Goal: Task Accomplishment & Management: Manage account settings

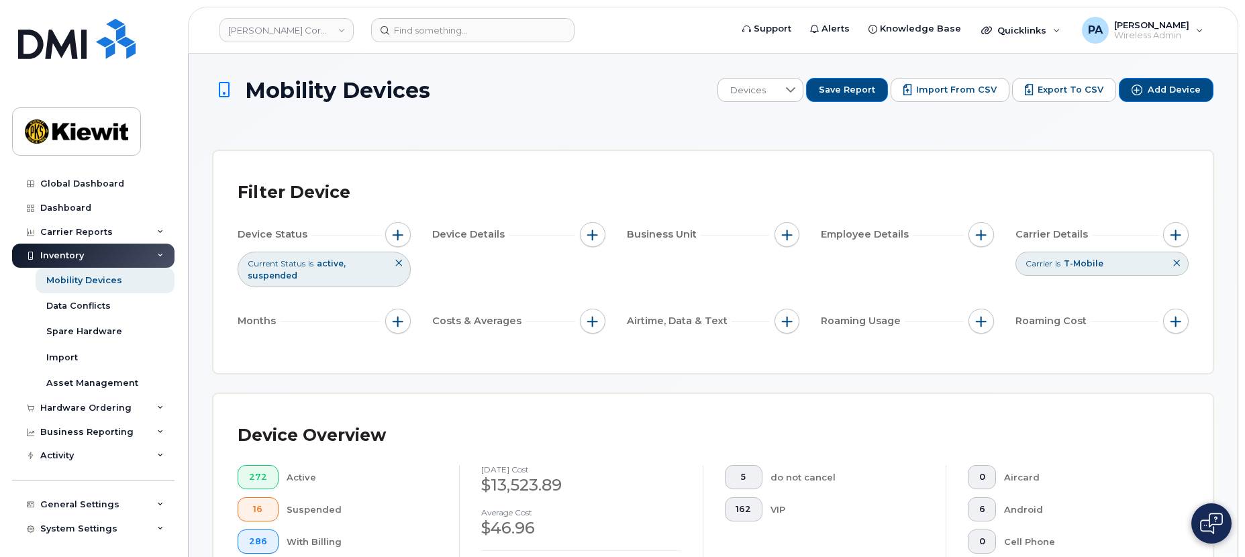
scroll to position [2369, 0]
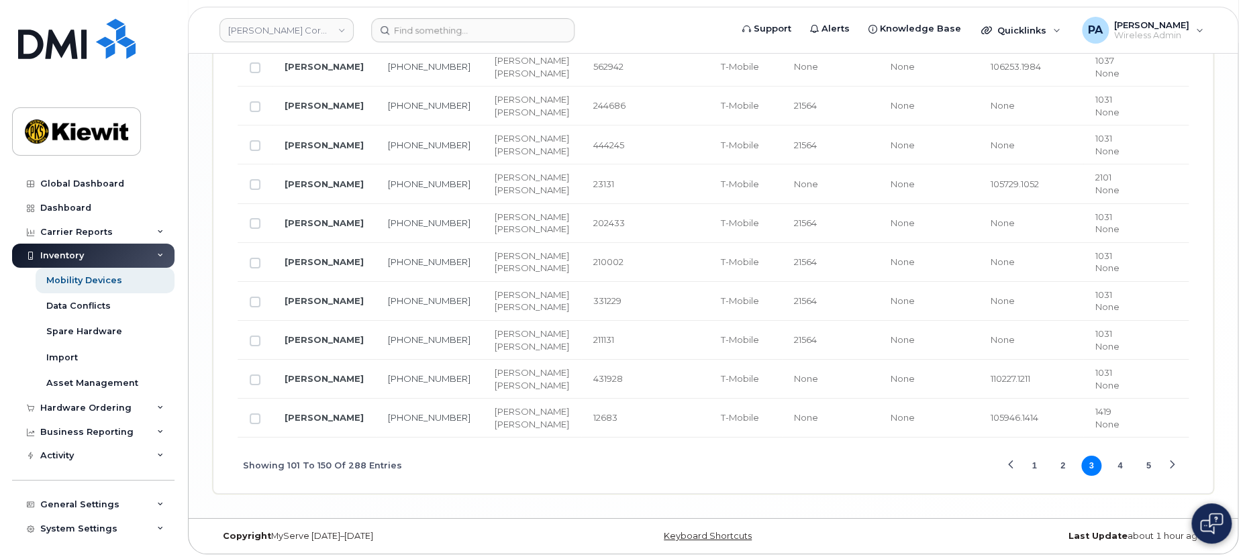
click at [898, 522] on div "Copyright MyServe 2011–2025 Keyboard Shortcuts Last Update about 1 hour ago" at bounding box center [713, 536] width 1049 height 35
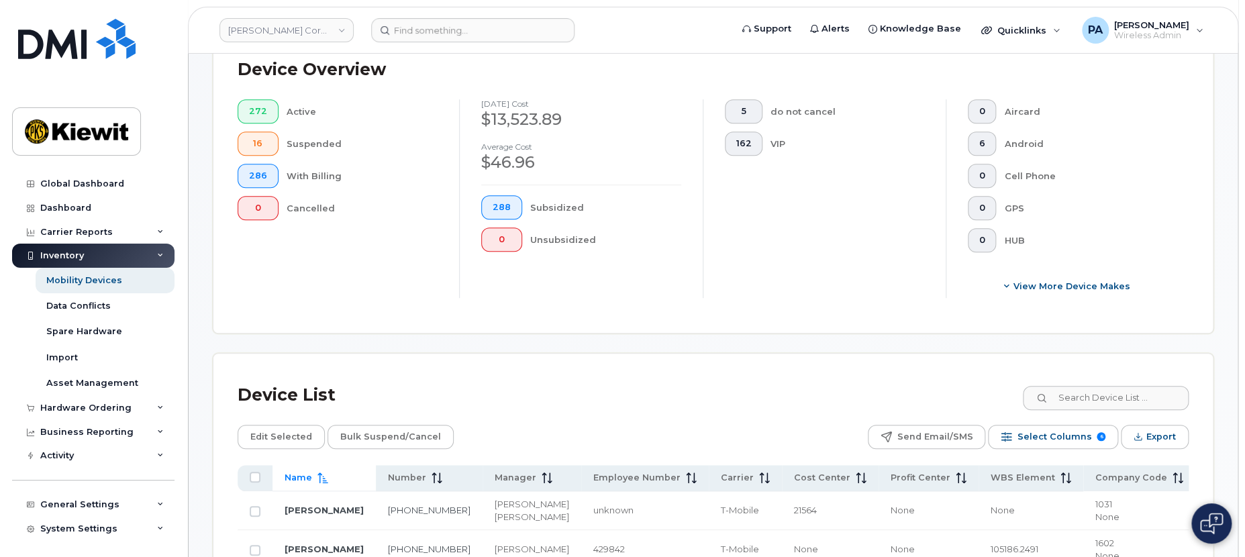
scroll to position [60, 0]
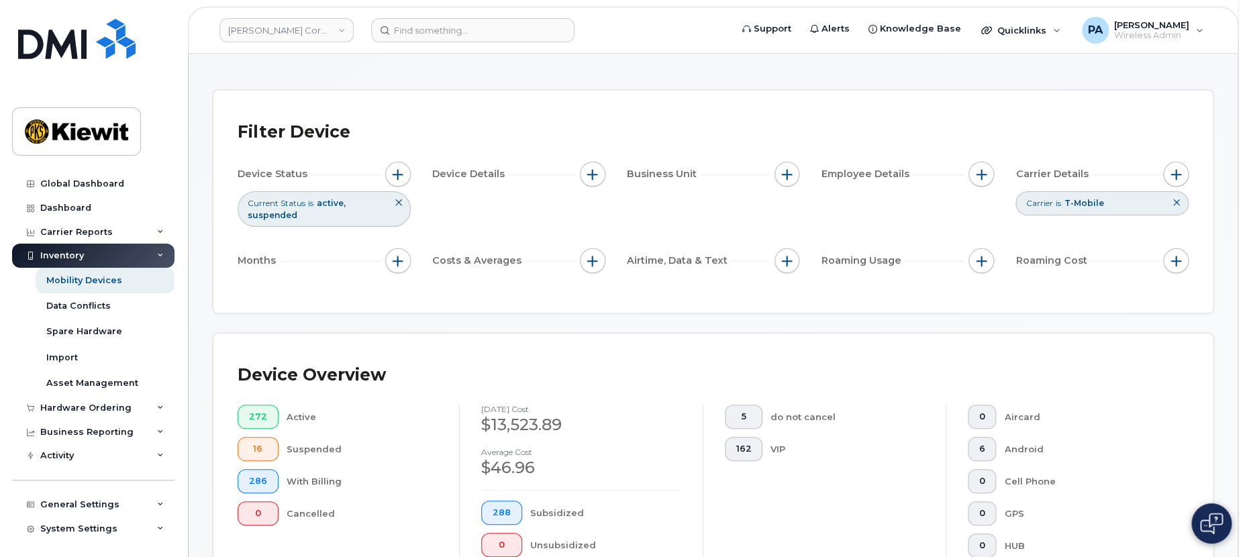
click at [1176, 205] on icon at bounding box center [1176, 203] width 8 height 8
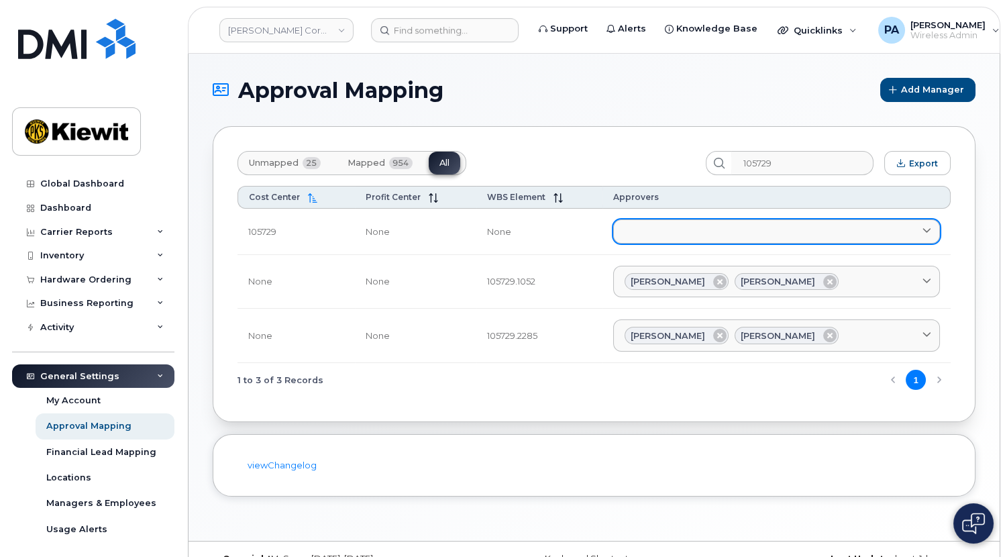
click at [713, 223] on link at bounding box center [776, 231] width 327 height 24
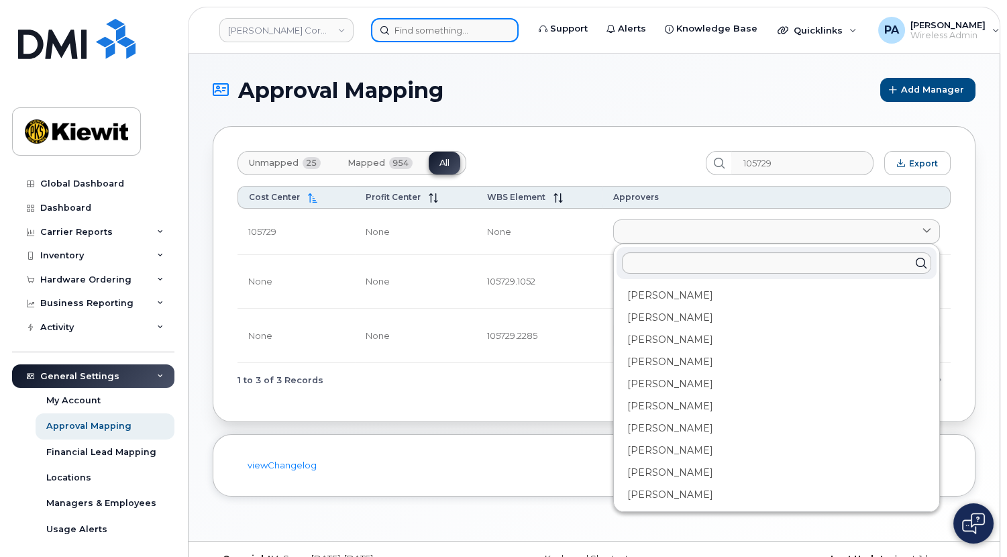
click at [407, 28] on input at bounding box center [445, 30] width 148 height 24
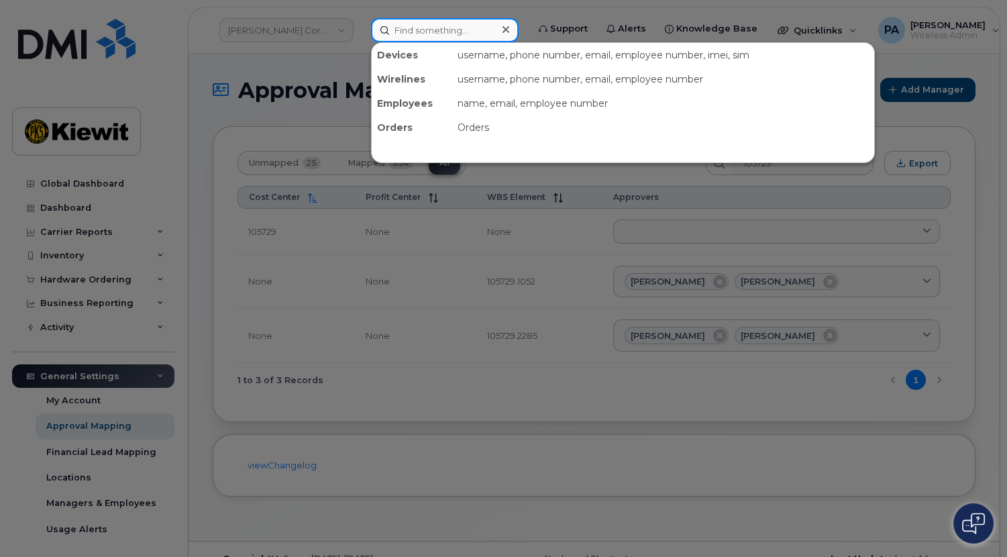
paste input "3376050668"
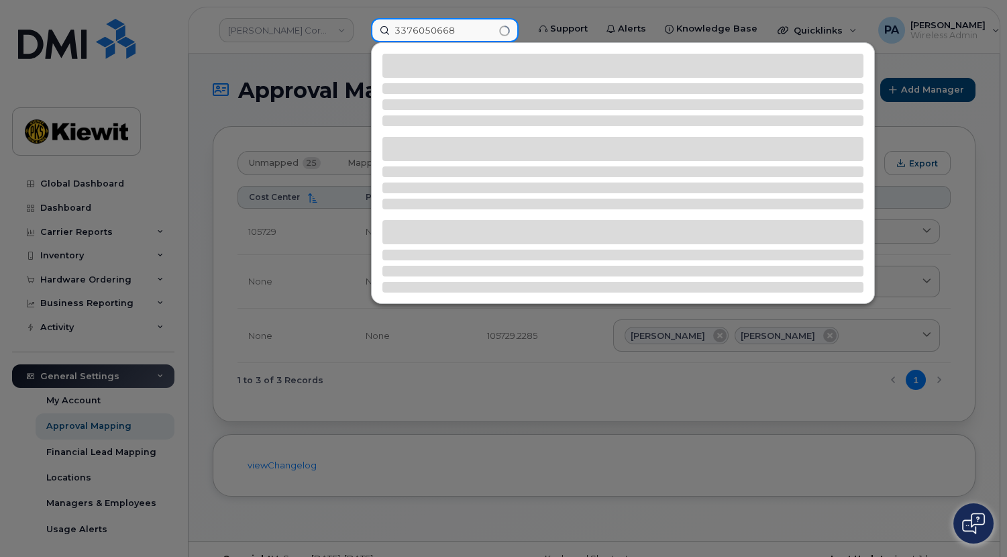
type input "3376050668"
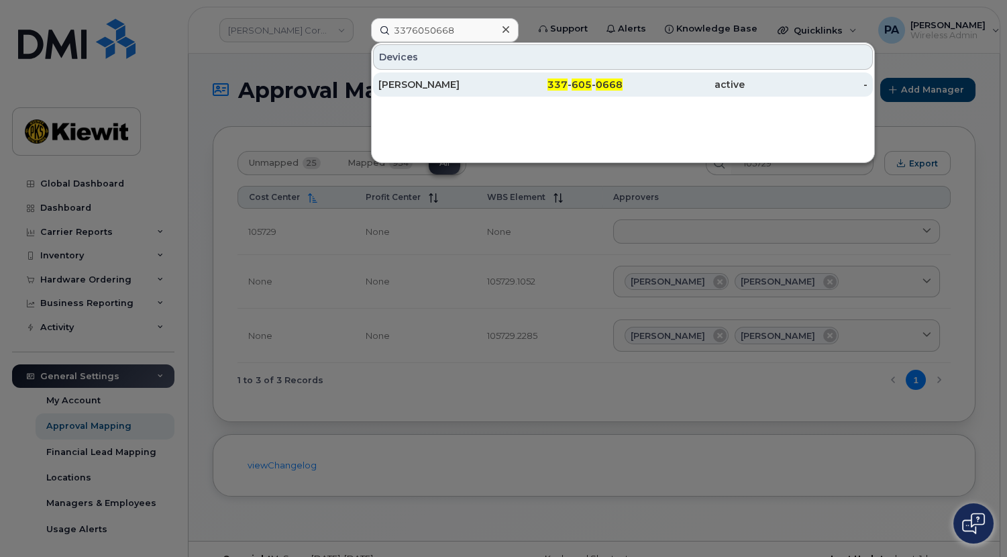
click at [430, 84] on div "Michael Cribbs" at bounding box center [439, 84] width 122 height 13
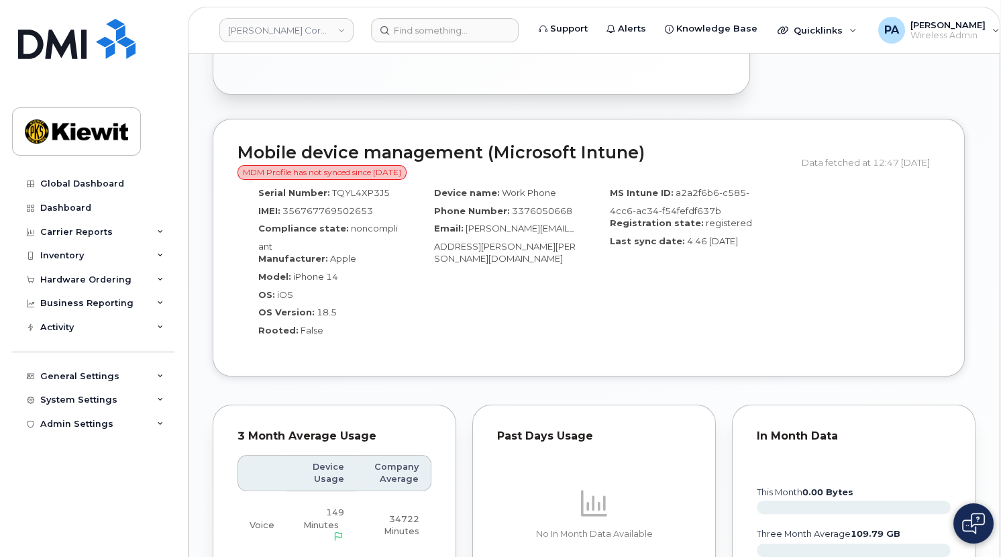
scroll to position [671, 0]
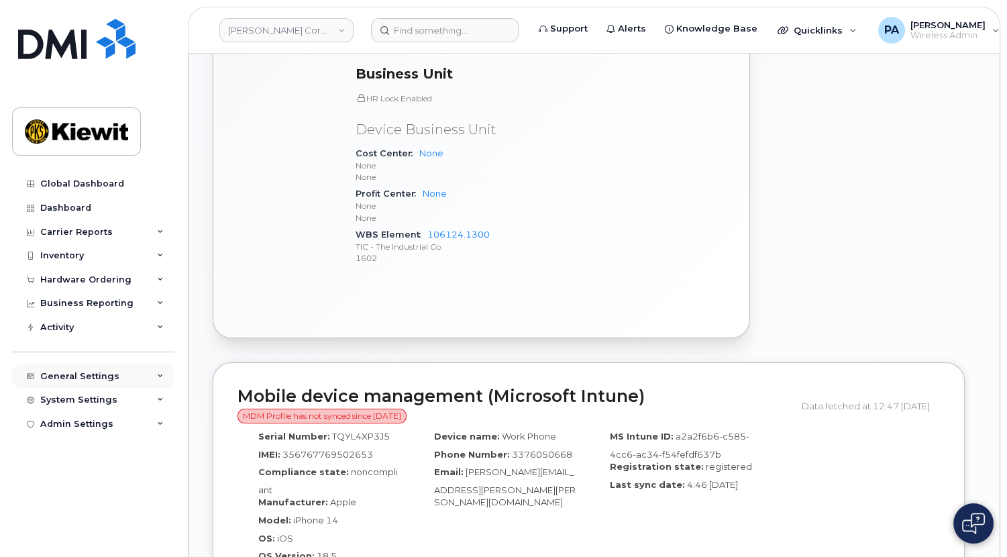
click at [67, 377] on div "General Settings" at bounding box center [79, 376] width 79 height 11
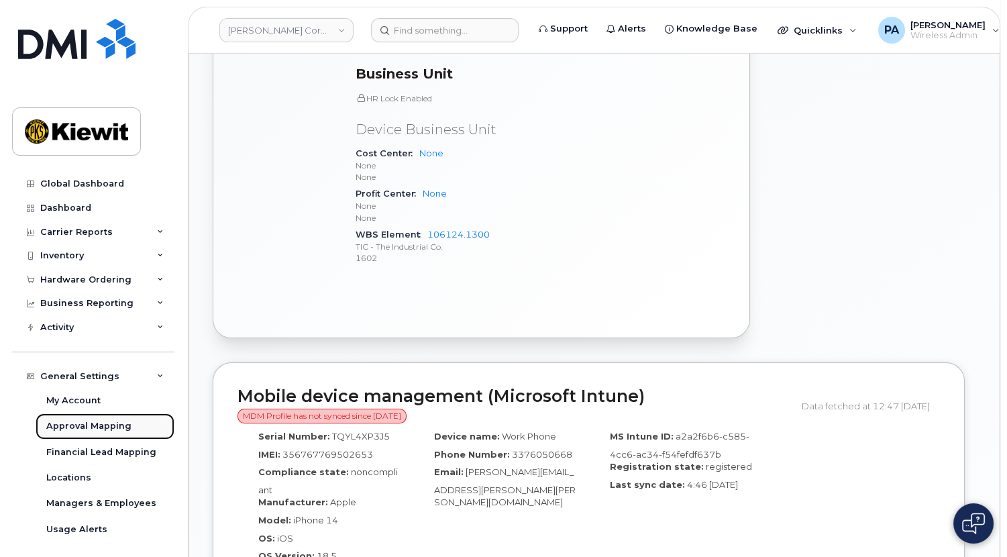
click at [70, 426] on div "Approval Mapping" at bounding box center [88, 426] width 85 height 12
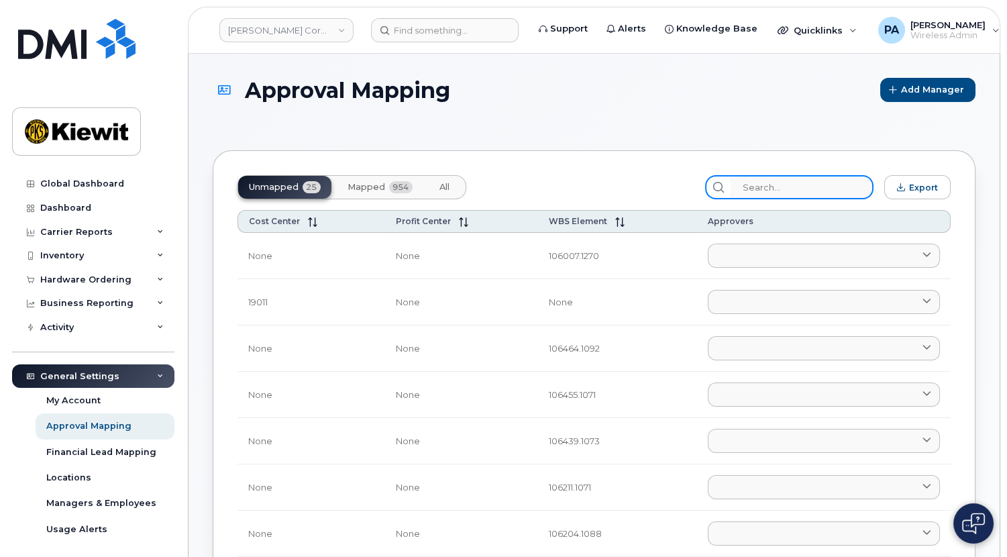
click at [821, 188] on input "search" at bounding box center [802, 187] width 143 height 24
click at [384, 193] on button "Mapped 954" at bounding box center [380, 187] width 87 height 23
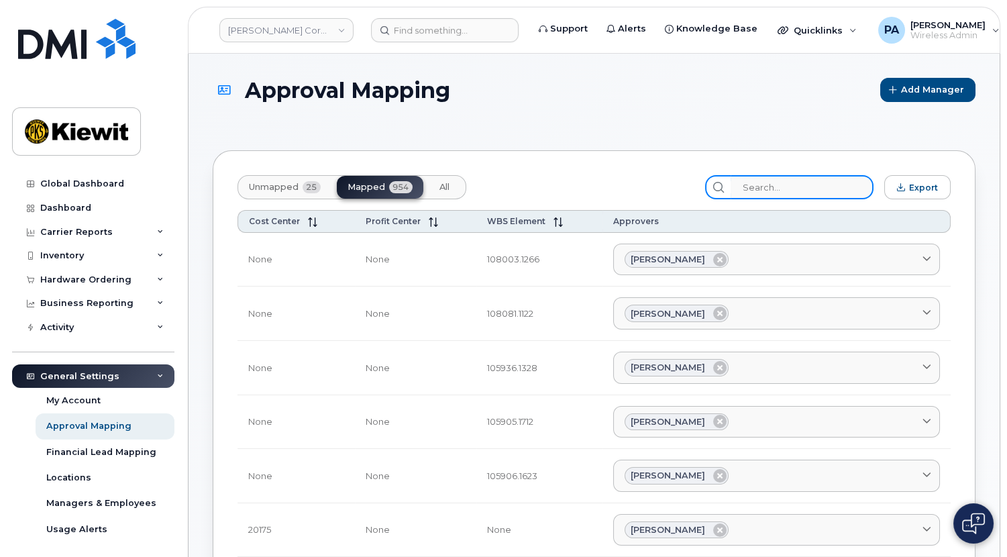
click at [780, 185] on input "search" at bounding box center [802, 187] width 143 height 24
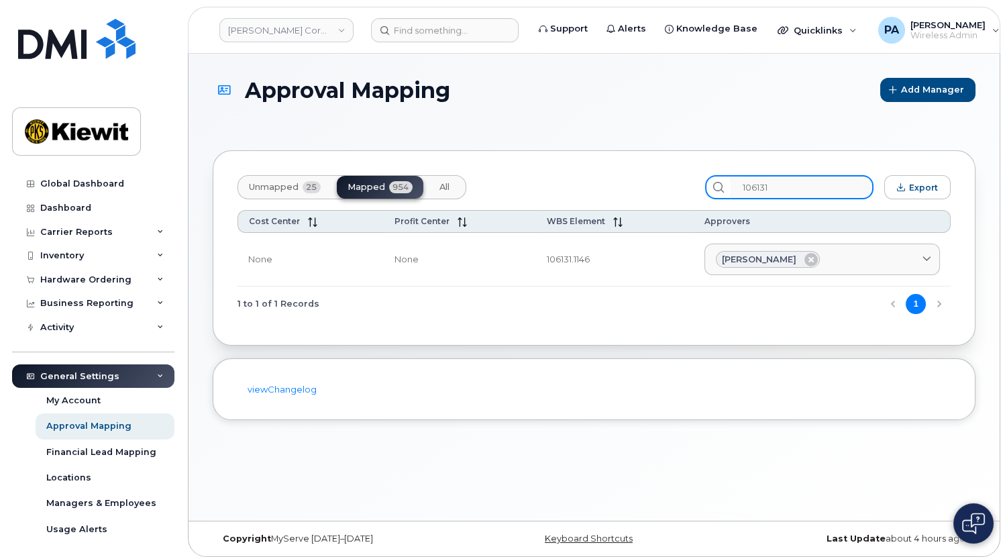
drag, startPoint x: 805, startPoint y: 190, endPoint x: 692, endPoint y: 189, distance: 112.7
click at [695, 189] on div "Unmapped 25 Mapped 954 All 106131 Export" at bounding box center [594, 187] width 713 height 24
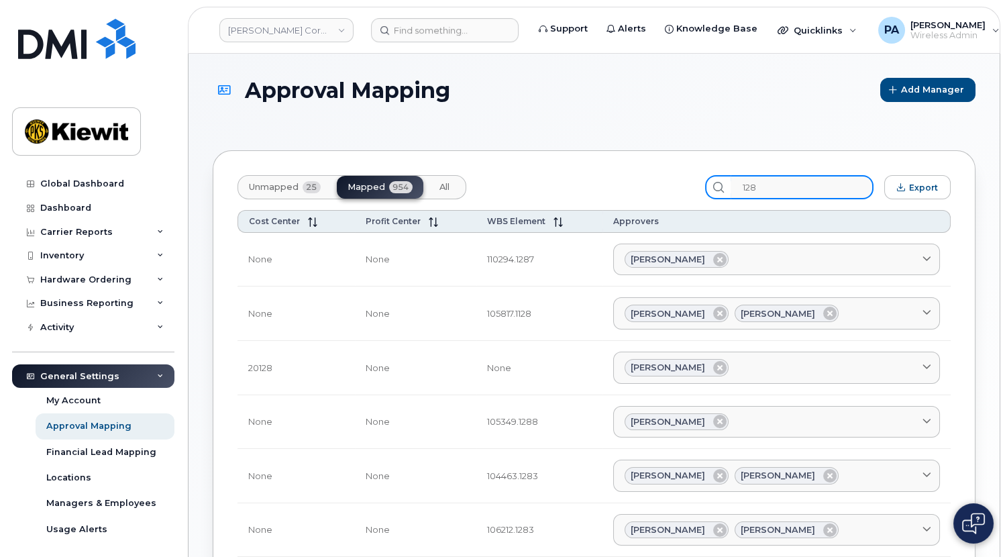
click at [783, 188] on input "128" at bounding box center [802, 187] width 143 height 24
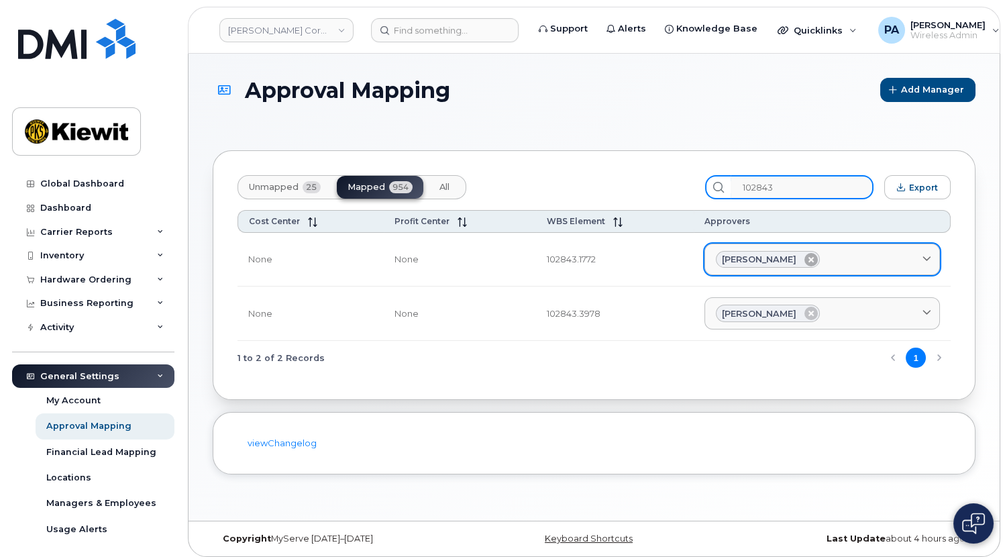
type input "102843"
click at [811, 257] on icon at bounding box center [810, 259] width 13 height 13
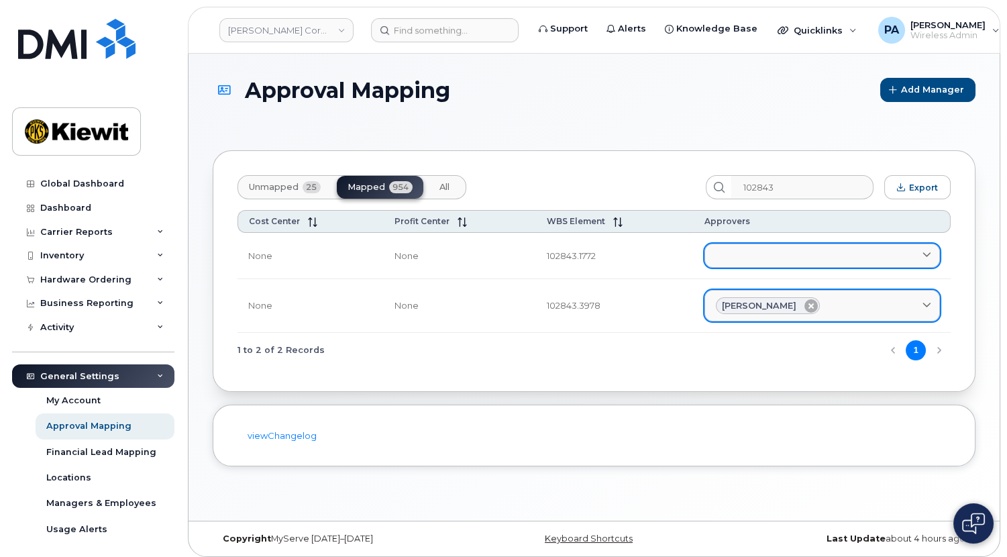
click at [807, 305] on icon at bounding box center [810, 305] width 13 height 13
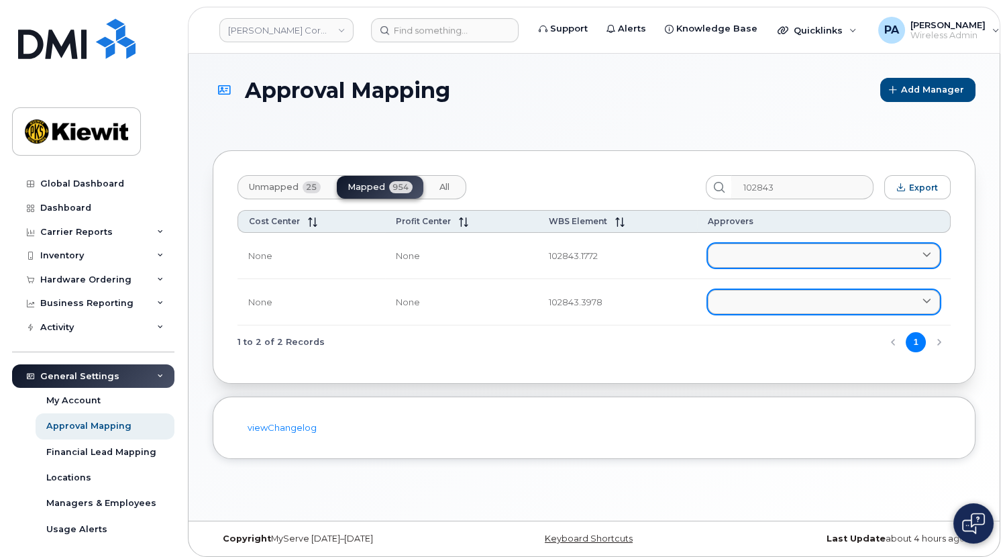
click at [749, 249] on link at bounding box center [824, 256] width 232 height 24
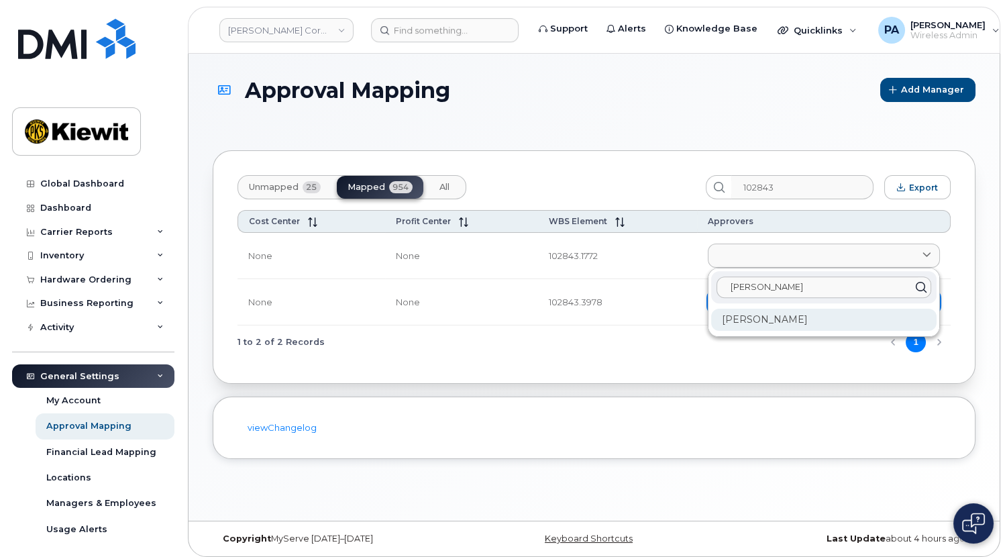
type input "katie"
click at [745, 316] on div "Katie Luther" at bounding box center [823, 320] width 225 height 22
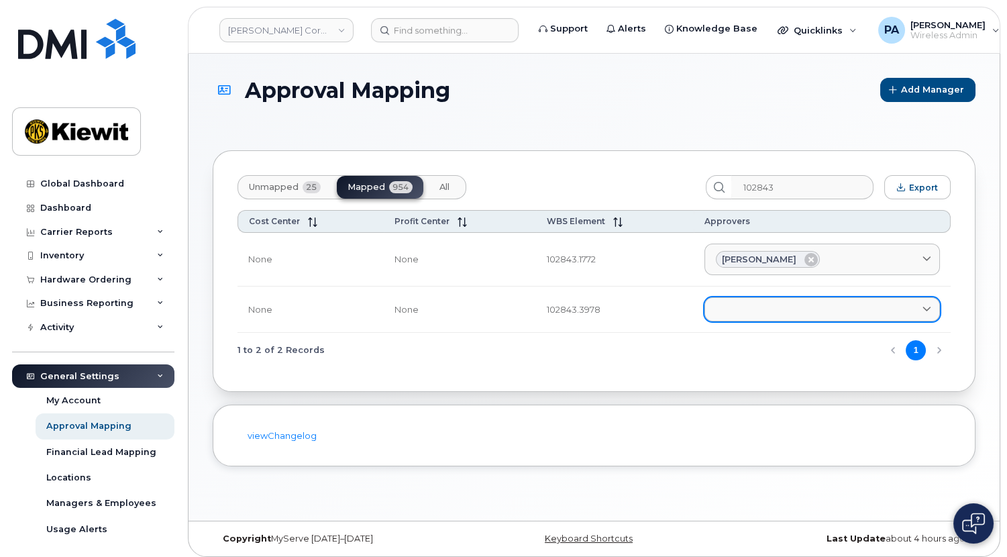
click at [829, 257] on div "Katie Luther" at bounding box center [822, 259] width 213 height 17
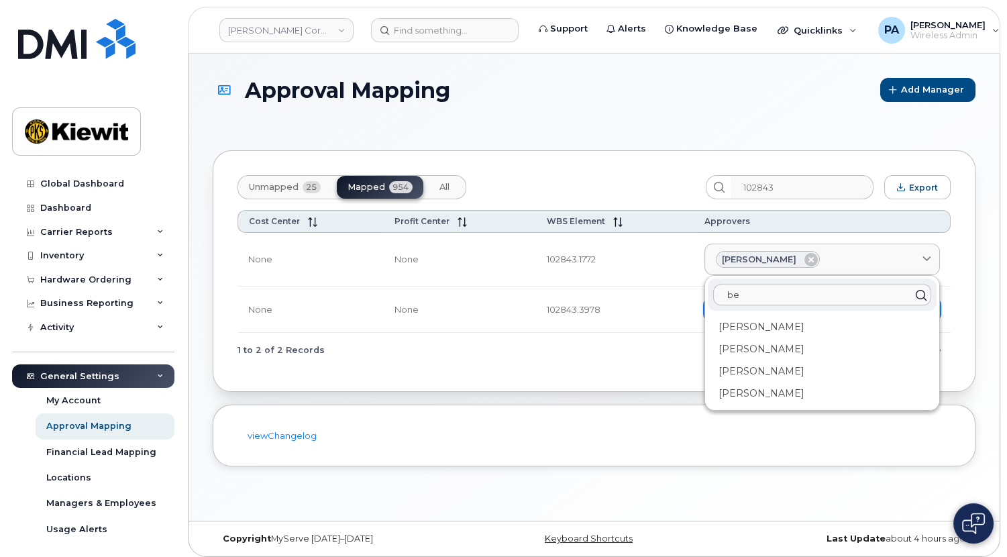
type input "b"
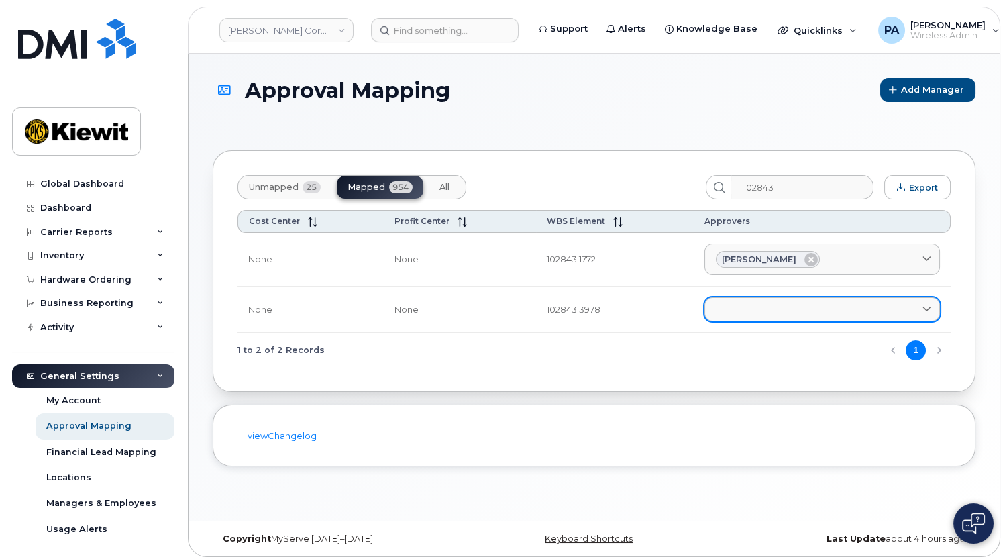
click at [427, 42] on header "Kiewit Corporation Support Alerts Knowledge Base Quicklinks Suspend / Cancel De…" at bounding box center [594, 30] width 813 height 47
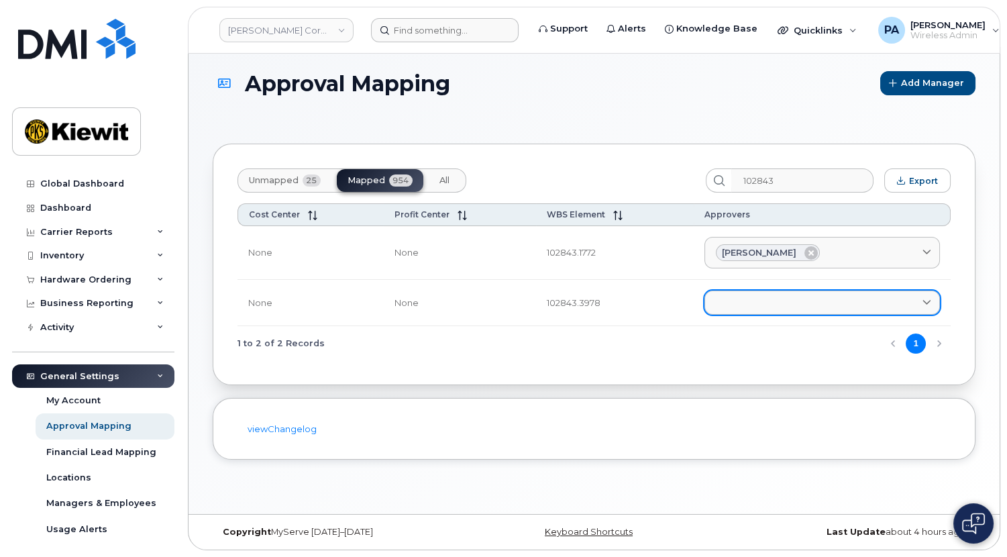
drag, startPoint x: 444, startPoint y: 17, endPoint x: 441, endPoint y: 25, distance: 8.5
click at [443, 19] on header "Kiewit Corporation Support Alerts Knowledge Base Quicklinks Suspend / Cancel De…" at bounding box center [594, 30] width 813 height 47
click at [438, 30] on input at bounding box center [445, 30] width 148 height 24
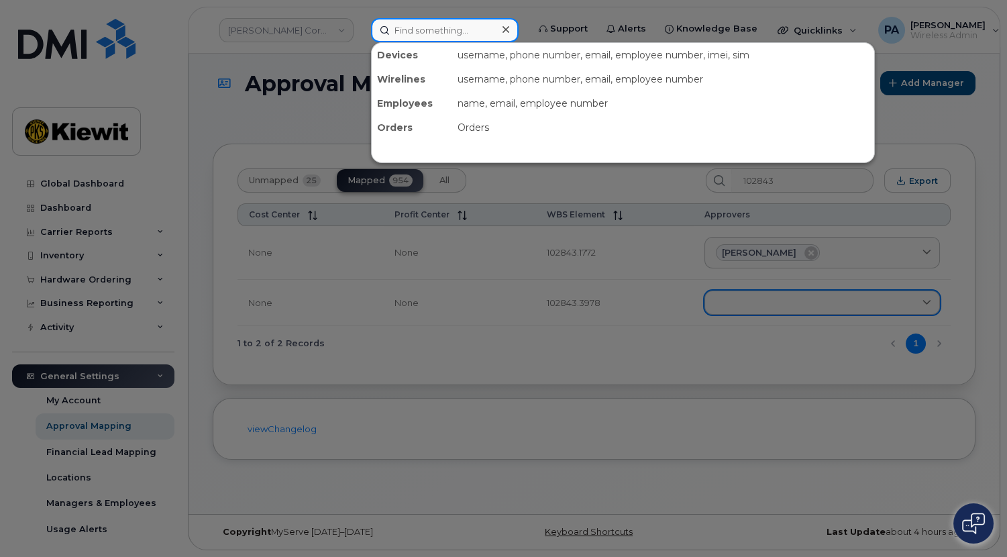
type input "g"
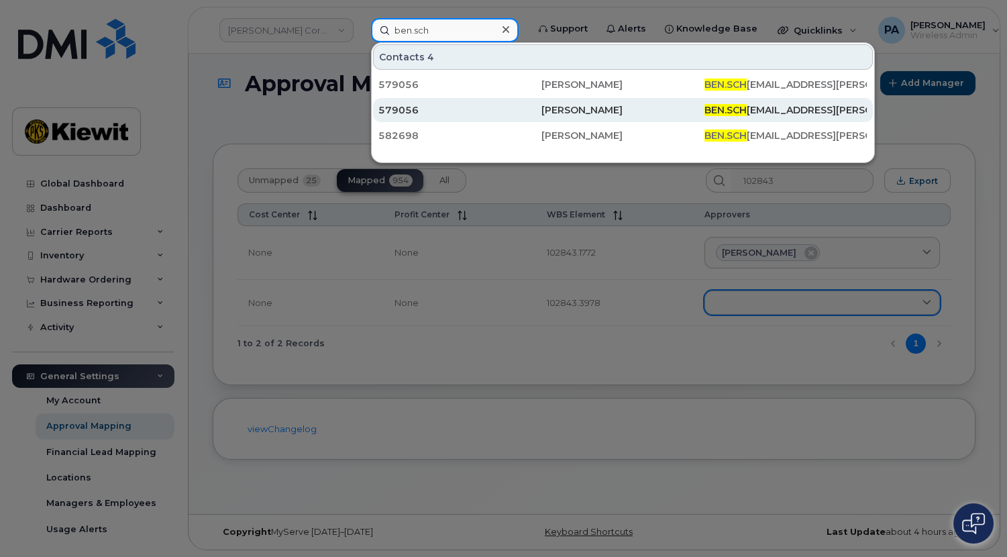
type input "ben.sch"
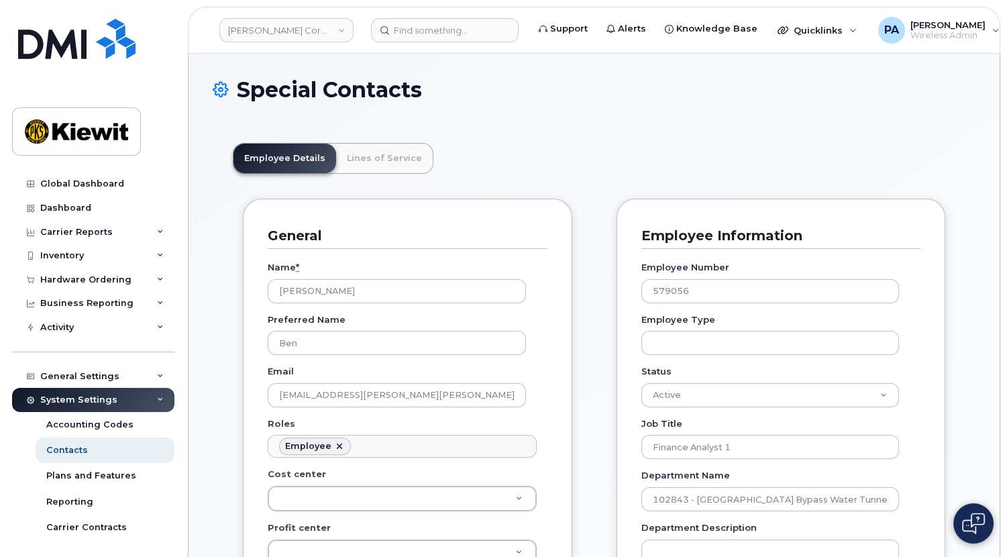
scroll to position [41, 0]
click at [421, 440] on ul "Employee" at bounding box center [402, 445] width 268 height 21
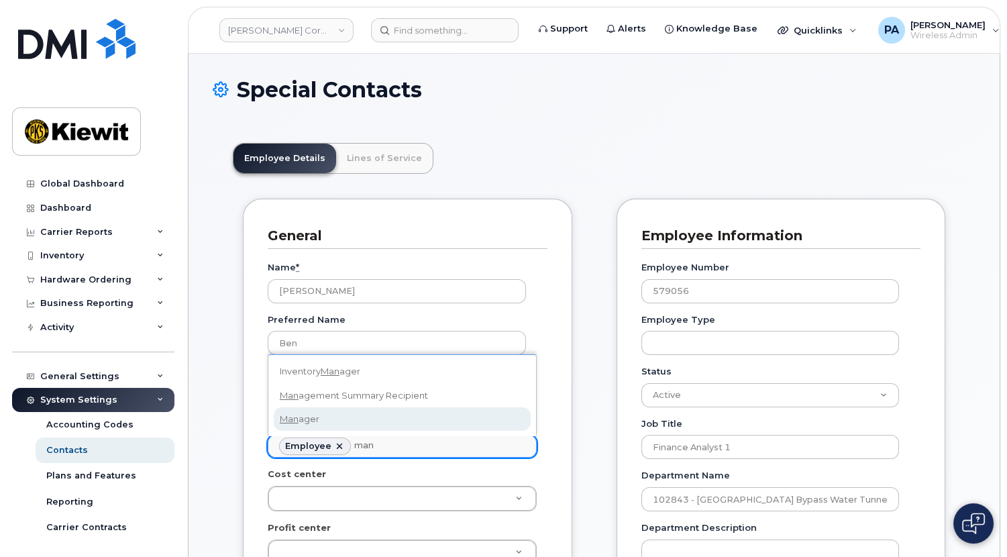
type input "man"
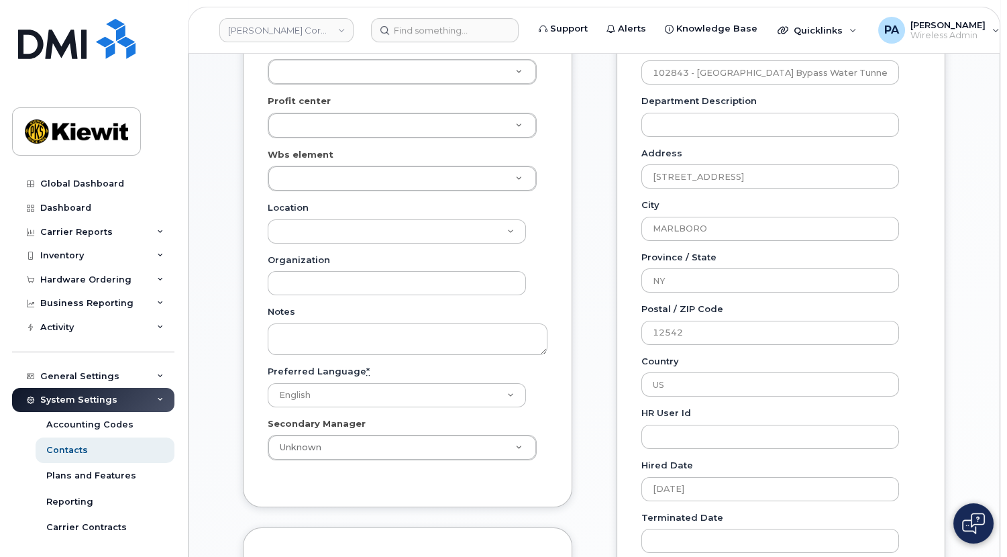
scroll to position [792, 0]
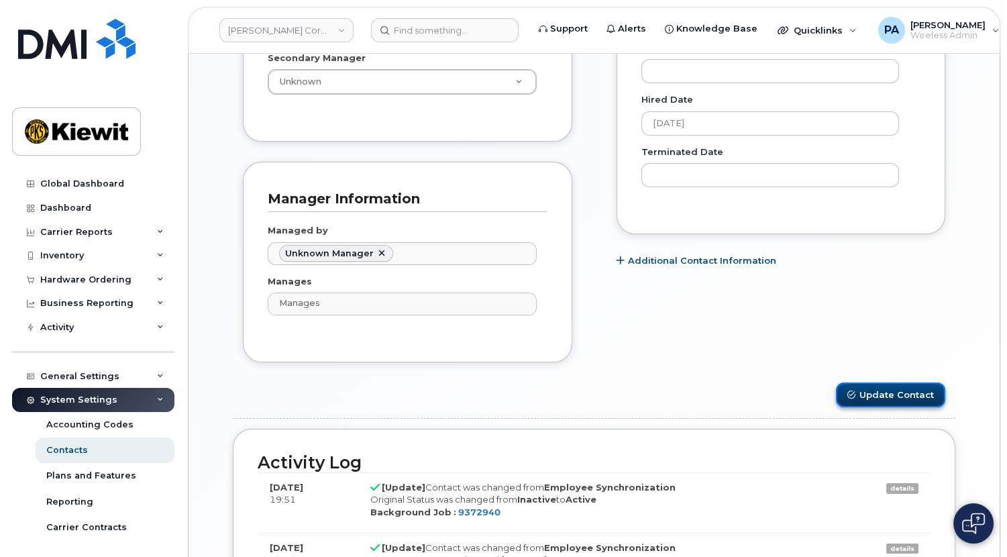
click at [906, 393] on button "Update Contact" at bounding box center [890, 394] width 109 height 25
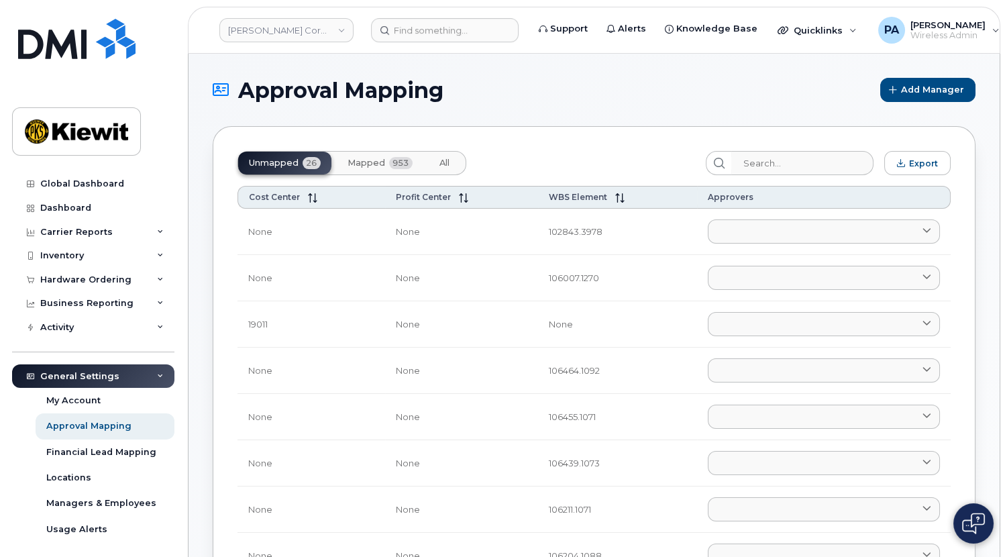
click at [355, 167] on span "Mapped" at bounding box center [367, 163] width 38 height 11
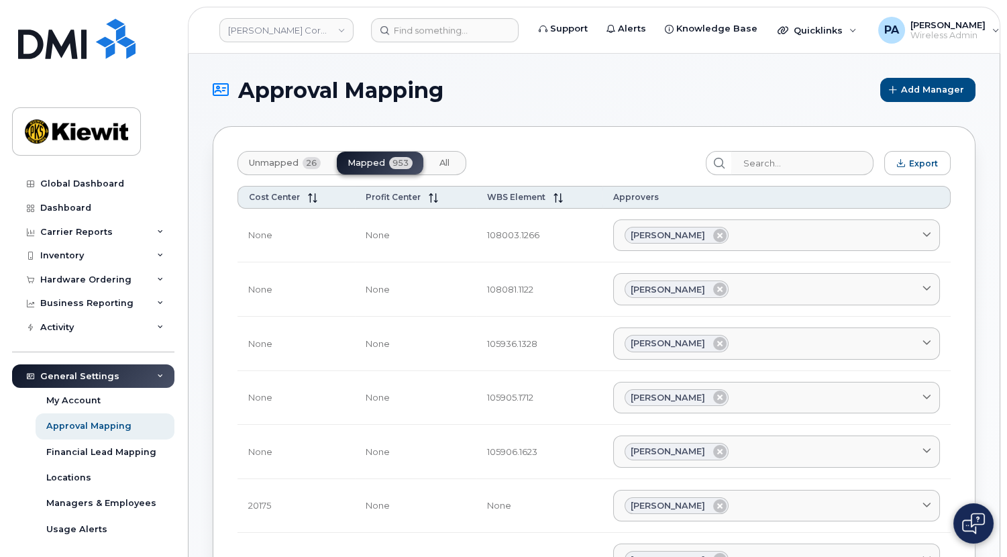
click at [282, 162] on span "Unmapped" at bounding box center [274, 163] width 50 height 11
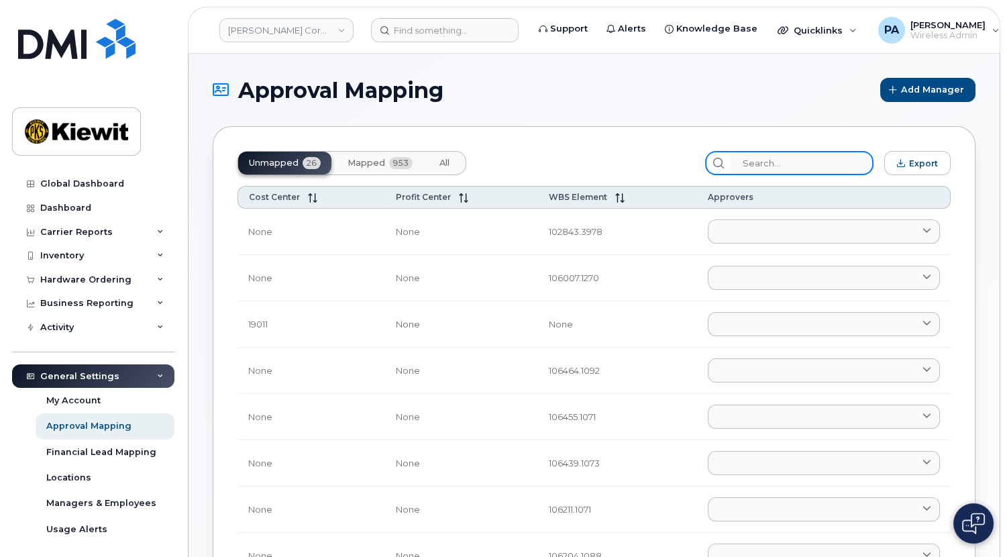
click at [792, 166] on input "search" at bounding box center [802, 163] width 143 height 24
click at [437, 169] on button "All" at bounding box center [445, 163] width 32 height 23
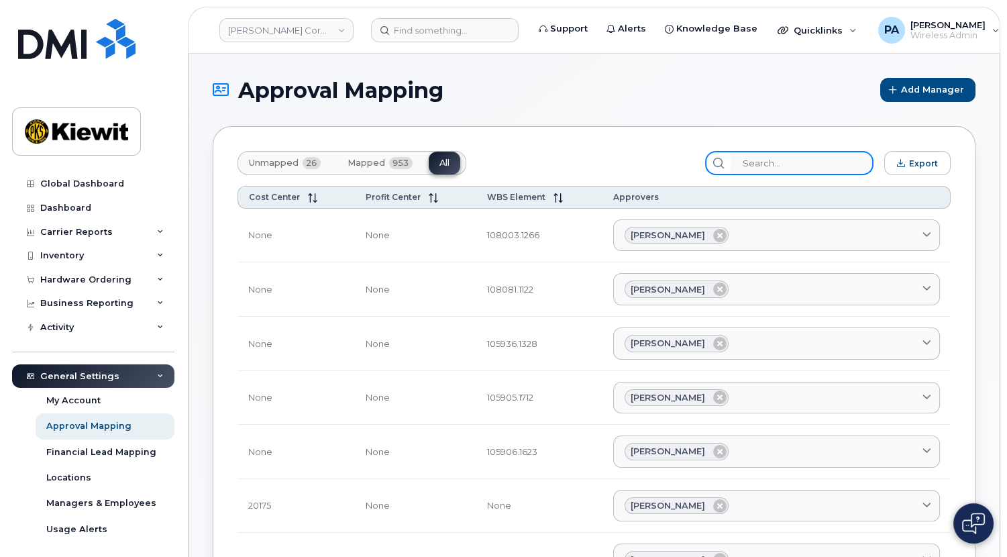
click at [790, 165] on input "search" at bounding box center [802, 163] width 143 height 24
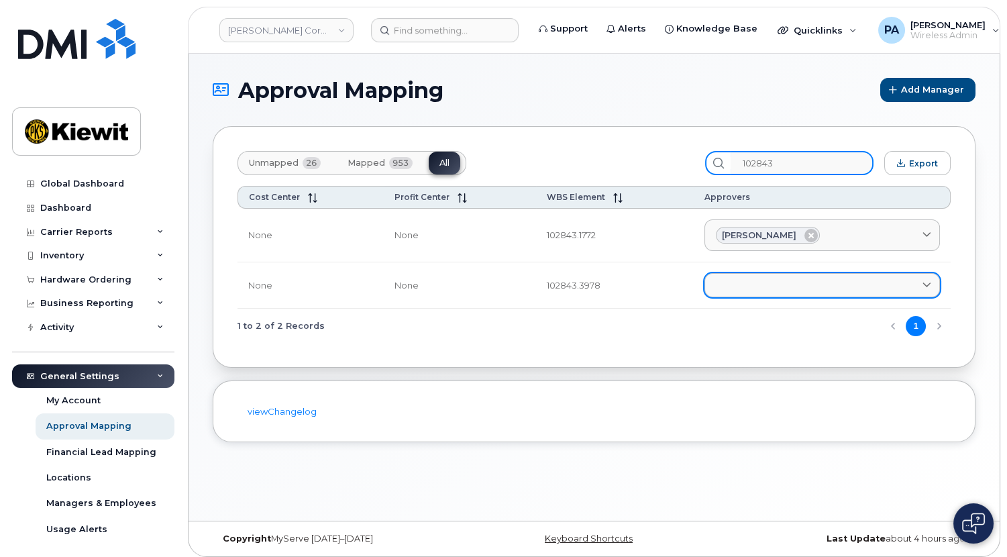
type input "102843"
click at [788, 284] on link at bounding box center [823, 285] width 236 height 24
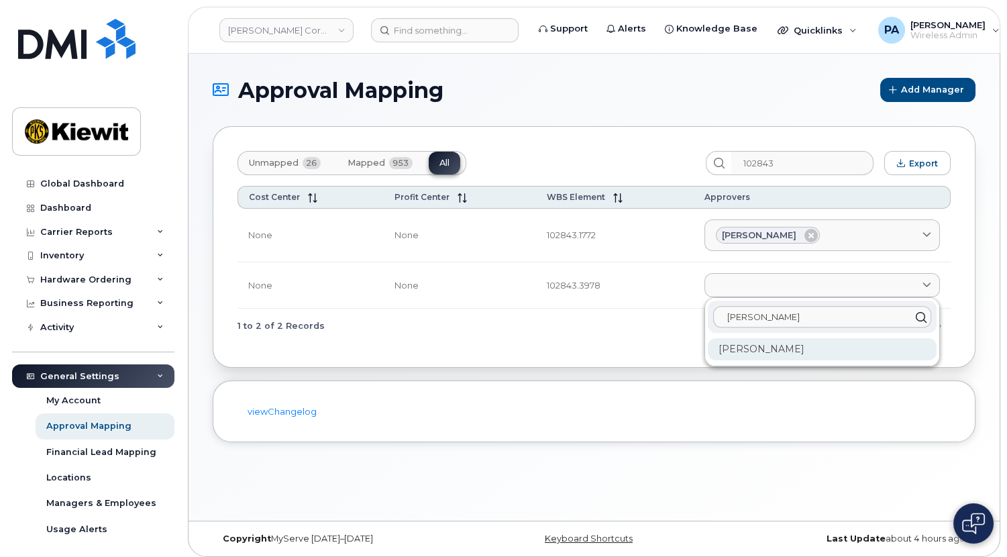
type input "katie"
click at [787, 341] on div "Katie Luther" at bounding box center [822, 349] width 229 height 22
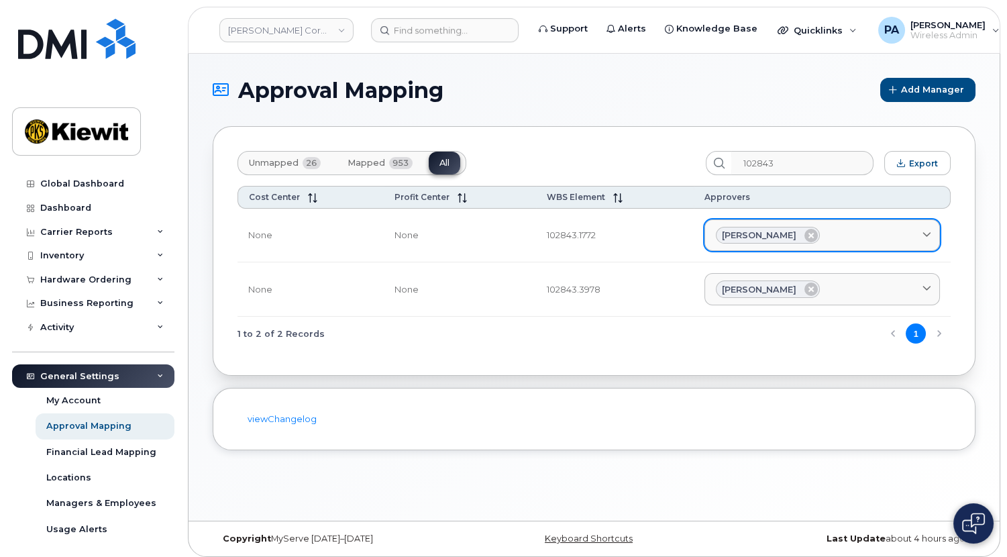
click at [834, 236] on div "Katie Luther" at bounding box center [822, 235] width 213 height 17
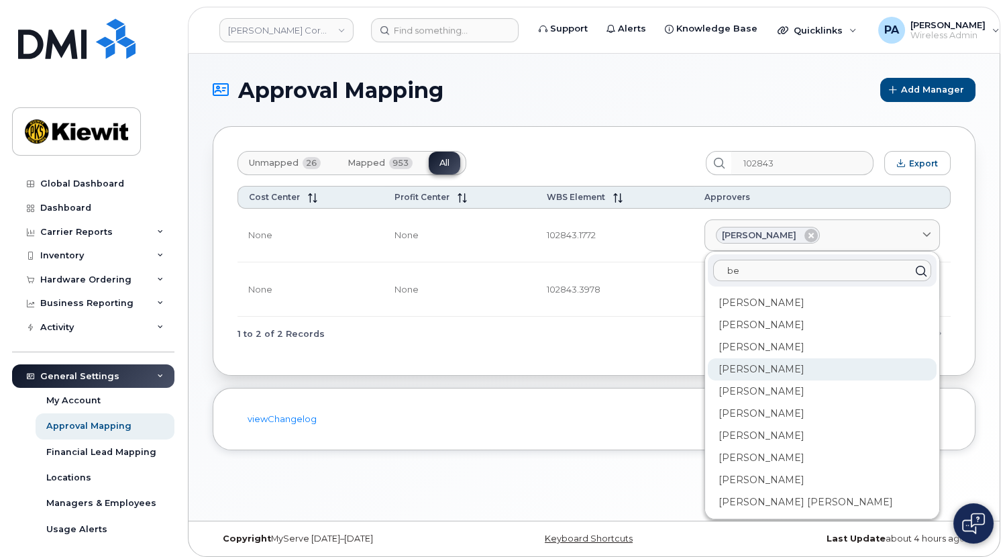
type input "be"
click at [788, 372] on div "Benjamin Schaefer" at bounding box center [822, 369] width 229 height 22
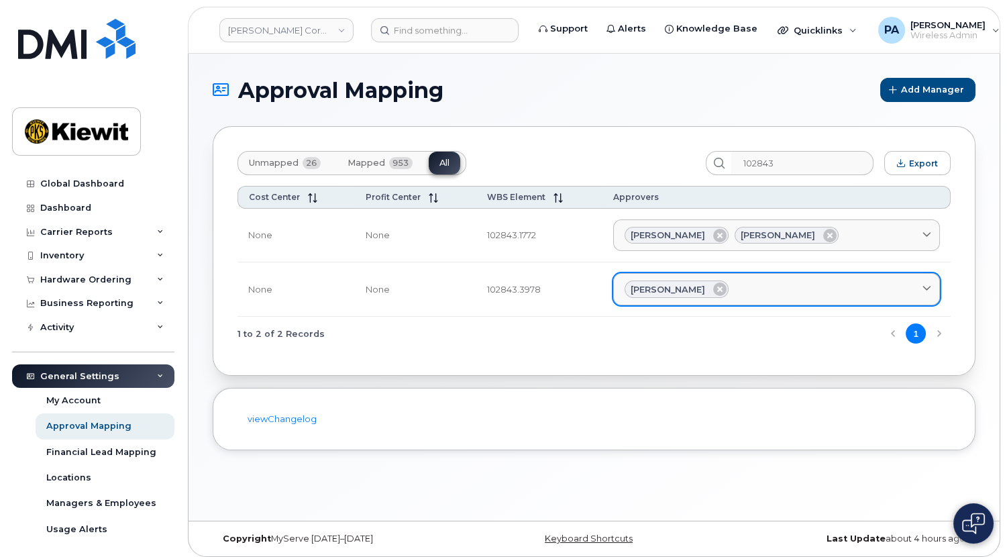
click at [829, 288] on div "Katie Luther" at bounding box center [777, 288] width 304 height 17
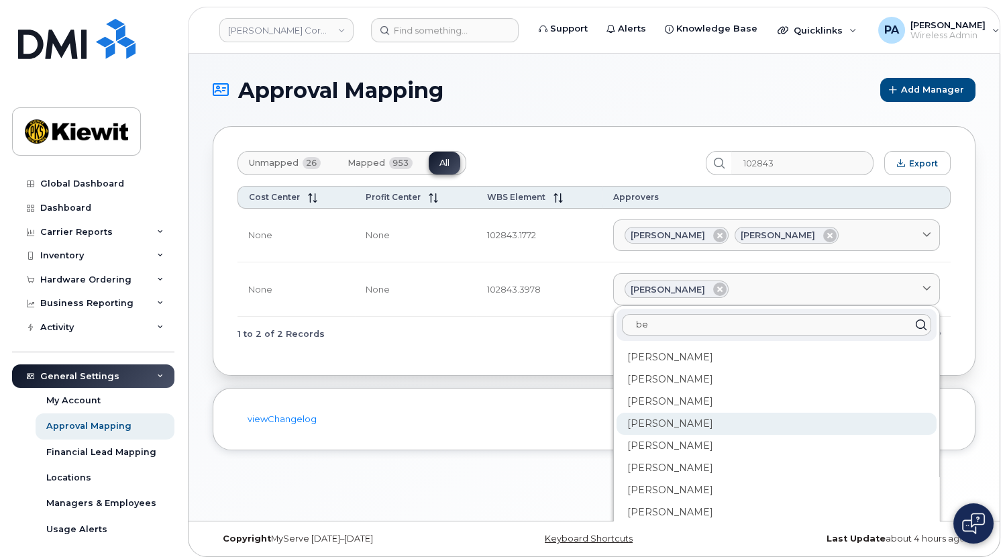
type input "be"
click at [698, 417] on div "Benjamin Schaefer" at bounding box center [777, 424] width 320 height 22
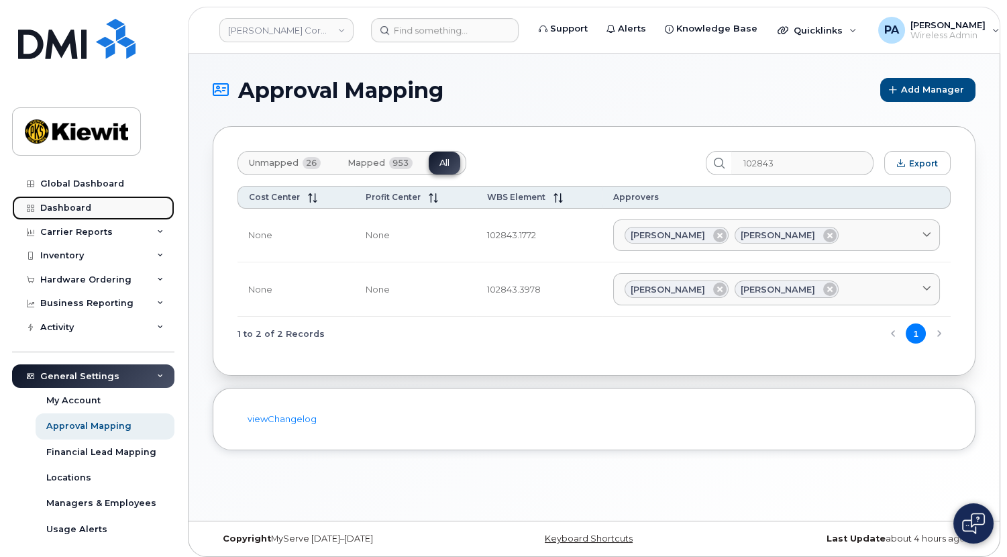
click at [74, 213] on link "Dashboard" at bounding box center [93, 208] width 162 height 24
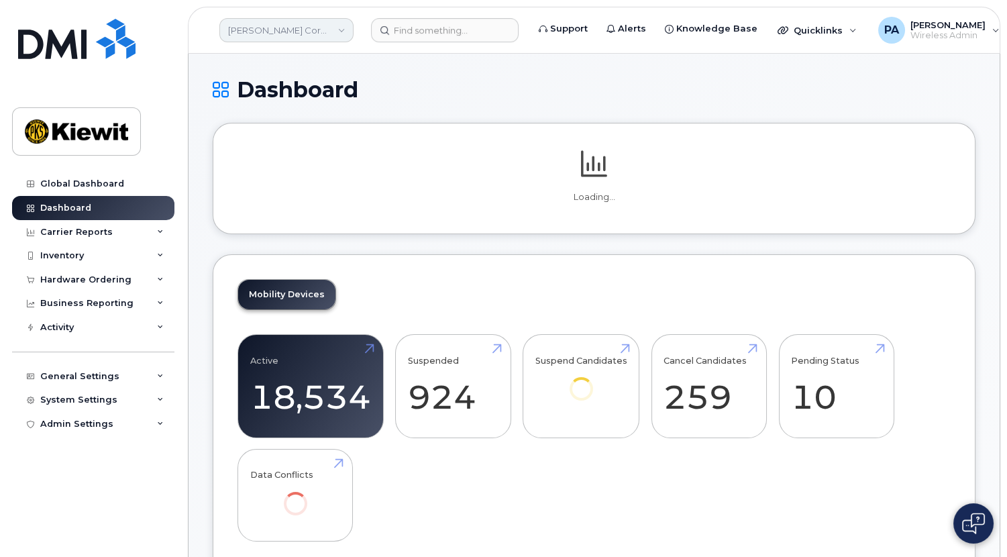
click at [341, 31] on link "Kiewit Corporation" at bounding box center [286, 30] width 134 height 24
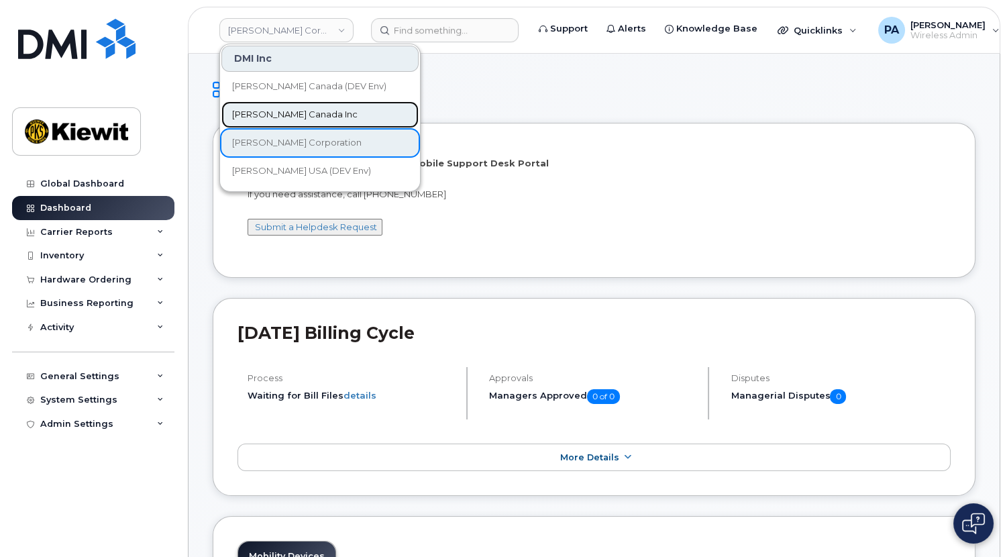
click at [280, 121] on span "[PERSON_NAME] Canada Inc" at bounding box center [294, 114] width 125 height 13
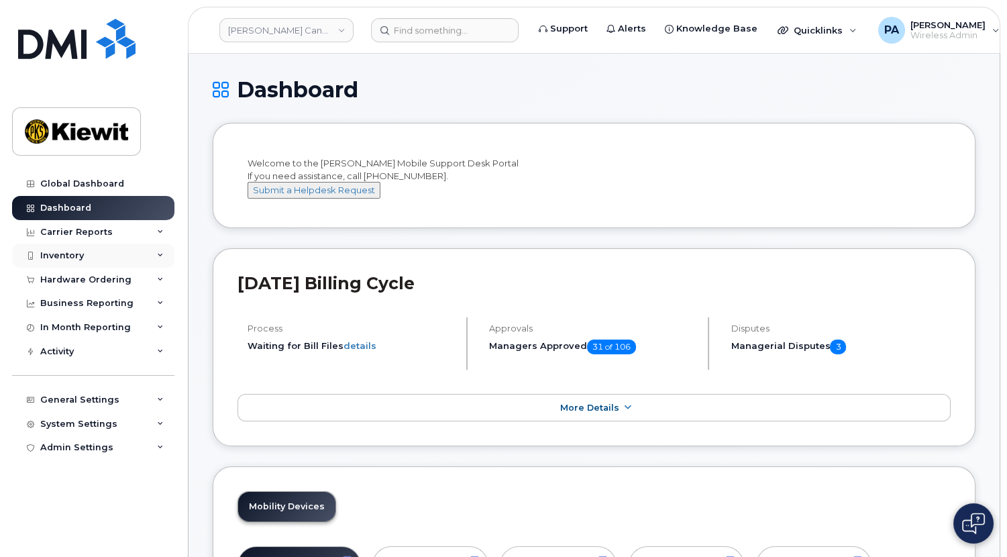
click at [73, 252] on div "Inventory" at bounding box center [62, 255] width 44 height 11
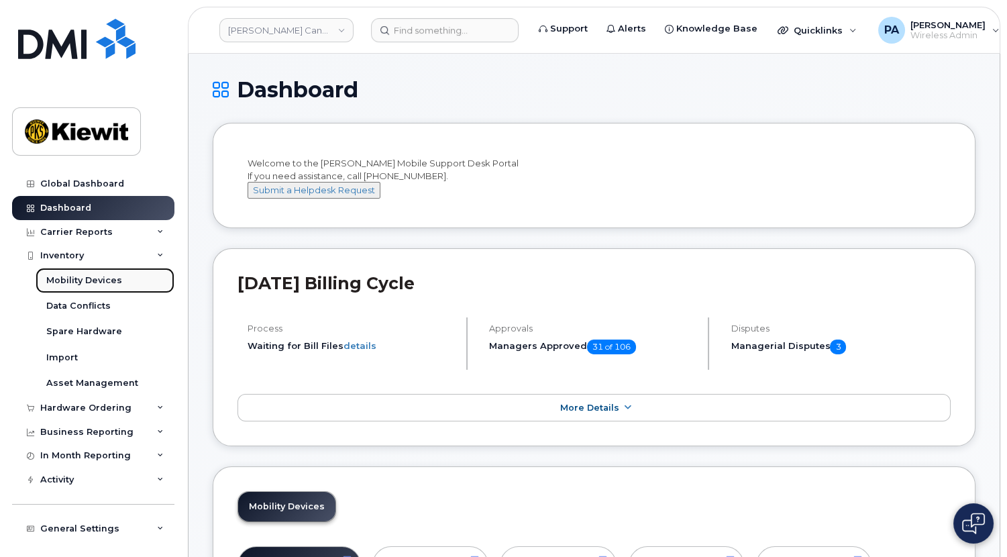
click at [65, 280] on div "Mobility Devices" at bounding box center [84, 280] width 76 height 12
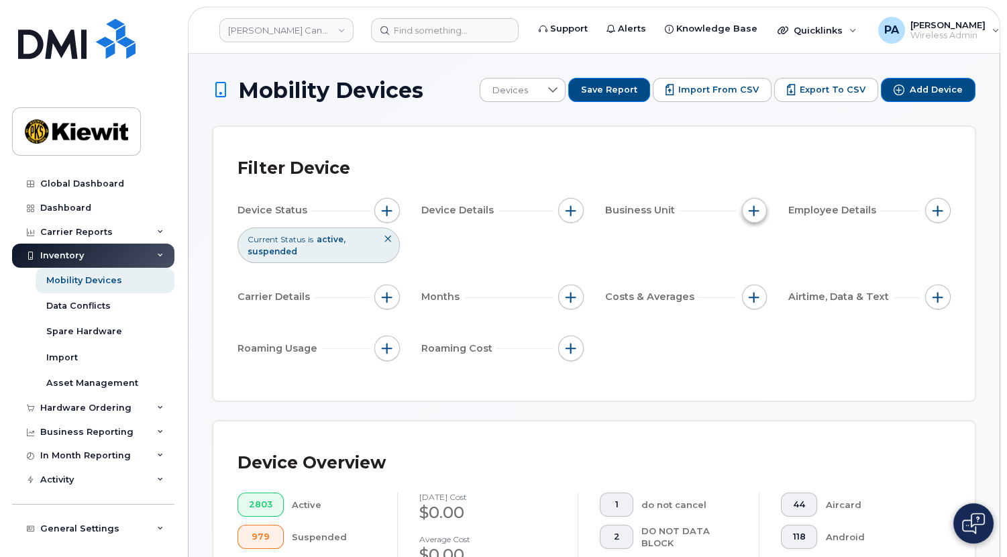
click at [753, 213] on span "button" at bounding box center [754, 210] width 11 height 11
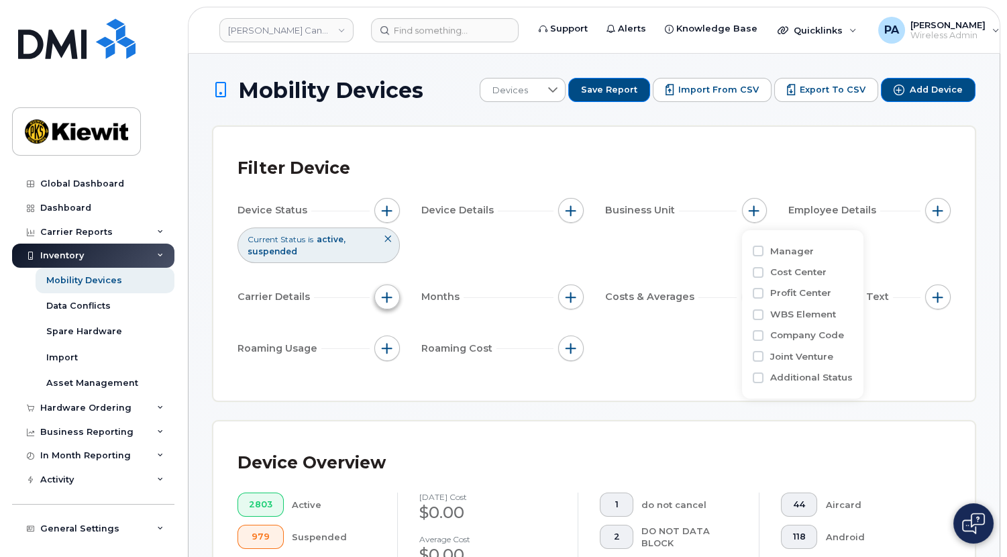
click at [376, 302] on button "button" at bounding box center [386, 296] width 25 height 25
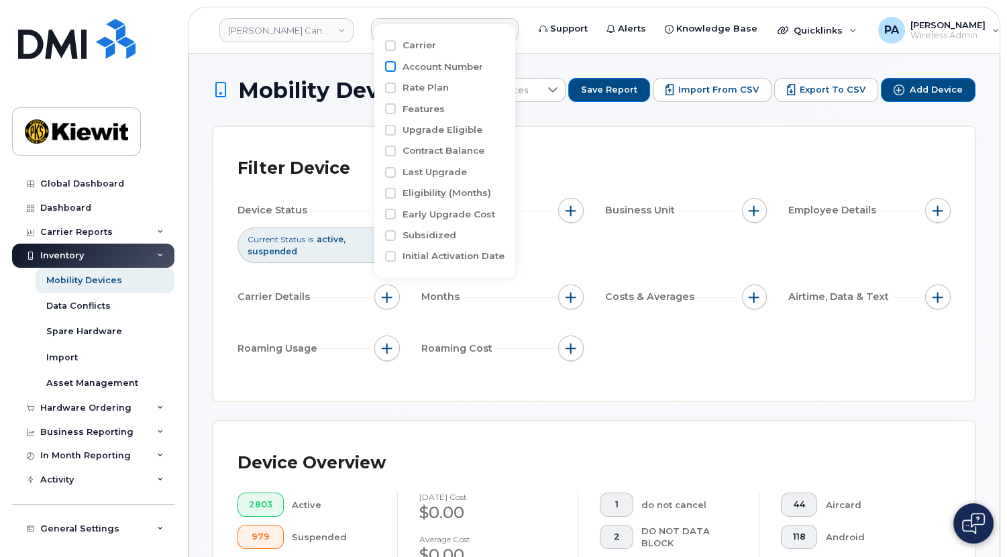
click at [388, 66] on input "Account Number" at bounding box center [390, 66] width 11 height 11
checkbox input "true"
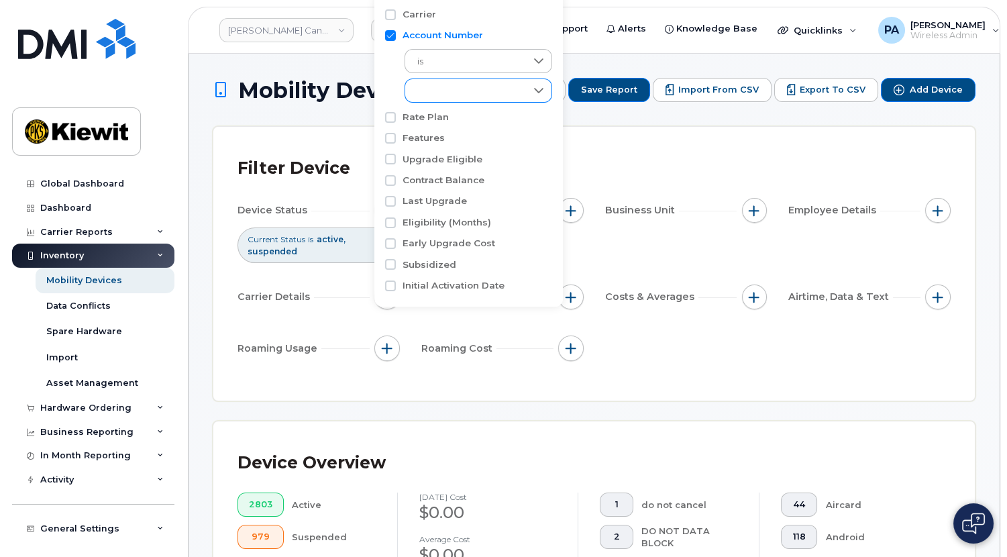
click at [448, 94] on div "empty" at bounding box center [465, 90] width 121 height 23
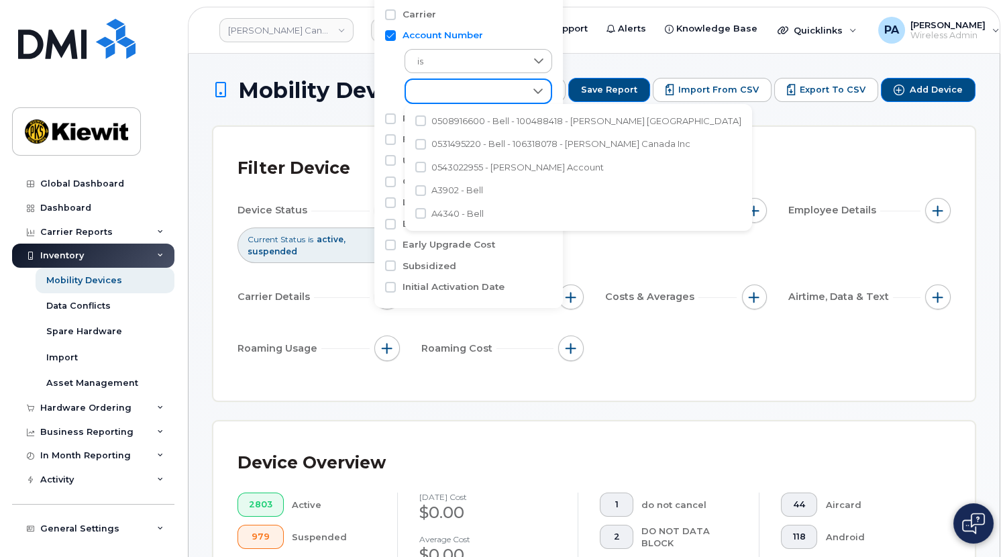
scroll to position [7, 56]
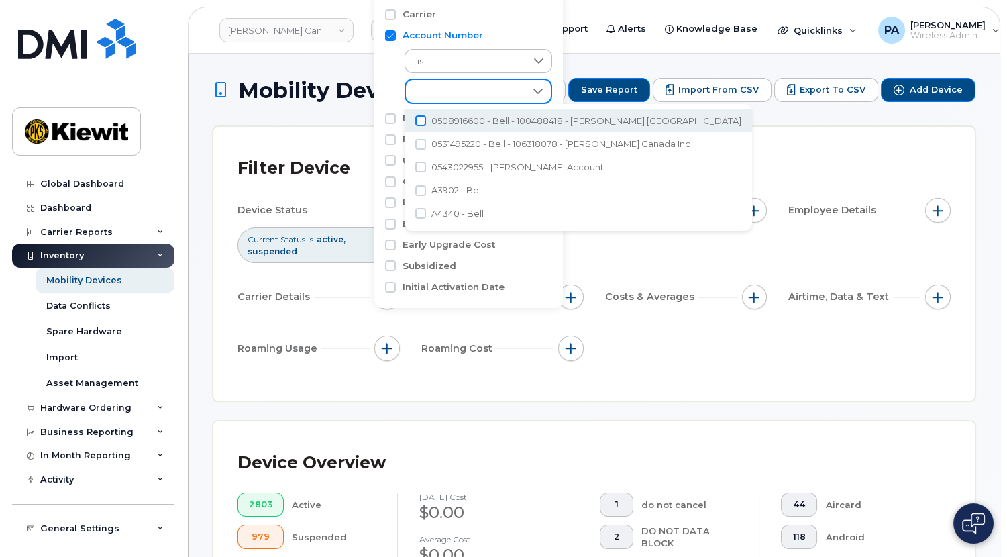
click at [417, 121] on input "0508916600 - Bell - 100488418 - McNally Canada" at bounding box center [420, 120] width 11 height 11
checkbox input "true"
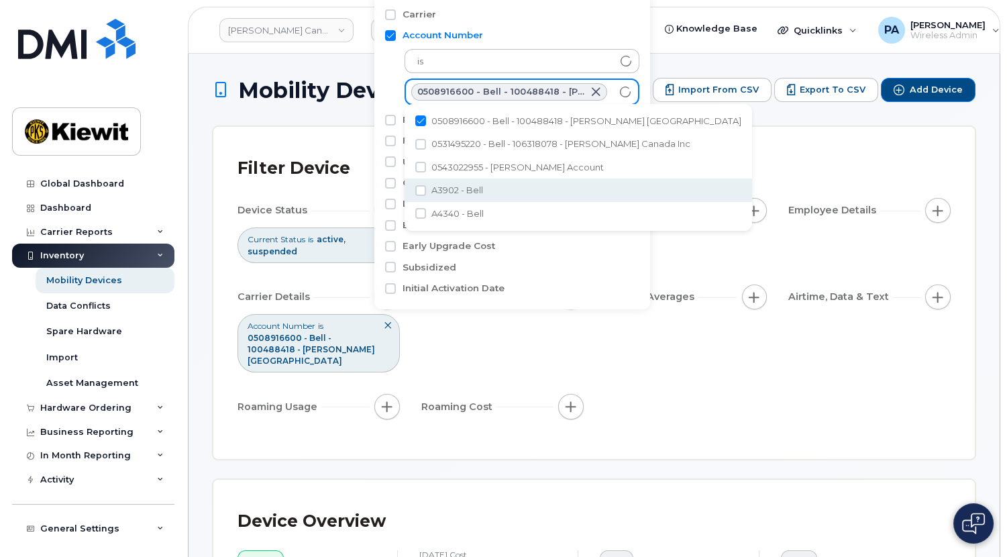
click at [761, 329] on div "Device Status Current Status is active suspended Device Details Business Unit E…" at bounding box center [594, 311] width 713 height 226
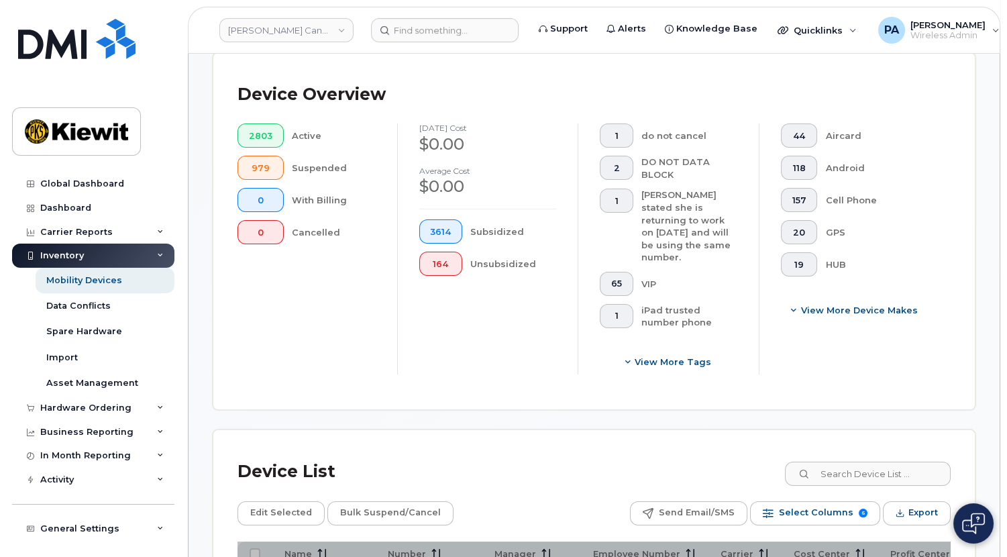
scroll to position [792, 0]
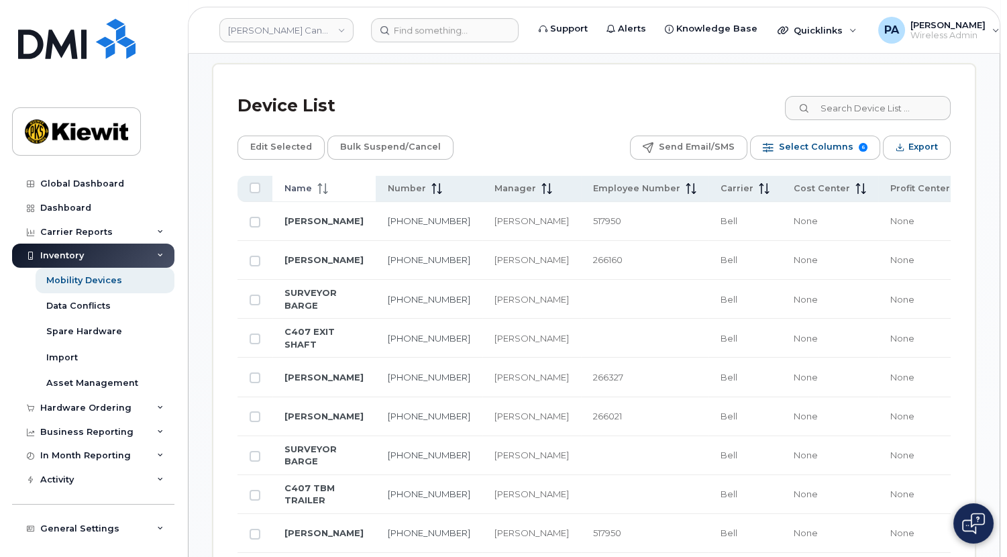
click at [299, 183] on span "Name" at bounding box center [298, 189] width 28 height 12
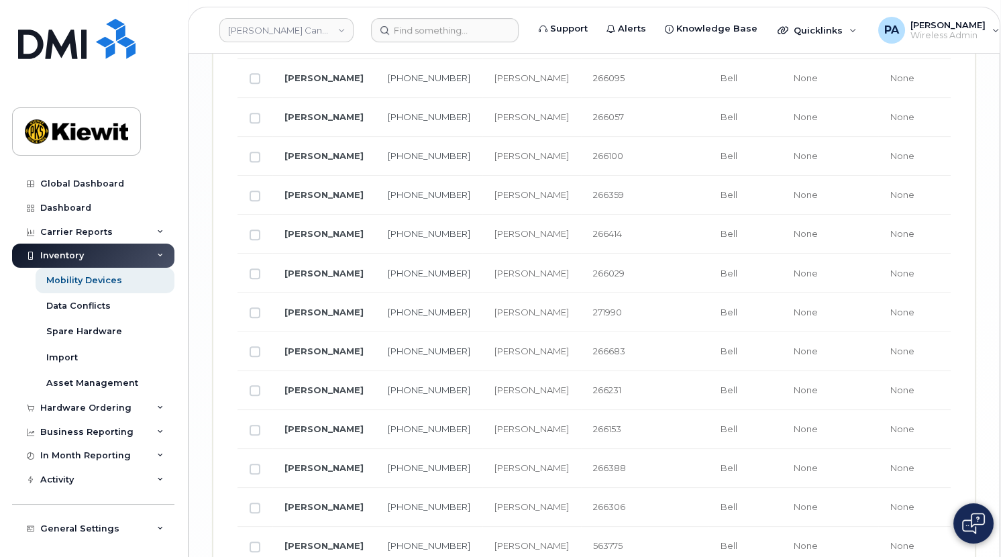
scroll to position [2485, 0]
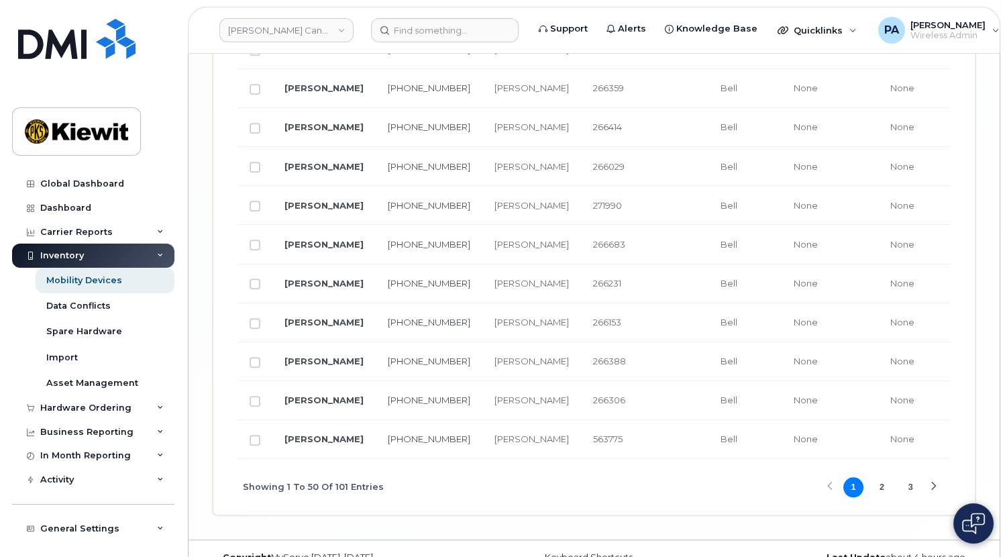
click at [886, 477] on button "2" at bounding box center [882, 487] width 20 height 20
click at [907, 477] on button "3" at bounding box center [910, 487] width 20 height 20
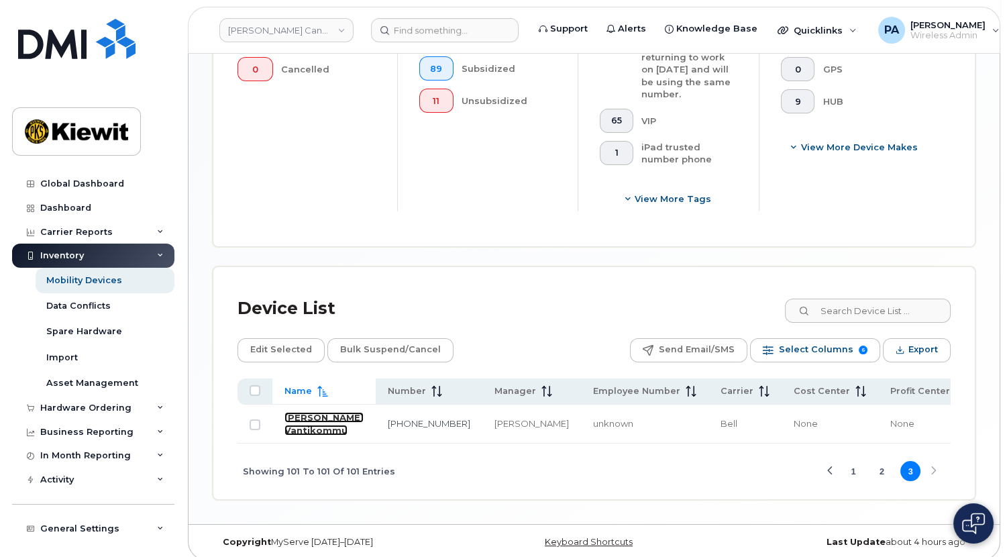
click at [305, 412] on link "[PERSON_NAME] Vantikommu" at bounding box center [323, 423] width 79 height 23
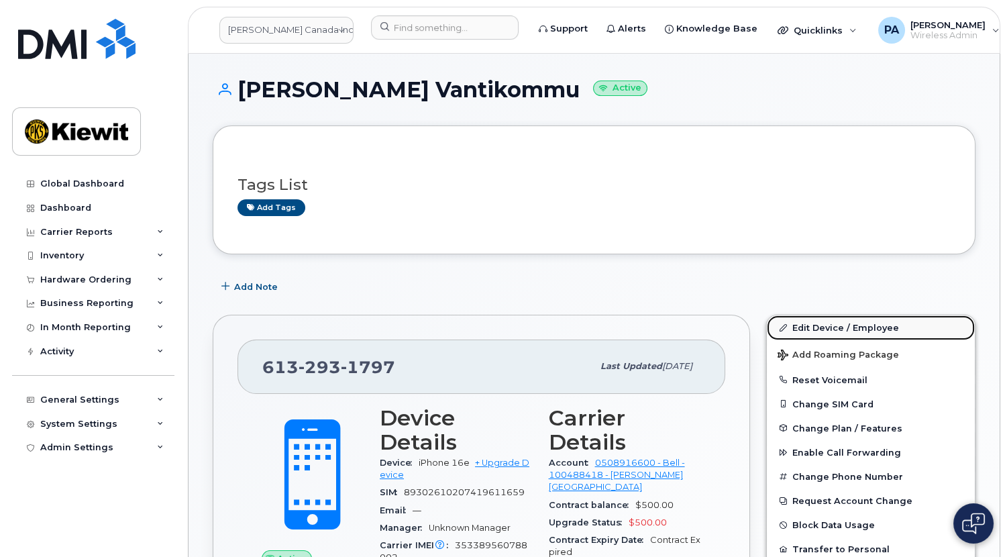
click at [853, 324] on link "Edit Device / Employee" at bounding box center [871, 327] width 208 height 24
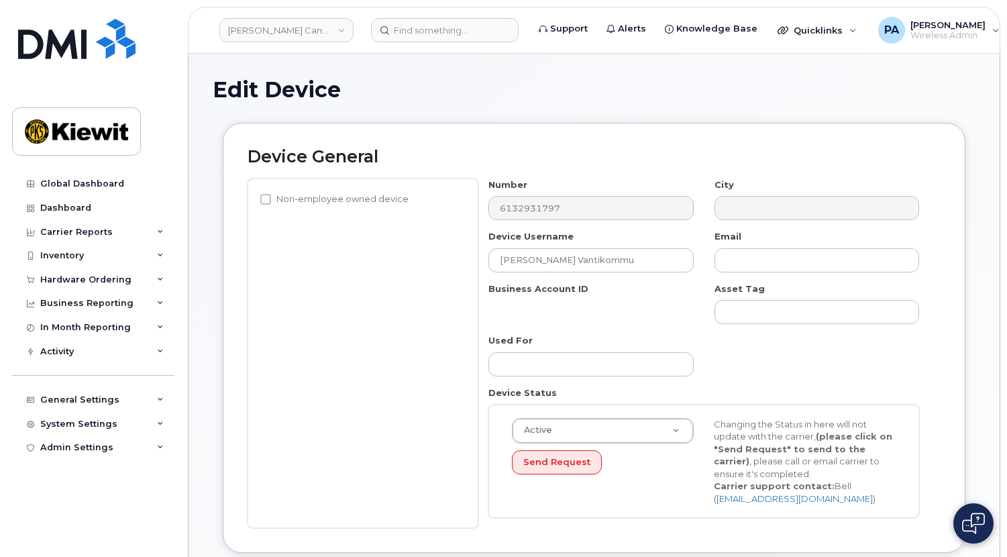
select select "14059"
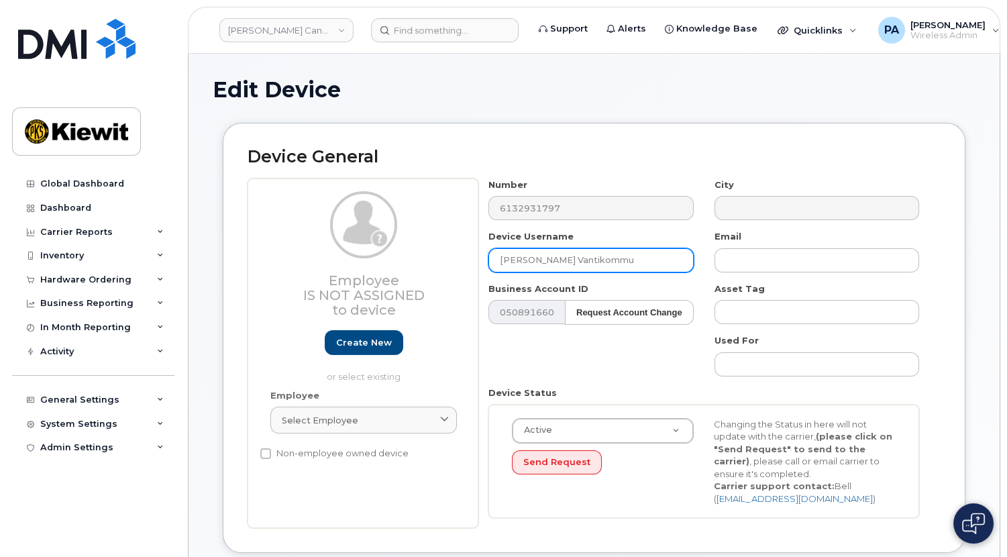
click at [605, 259] on input "[PERSON_NAME] Vantikommu" at bounding box center [590, 260] width 205 height 24
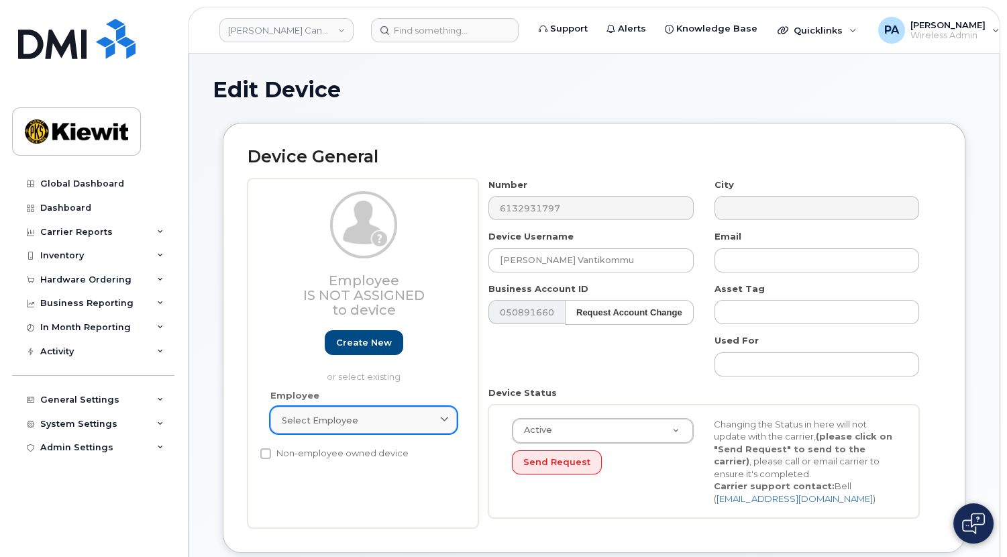
click at [372, 431] on link "Select employee" at bounding box center [363, 420] width 187 height 27
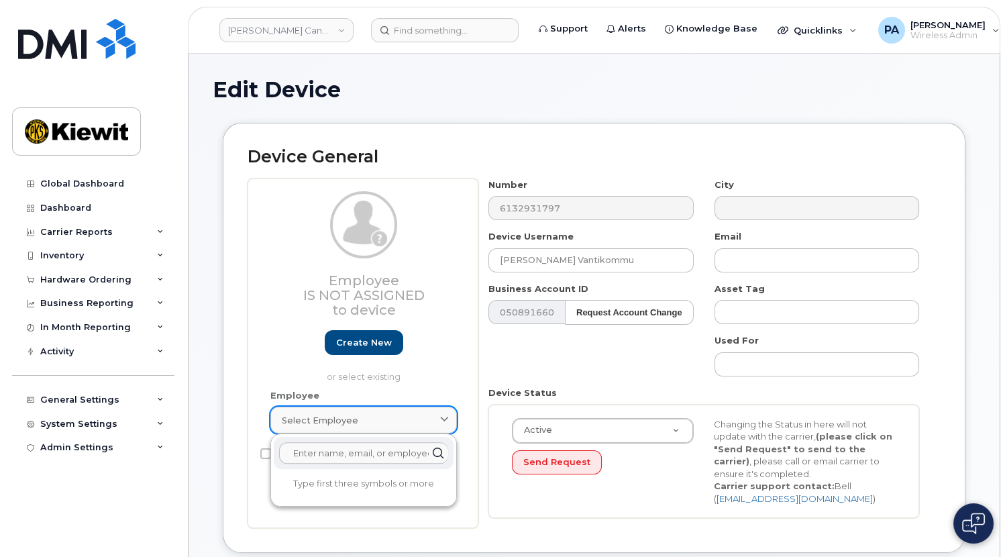
paste input "Vantikommu"
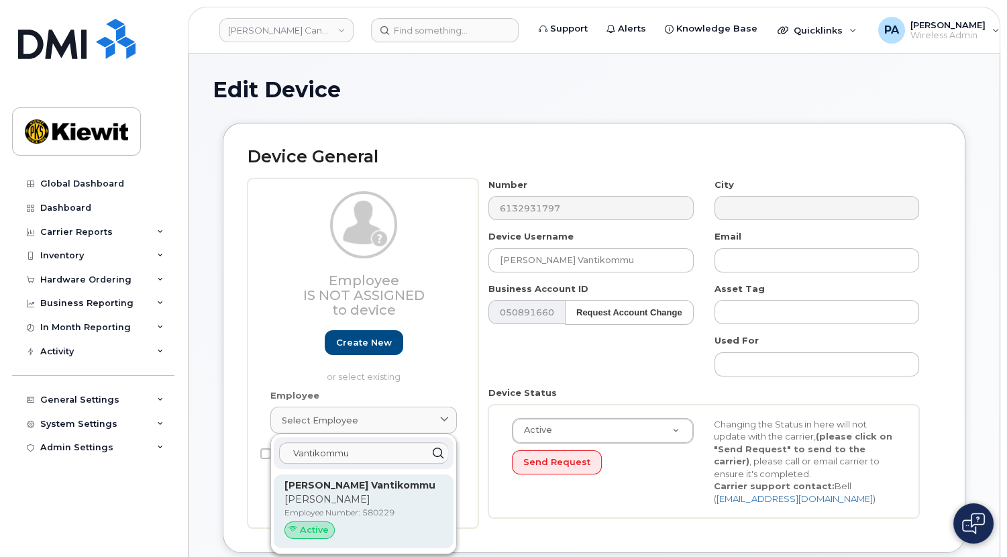
type input "Vantikommu"
click at [354, 500] on p "Yashvanth Reddy" at bounding box center [363, 499] width 158 height 14
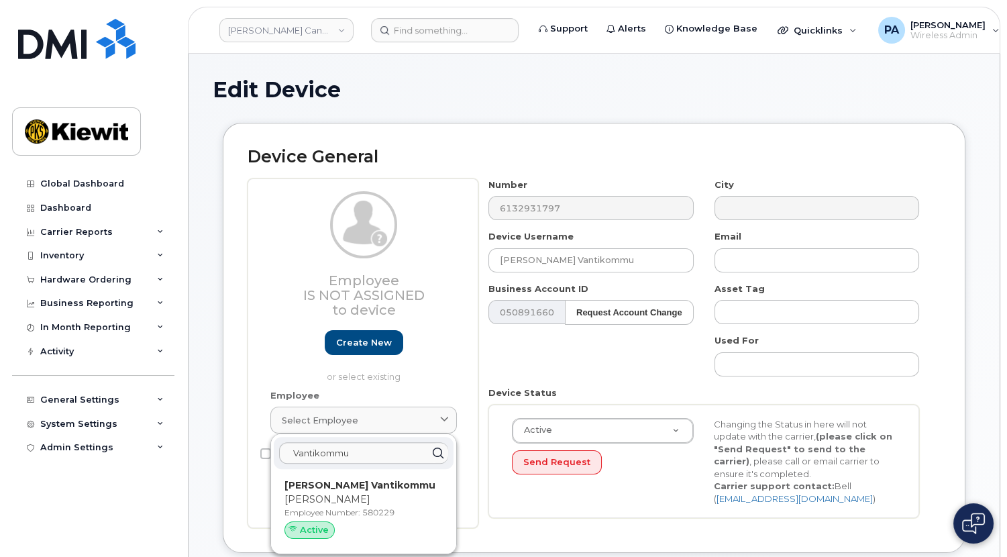
type input "yashvanthreddy.vanti@kiewit.com"
type input "580229"
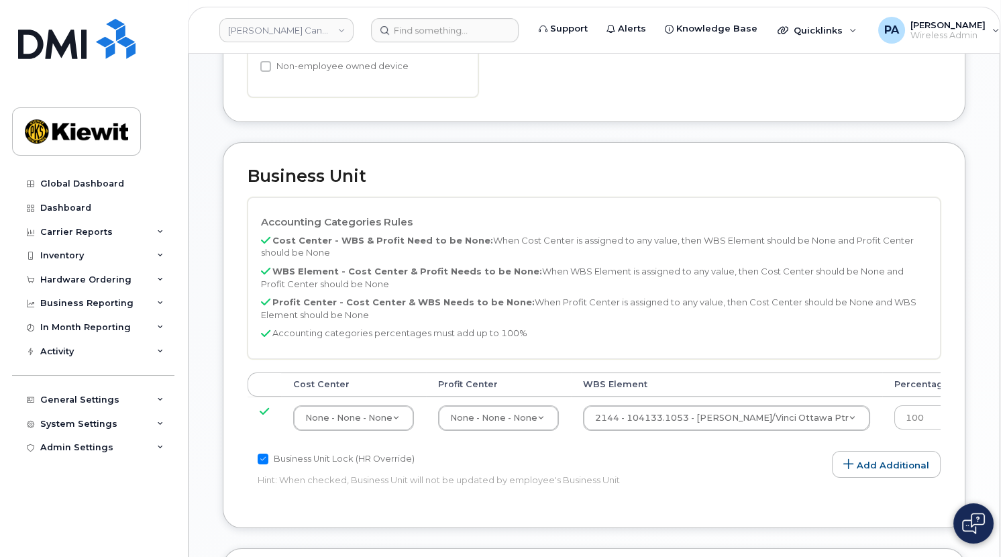
scroll to position [853, 0]
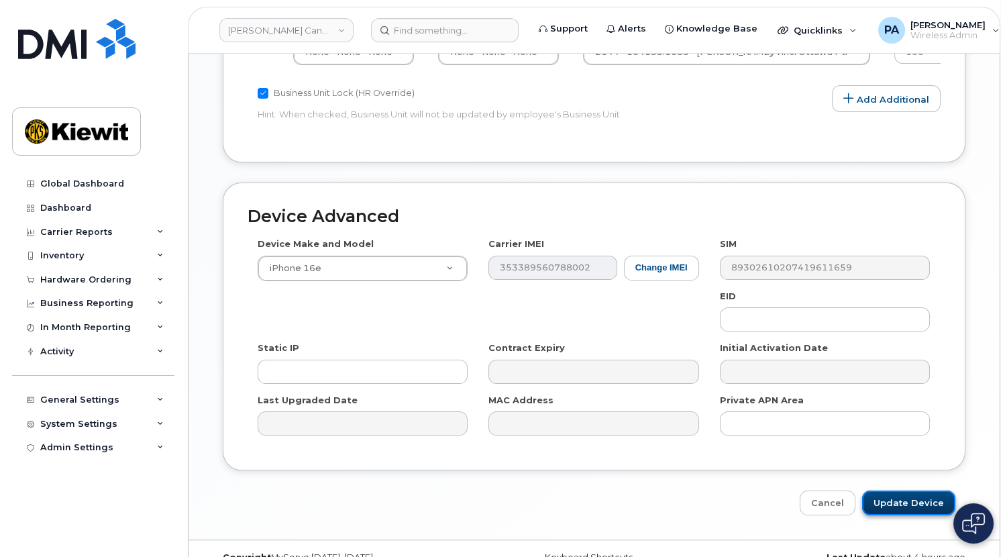
click at [886, 490] on input "Update Device" at bounding box center [908, 502] width 93 height 25
type input "Saving..."
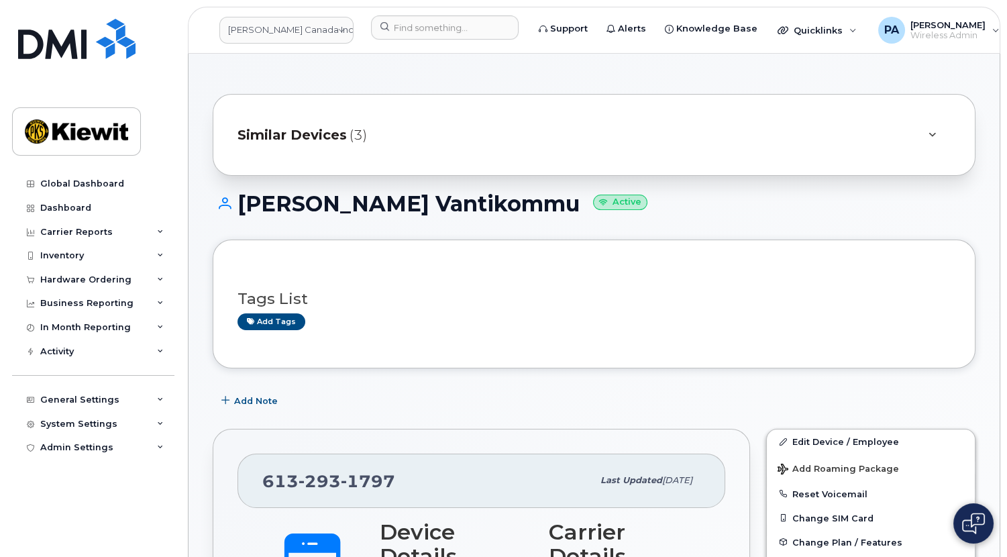
click at [323, 132] on span "Similar Devices" at bounding box center [292, 134] width 109 height 19
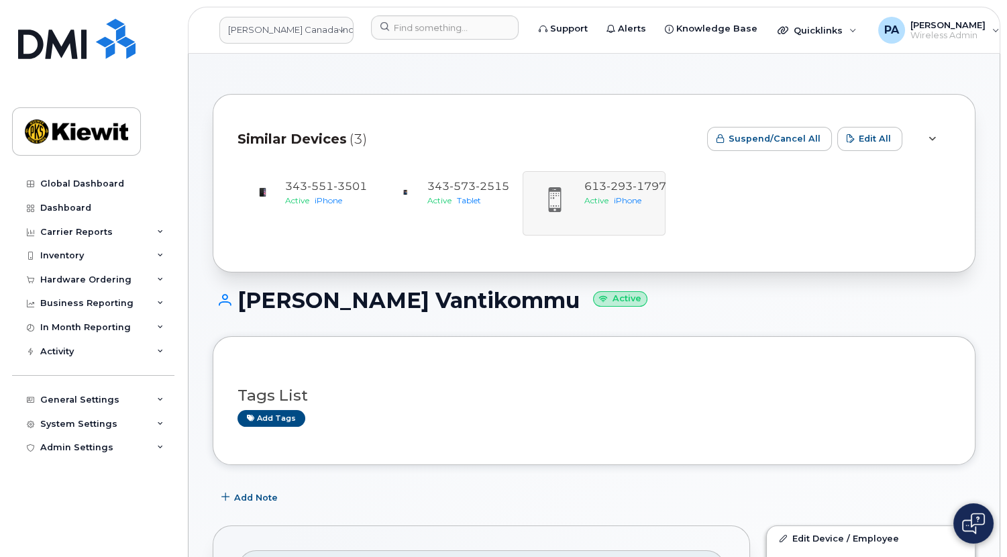
click at [749, 314] on div "[PERSON_NAME] Vantikommu Active" at bounding box center [594, 313] width 763 height 48
click at [333, 186] on span "551" at bounding box center [350, 186] width 34 height 13
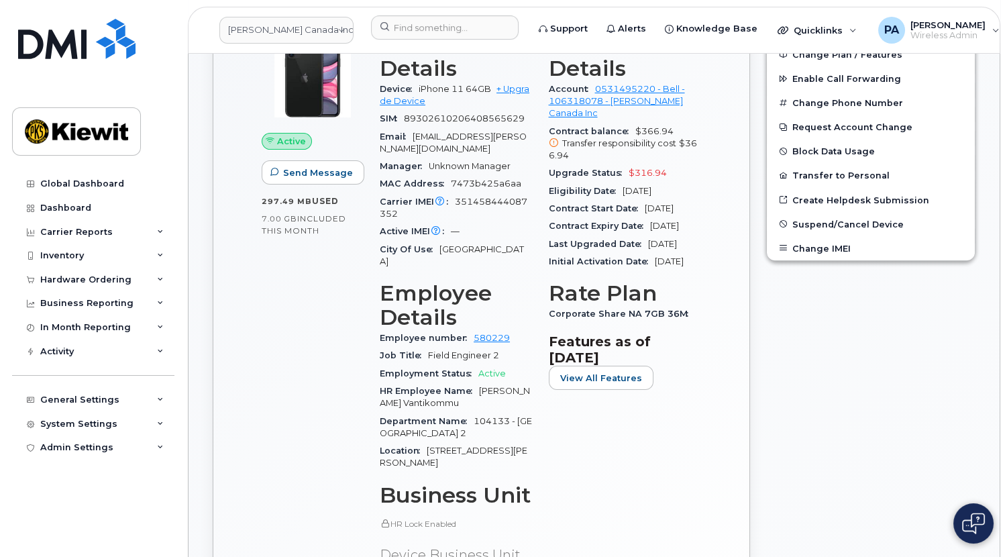
scroll to position [305, 0]
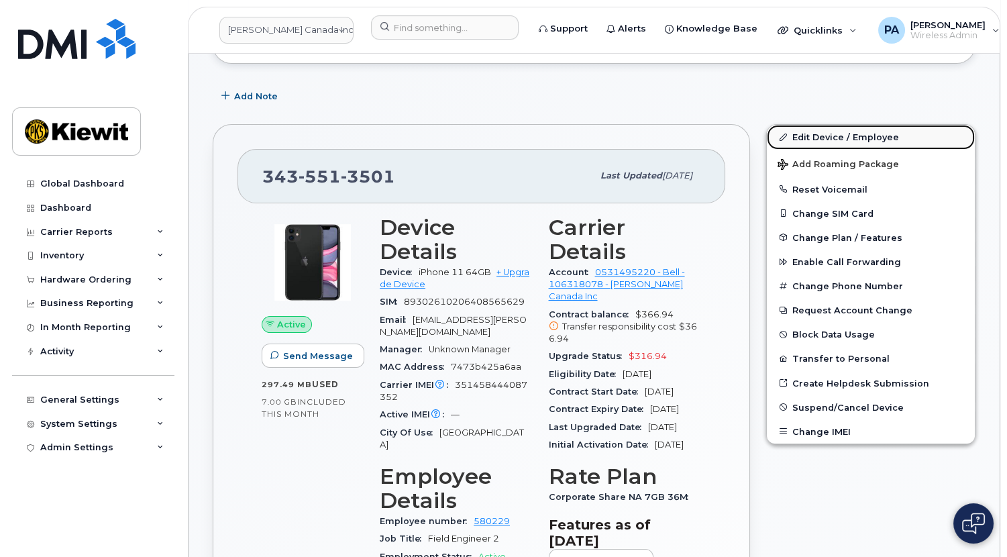
click at [823, 137] on link "Edit Device / Employee" at bounding box center [871, 137] width 208 height 24
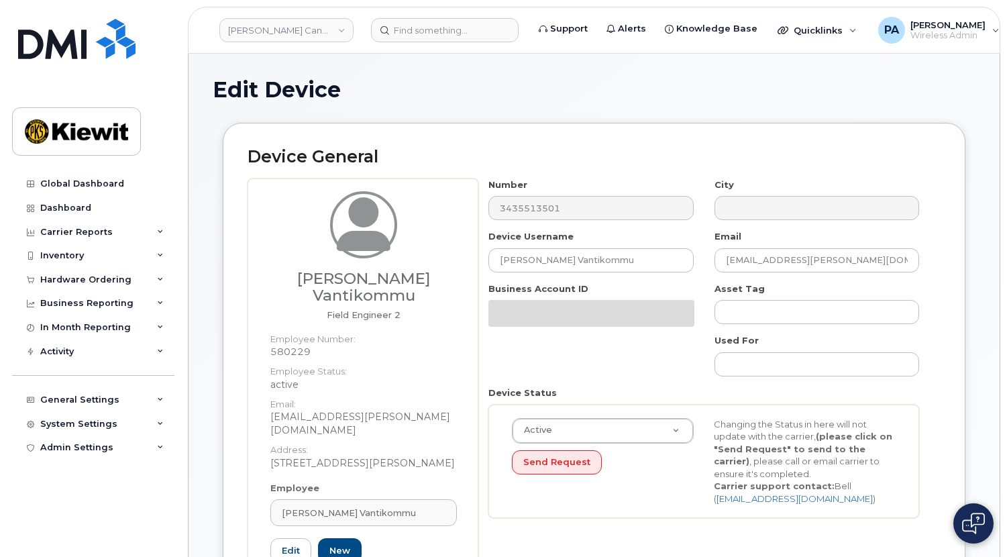
select select "14059"
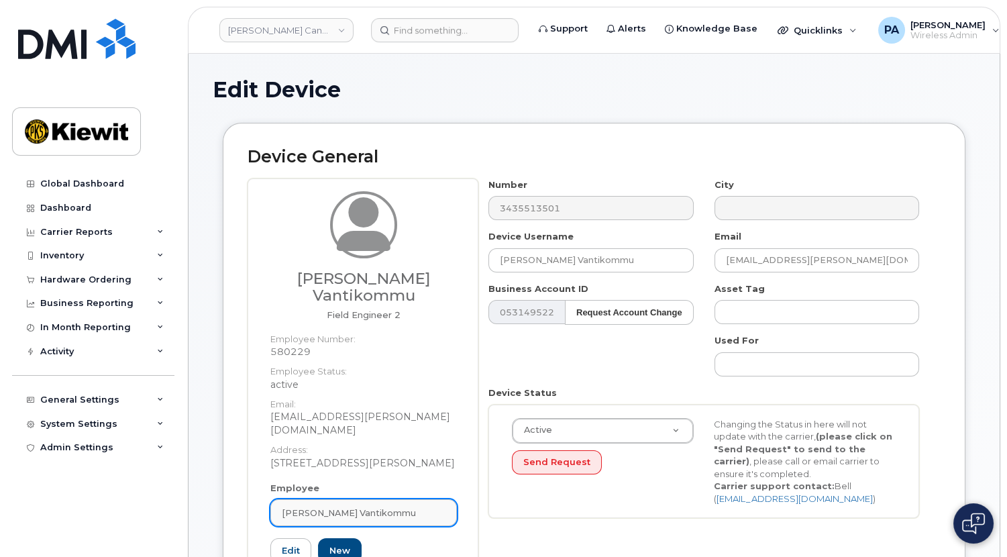
click at [425, 507] on div "[PERSON_NAME] Vantikommu" at bounding box center [364, 513] width 164 height 13
paste input "Vantikommu"
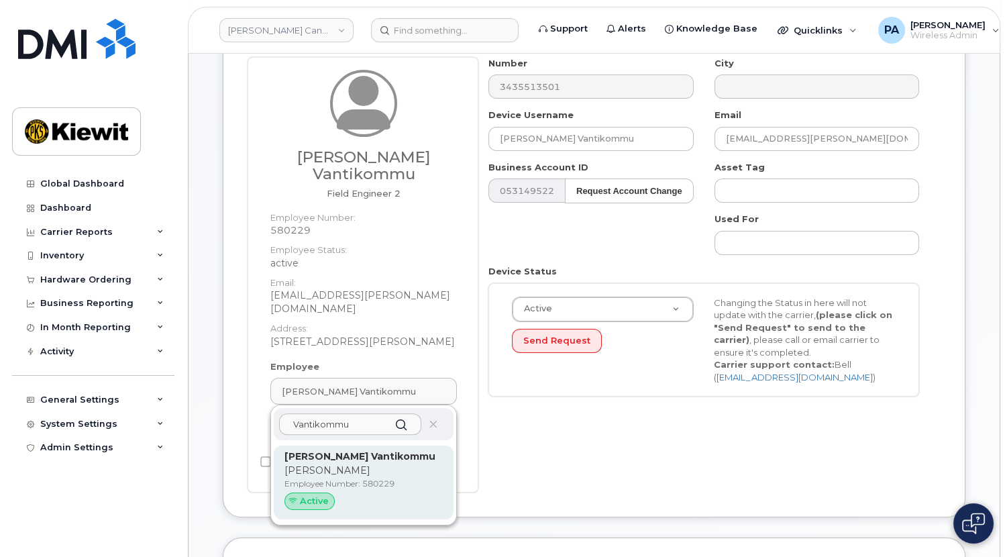
type input "Vantikommu"
click at [348, 464] on p "Yashvanth Reddy" at bounding box center [363, 471] width 158 height 14
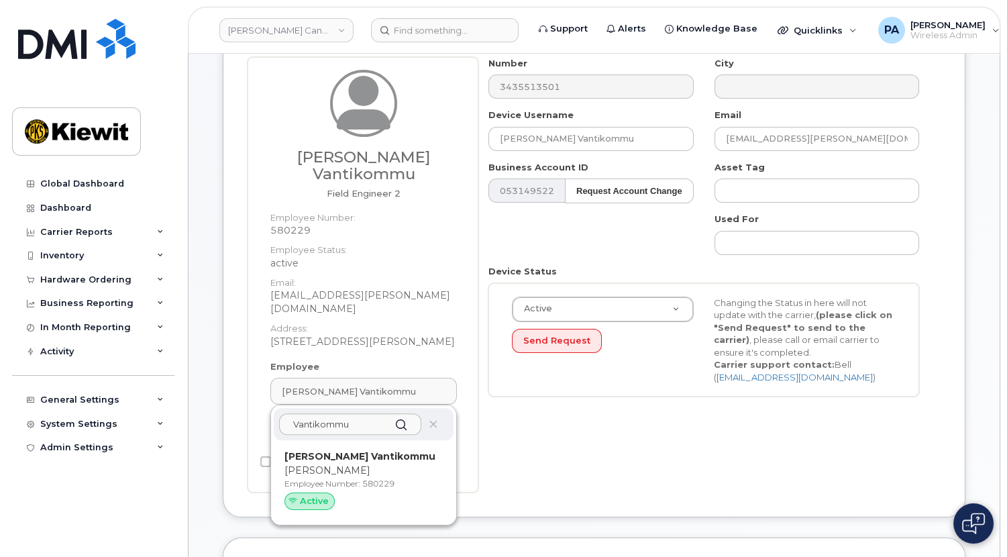
type input "[EMAIL_ADDRESS][PERSON_NAME][DOMAIN_NAME]"
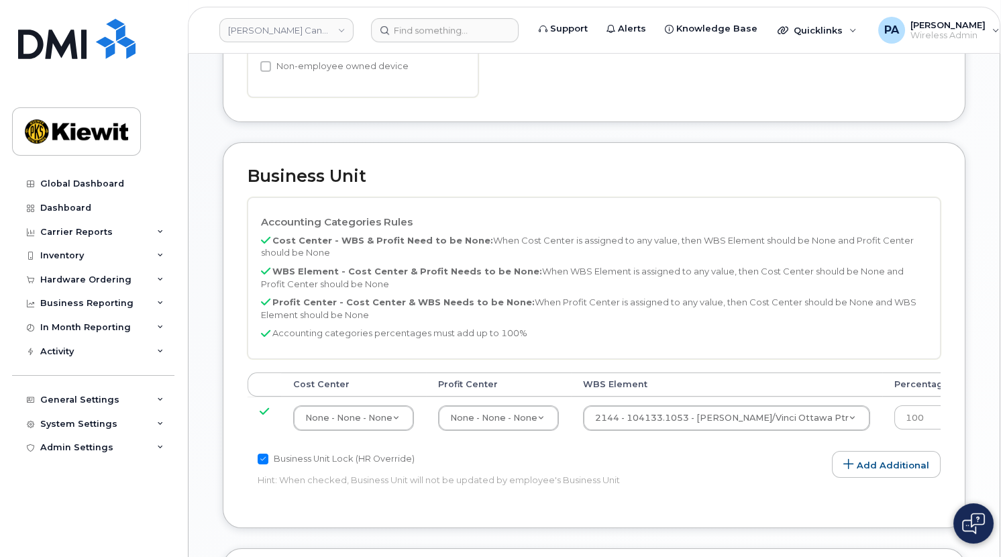
scroll to position [868, 0]
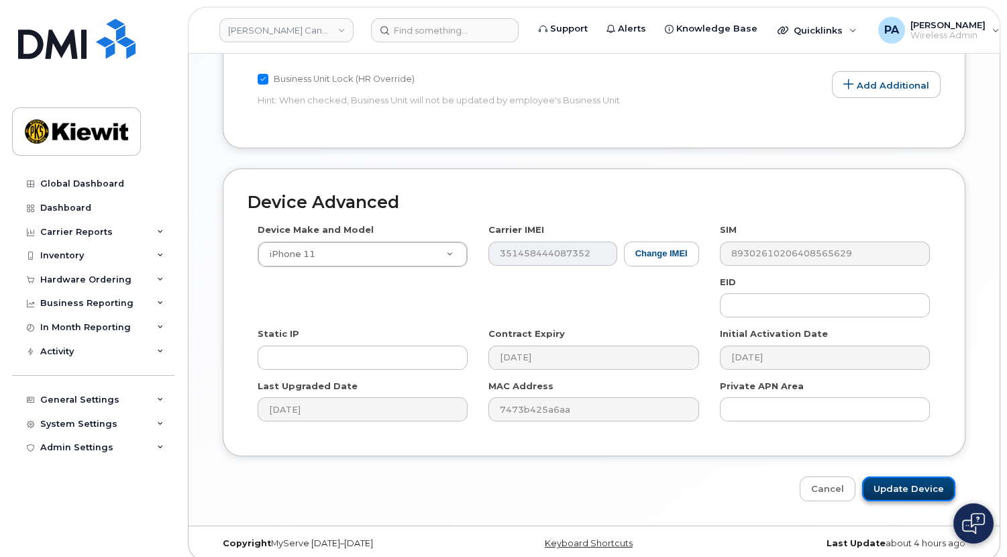
click at [919, 478] on input "Update Device" at bounding box center [908, 488] width 93 height 25
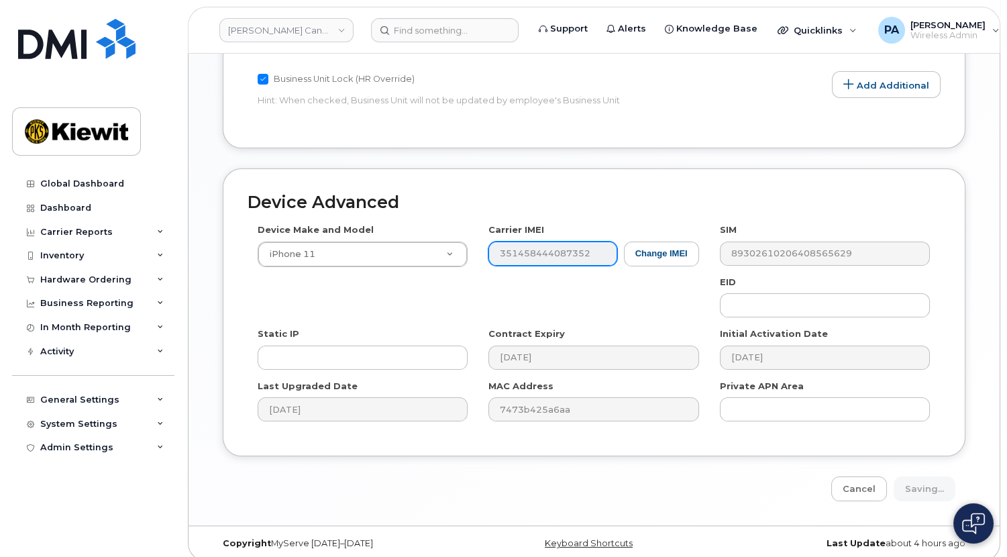
type input "Update Device"
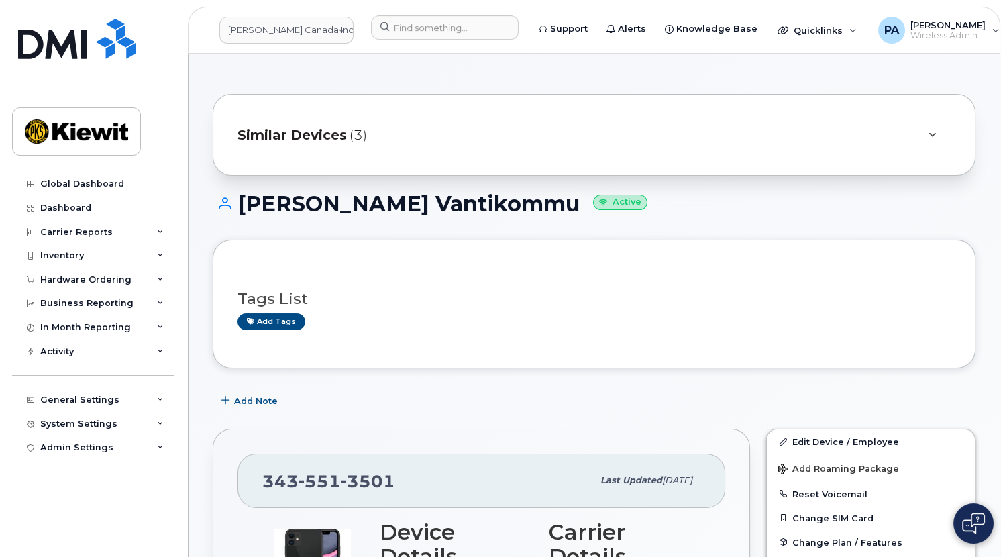
click at [320, 133] on span "Similar Devices" at bounding box center [292, 134] width 109 height 19
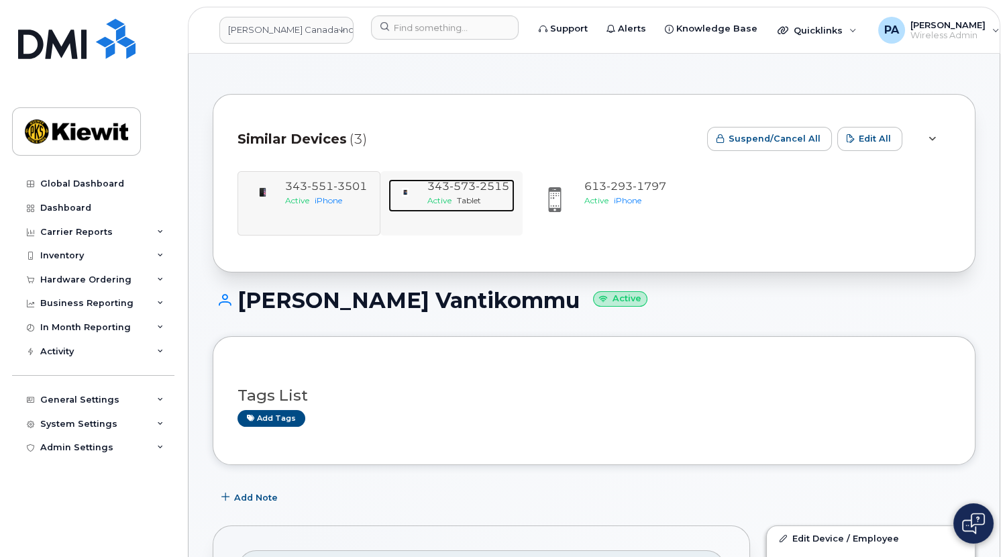
click at [430, 183] on span "[PHONE_NUMBER]" at bounding box center [468, 186] width 82 height 13
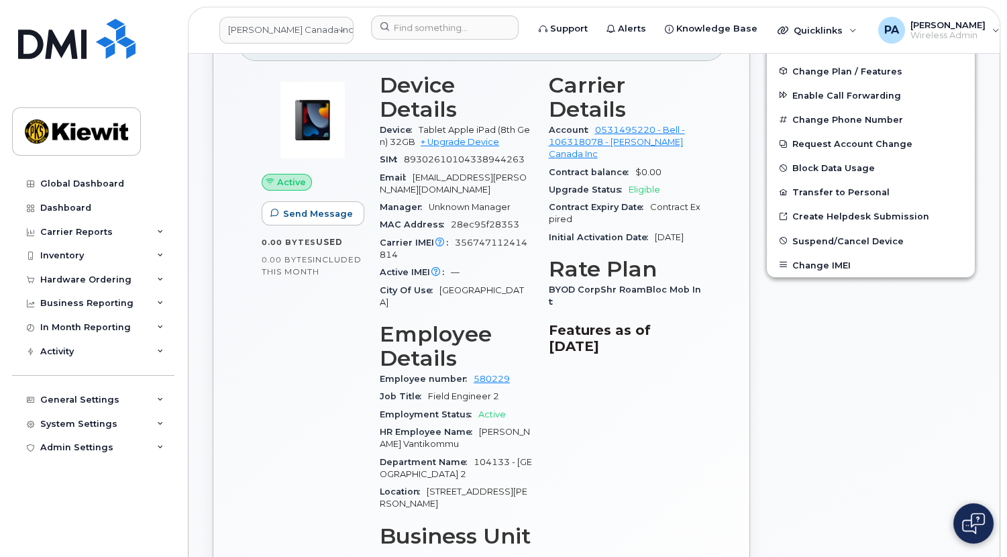
scroll to position [203, 0]
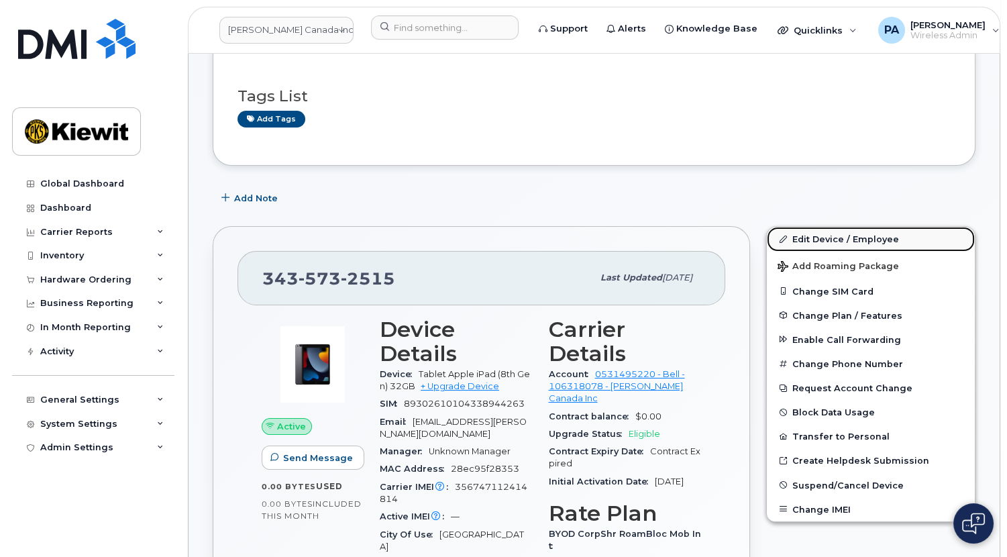
click at [848, 243] on link "Edit Device / Employee" at bounding box center [871, 239] width 208 height 24
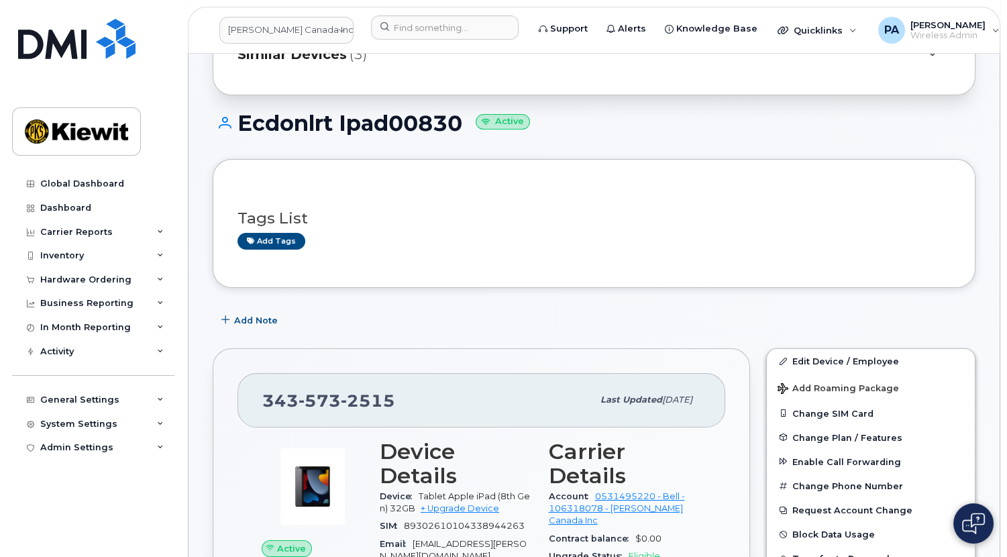
scroll to position [0, 0]
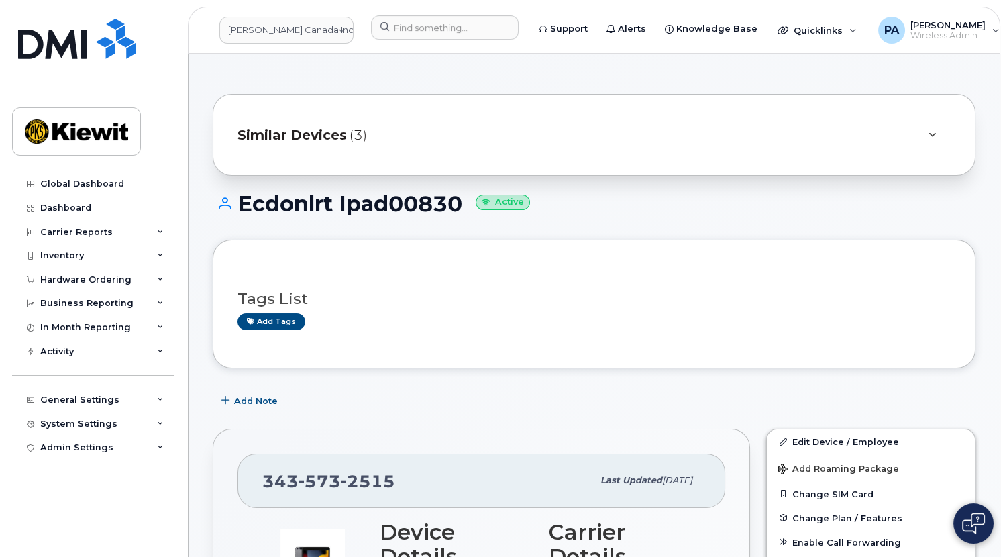
drag, startPoint x: 464, startPoint y: 201, endPoint x: 212, endPoint y: 201, distance: 251.6
click at [213, 201] on h1 "Ecdonlrt Ipad00830 Active" at bounding box center [594, 203] width 763 height 23
copy h1 "Ecdonlrt Ipad00830"
click at [831, 456] on button "Add Roaming Package" at bounding box center [871, 468] width 208 height 28
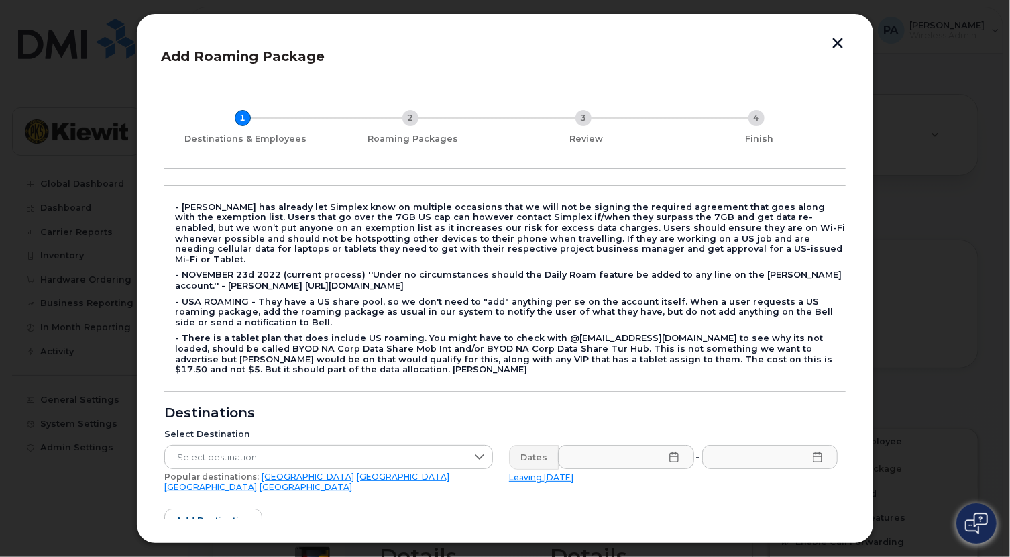
click at [837, 183] on div "1 Destinations & Employees 2 Roaming Packages 3 Review 4 Finish - Kiewit has al…" at bounding box center [505, 455] width 688 height 745
click at [838, 50] on button "button" at bounding box center [838, 45] width 20 height 14
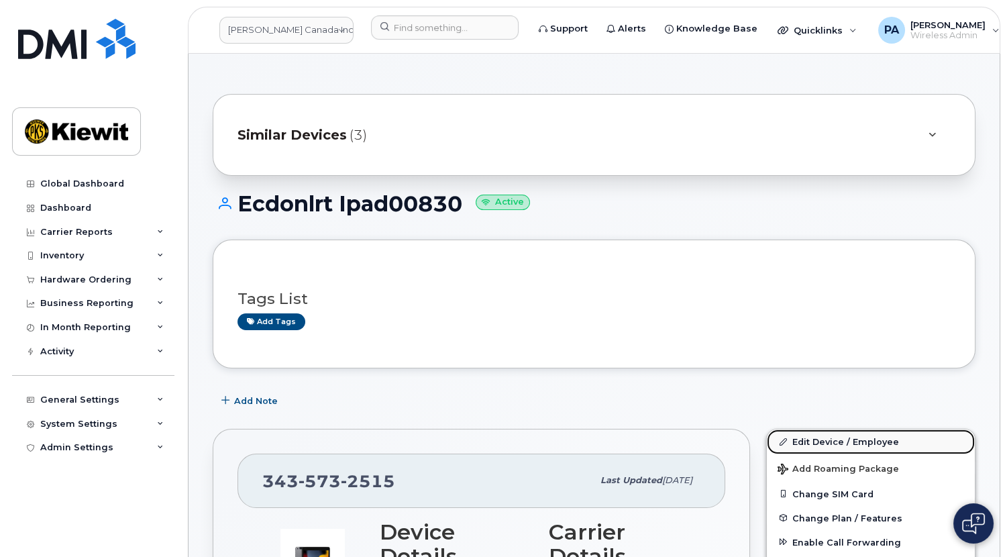
click at [852, 437] on link "Edit Device / Employee" at bounding box center [871, 441] width 208 height 24
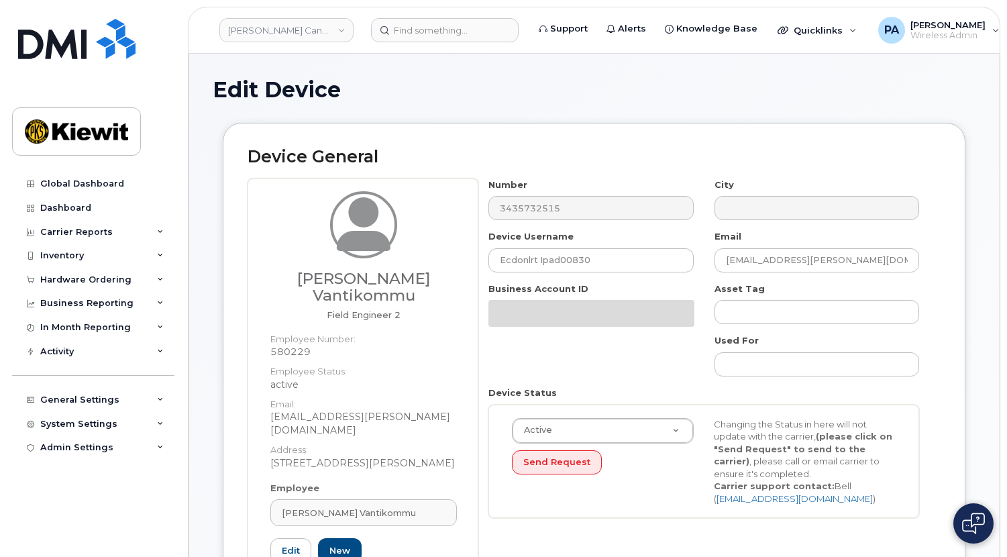
select select "14059"
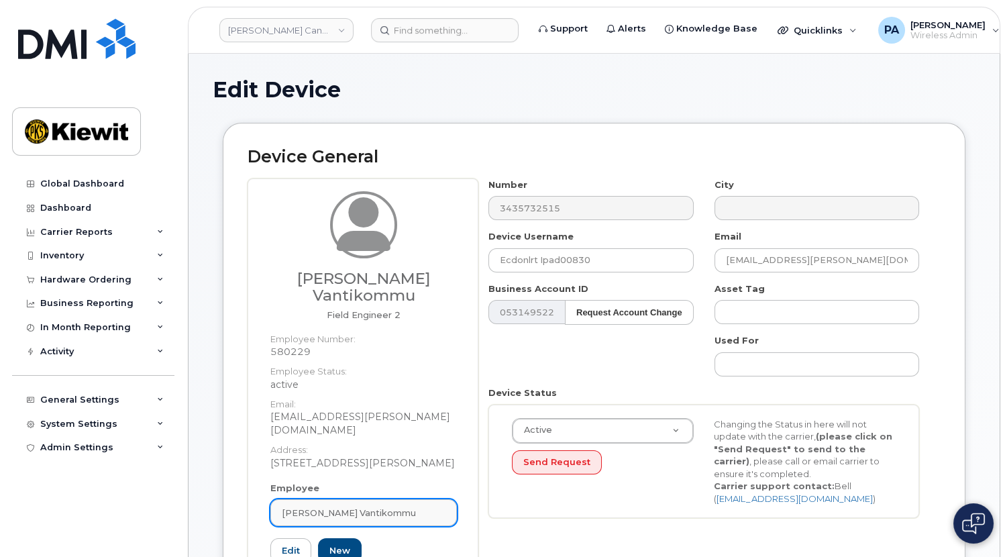
click at [367, 507] on span "[PERSON_NAME] Vantikommu" at bounding box center [349, 513] width 134 height 13
paste input "Vantikommu"
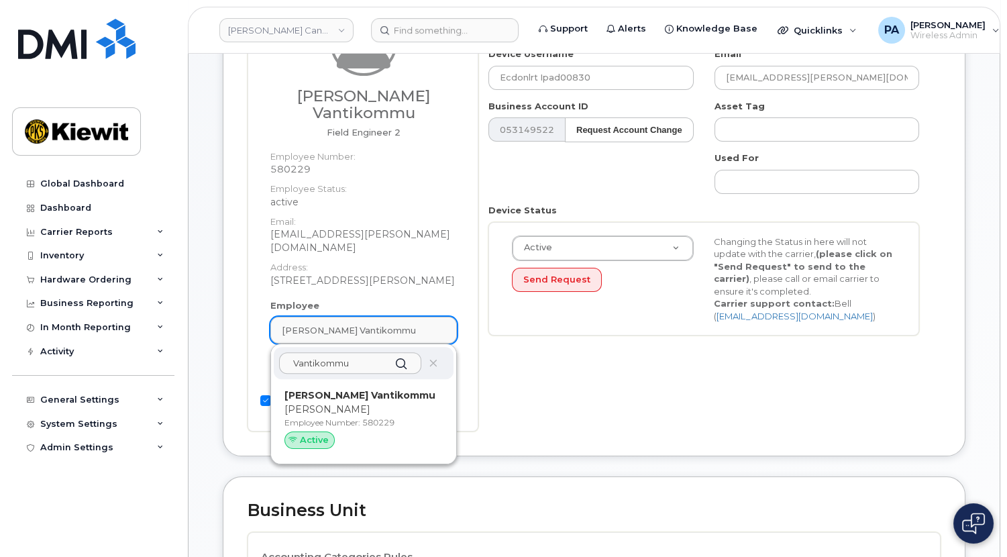
scroll to position [305, 0]
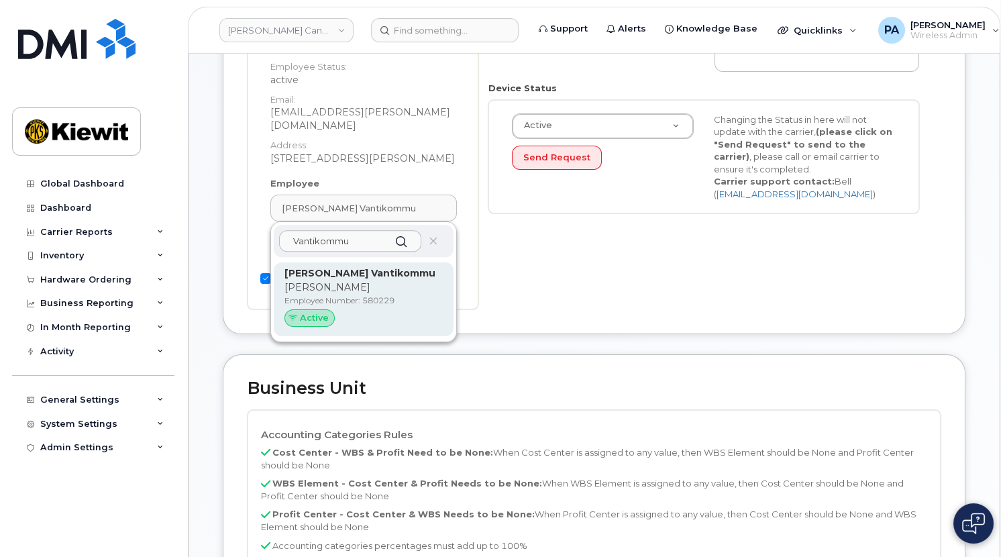
type input "Vantikommu"
click at [321, 267] on strong "[PERSON_NAME] Vantikommu" at bounding box center [359, 273] width 151 height 12
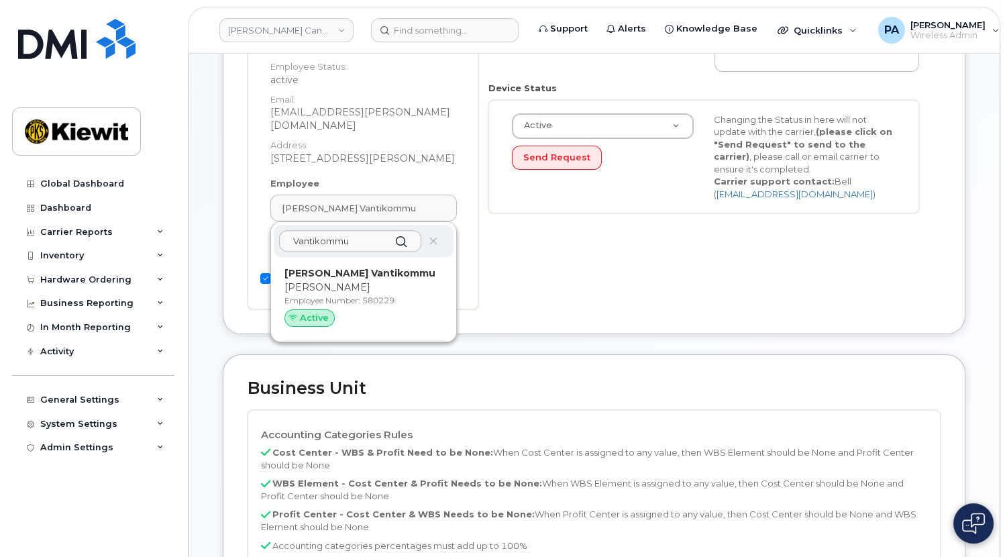
type input "[PERSON_NAME] Vantikommu"
type input "[EMAIL_ADDRESS][PERSON_NAME][DOMAIN_NAME]"
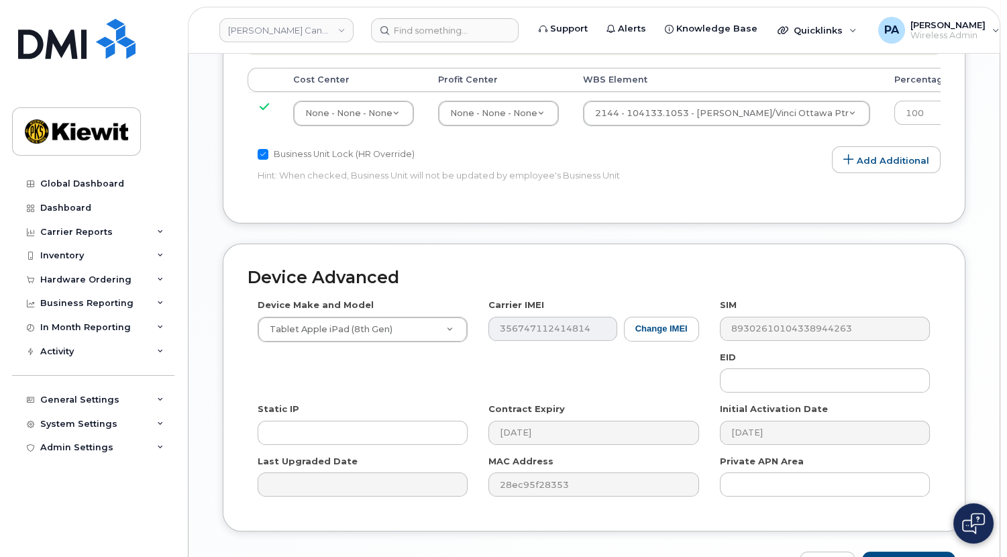
scroll to position [868, 0]
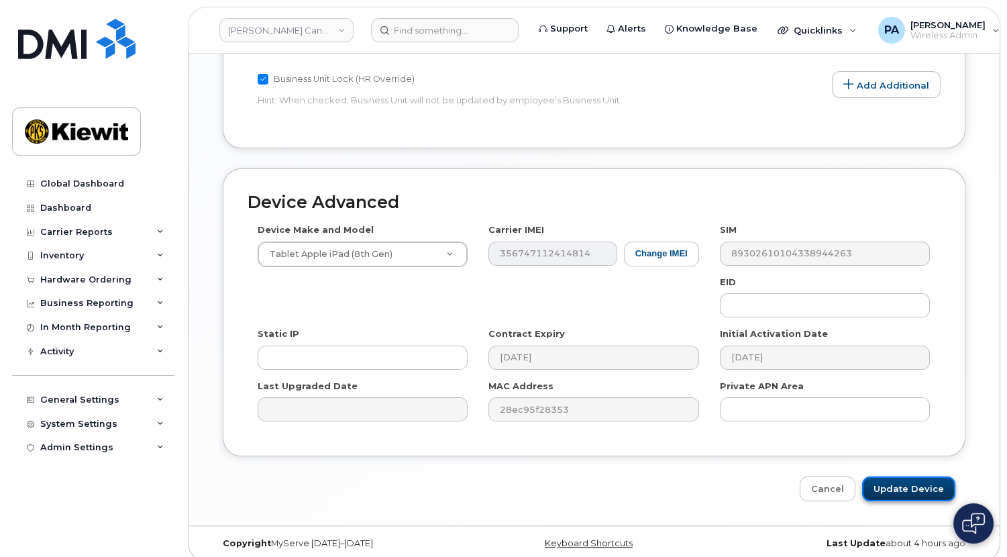
click at [906, 478] on input "Update Device" at bounding box center [908, 488] width 93 height 25
type input "Update Device"
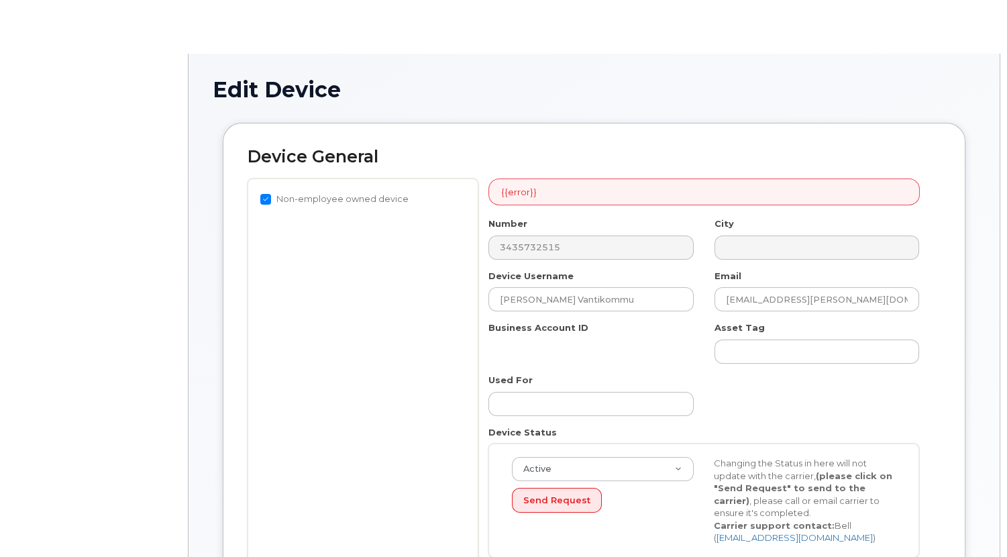
select select "14059"
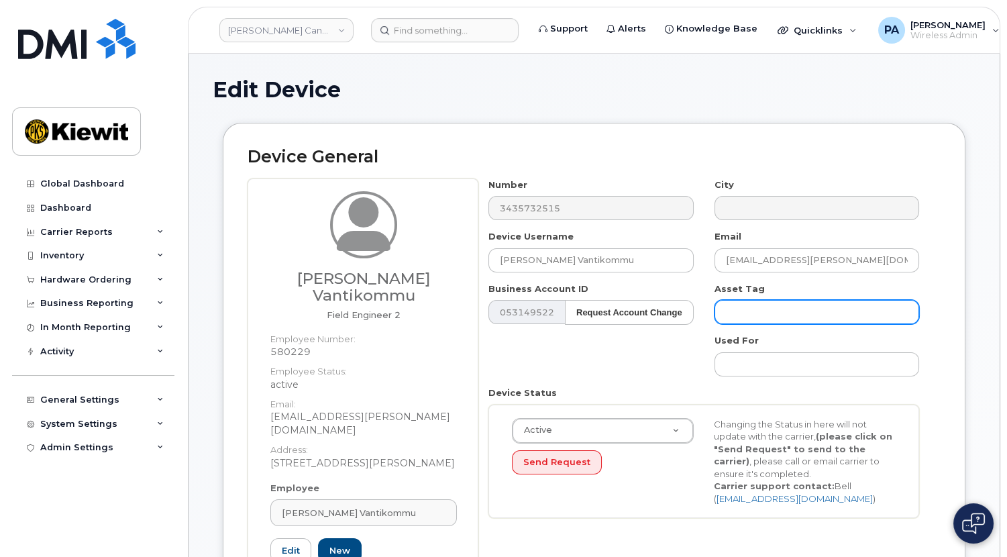
click at [758, 316] on input "text" at bounding box center [817, 312] width 205 height 24
paste input "Ecdonlrt Ipad00830"
drag, startPoint x: 764, startPoint y: 310, endPoint x: 677, endPoint y: 304, distance: 86.8
click at [677, 304] on div "Number 3435732515 City Device Username Yashvanth Reddy Vantikommu Email yashvan…" at bounding box center [704, 353] width 452 height 350
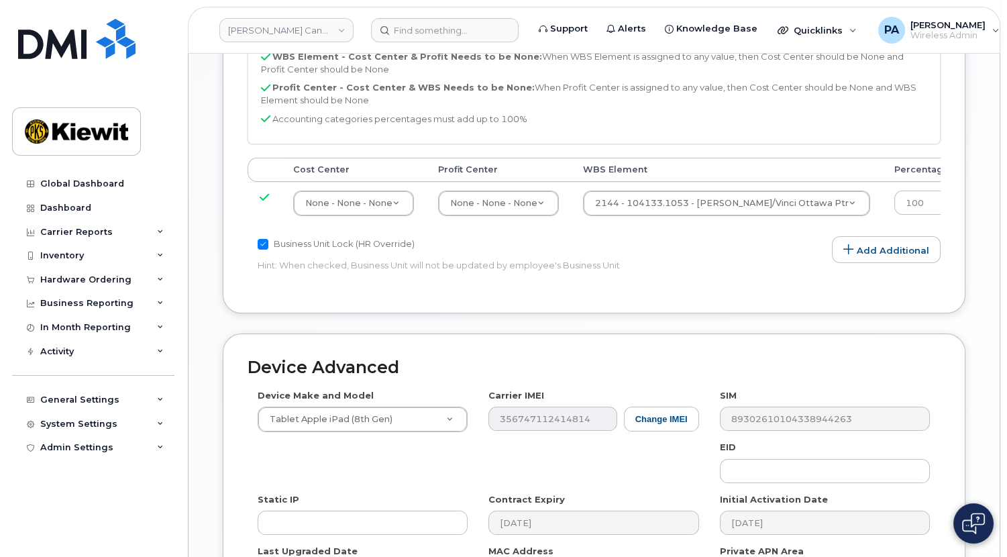
scroll to position [897, 0]
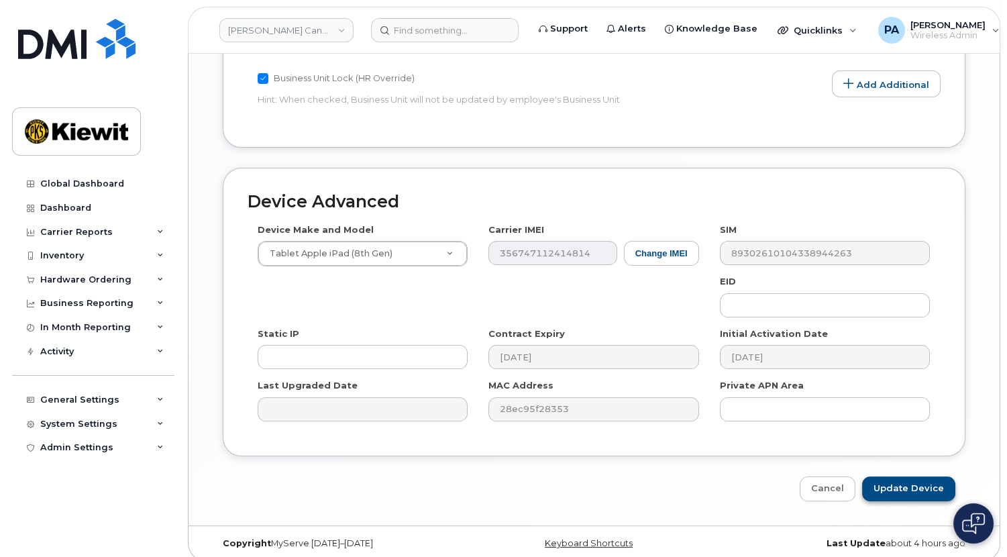
type input "ECDONLRT iPAD00830"
drag, startPoint x: 888, startPoint y: 470, endPoint x: 870, endPoint y: 460, distance: 21.1
click at [888, 476] on input "Update Device" at bounding box center [908, 488] width 93 height 25
type input "Update Device"
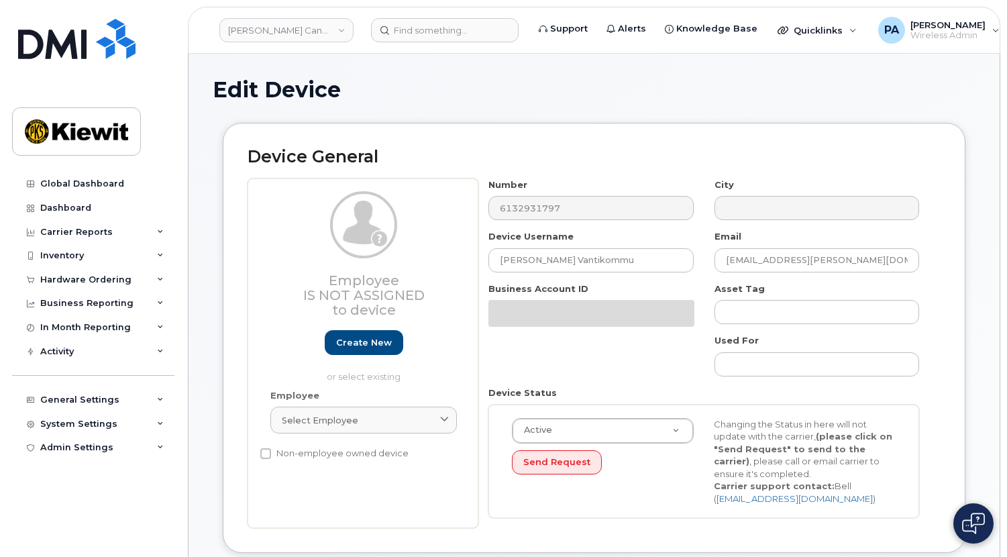
select select "14059"
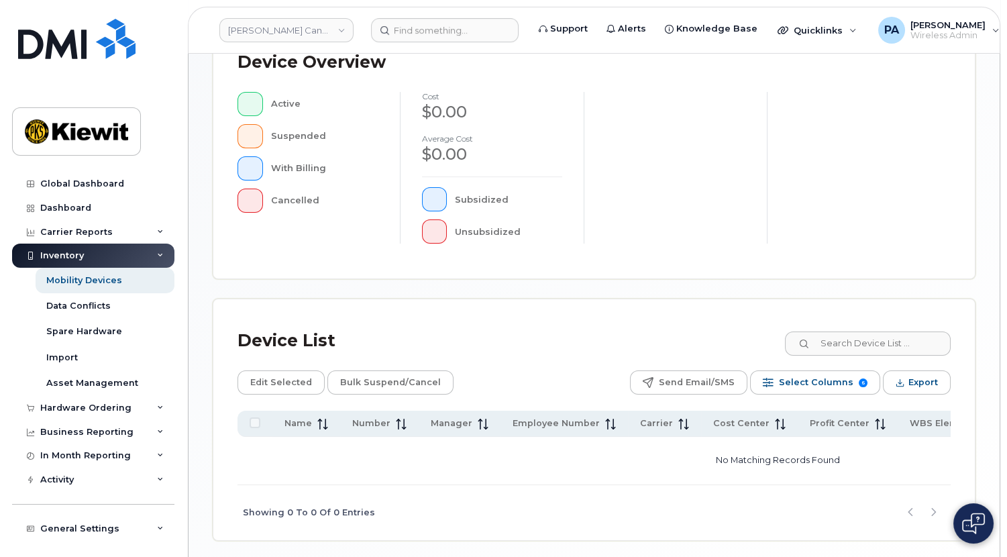
scroll to position [419, 0]
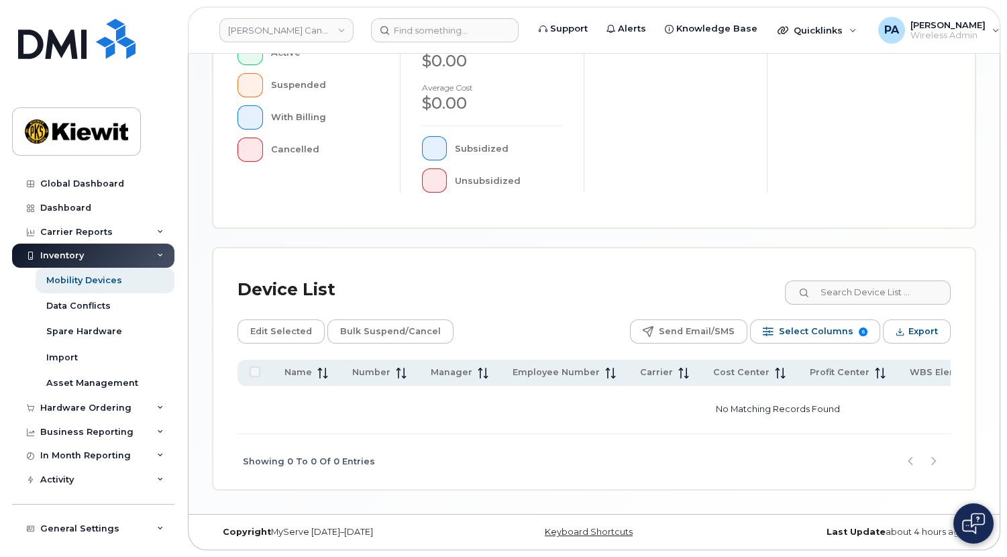
click at [907, 460] on div "Showing 0 To 0 Of 0 Entries" at bounding box center [594, 462] width 713 height 56
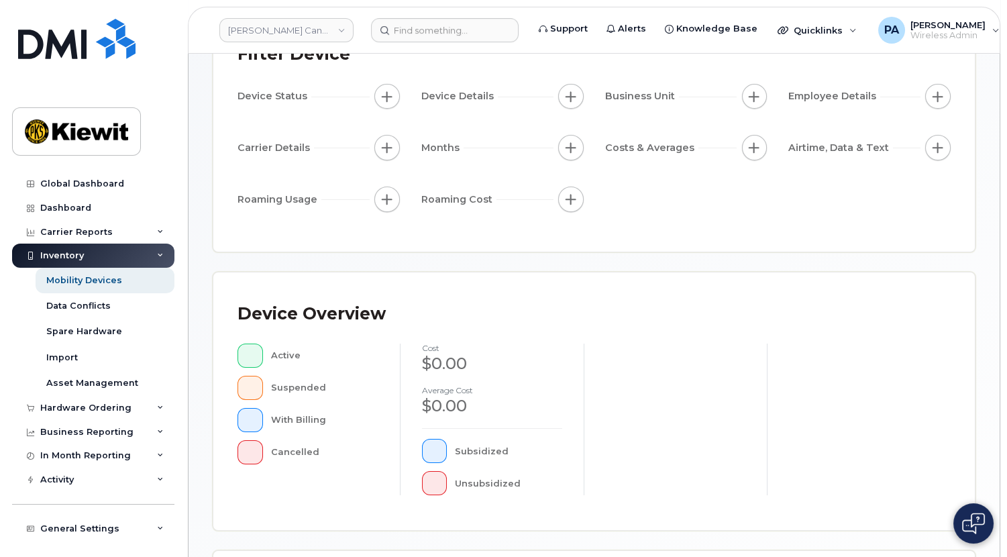
scroll to position [0, 0]
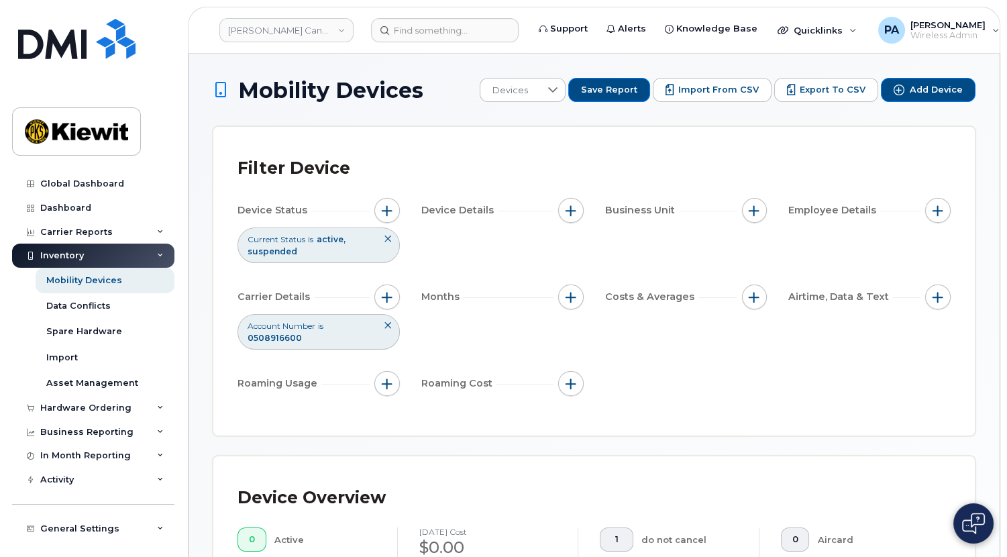
click at [318, 329] on span "Account Number is" at bounding box center [286, 325] width 76 height 11
click at [672, 227] on div "Business Unit" at bounding box center [686, 213] width 162 height 30
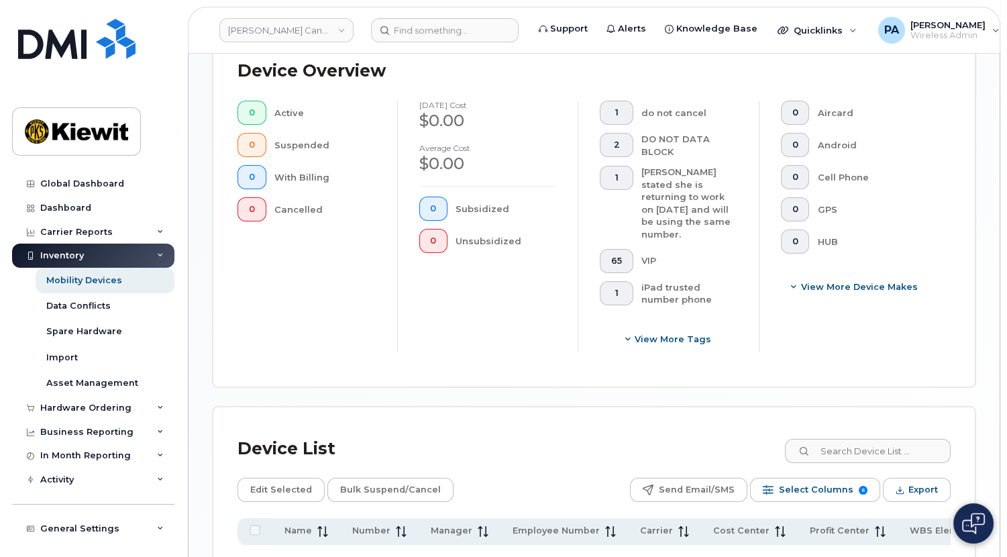
scroll to position [575, 0]
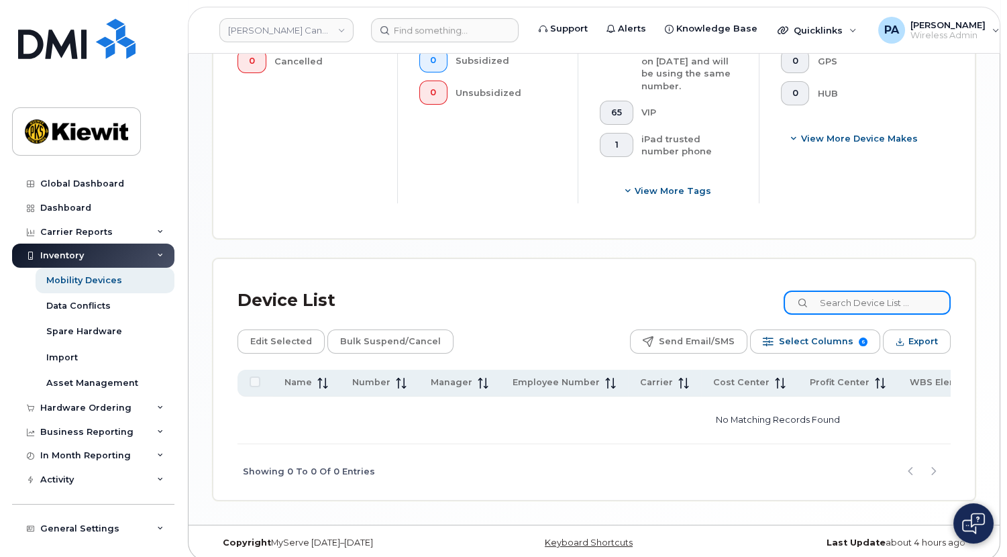
click at [886, 291] on input at bounding box center [867, 303] width 167 height 24
type input "+"
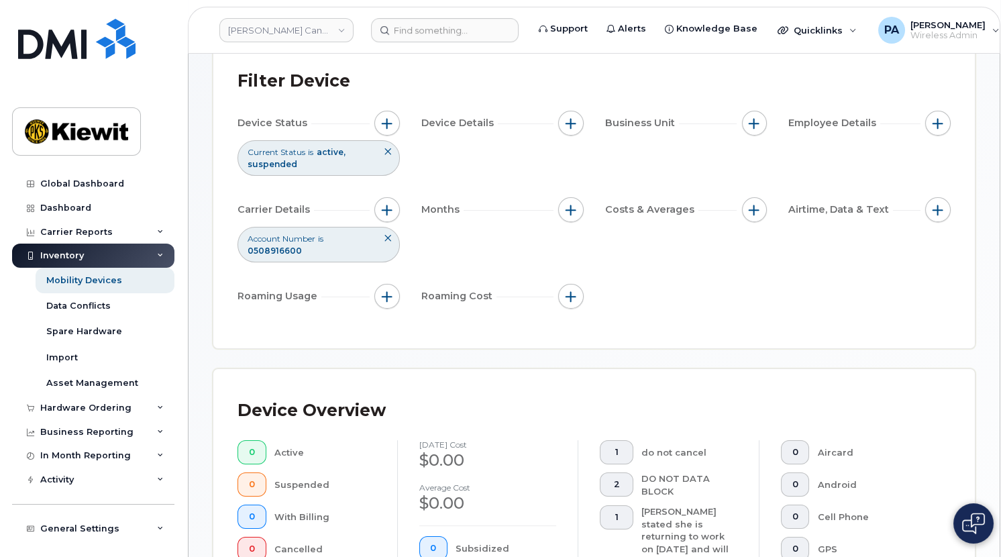
scroll to position [0, 0]
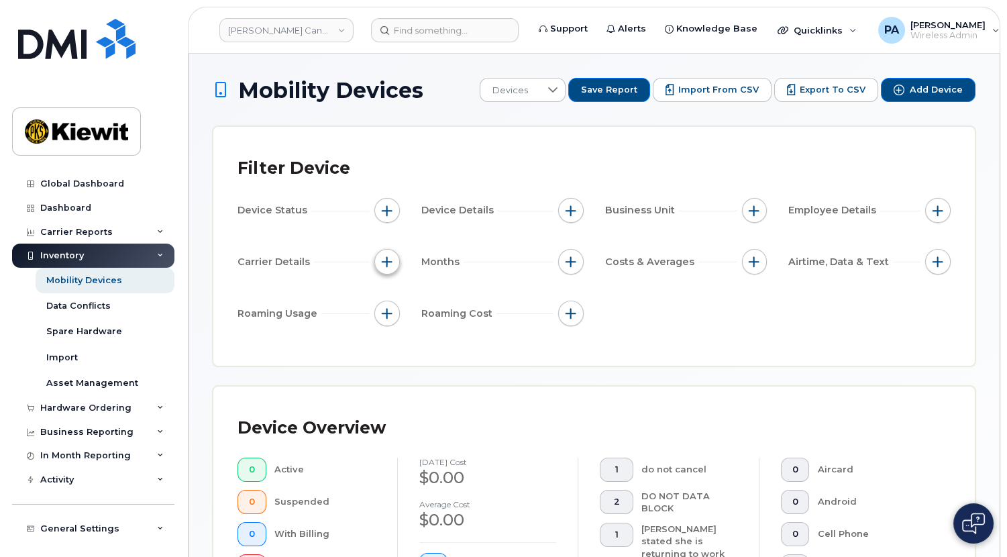
click at [383, 258] on span "button" at bounding box center [387, 261] width 11 height 11
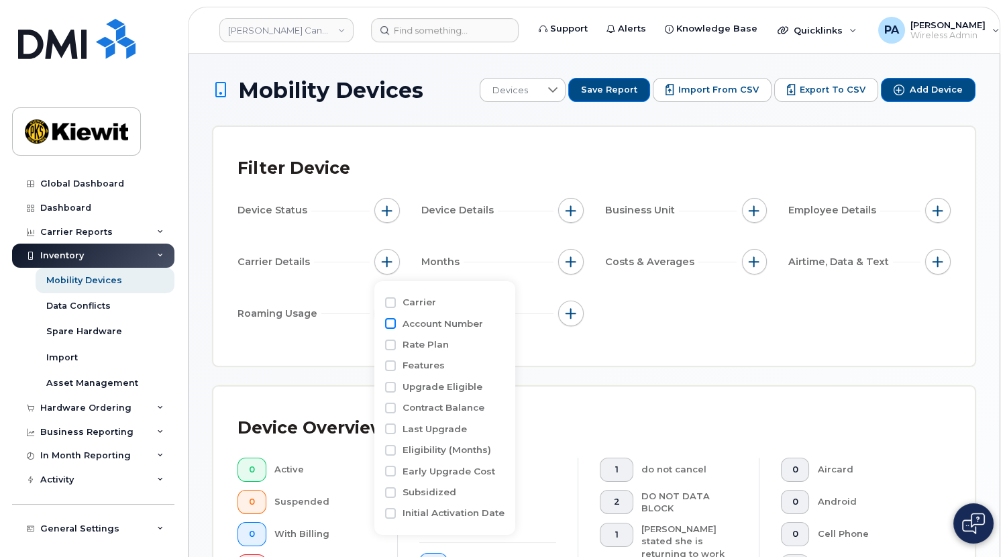
click at [392, 325] on input "Account Number" at bounding box center [390, 323] width 11 height 11
checkbox input "true"
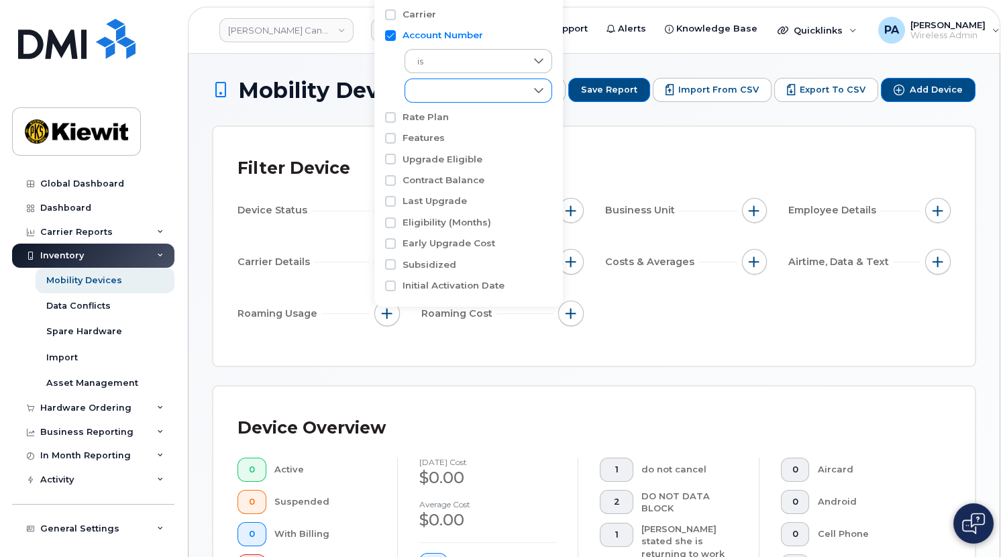
click at [435, 95] on div "empty" at bounding box center [465, 90] width 121 height 23
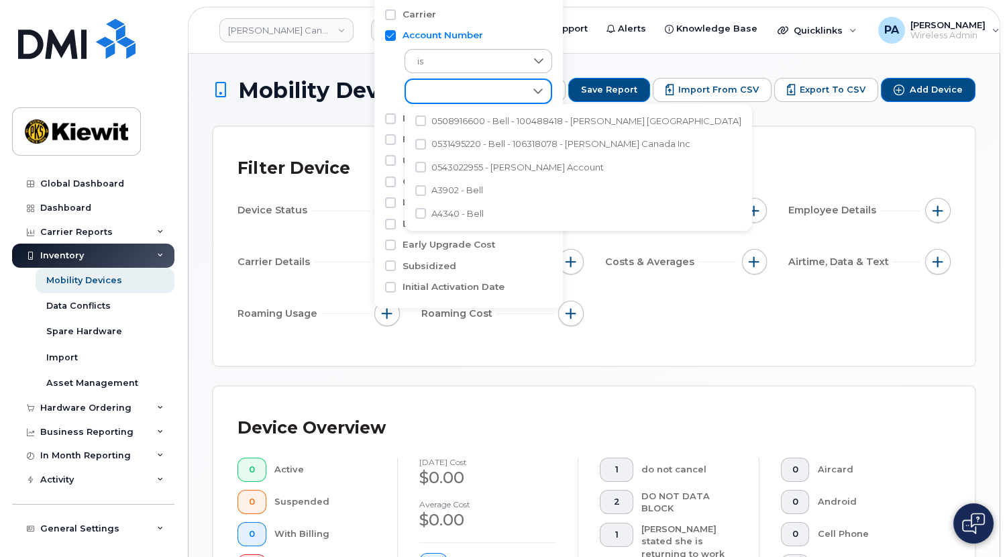
scroll to position [7, 56]
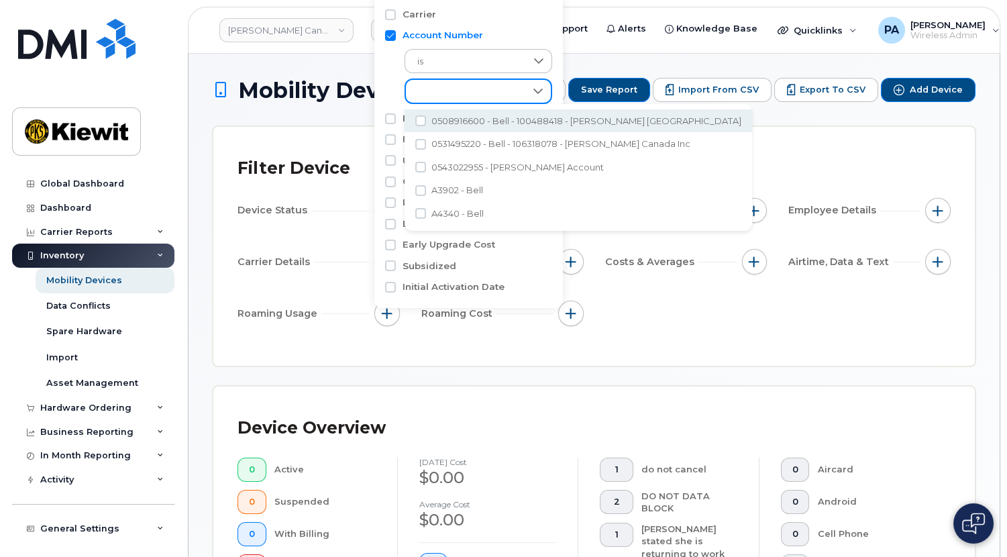
click at [470, 121] on span "0508916600 - Bell - 100488418 - McNally Canada" at bounding box center [586, 121] width 310 height 13
checkbox input "true"
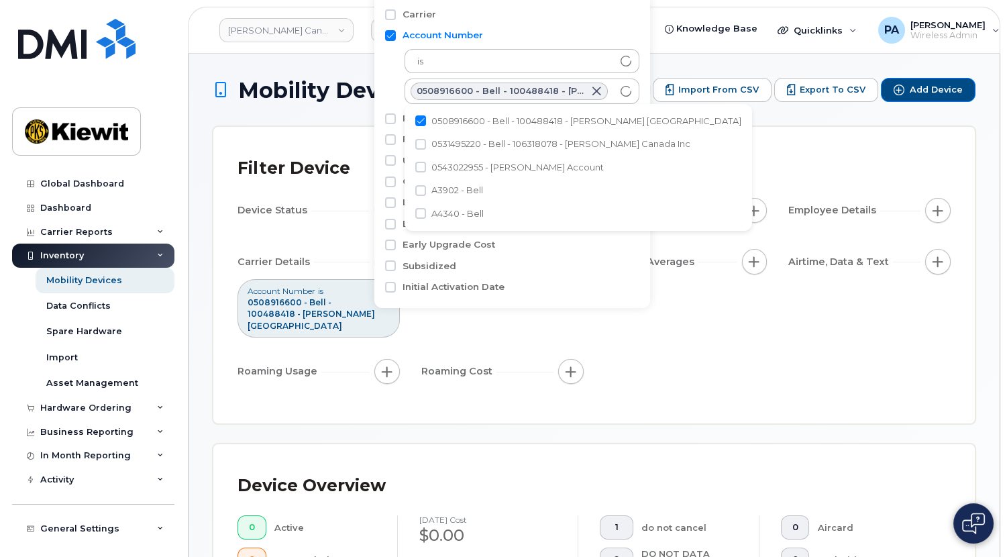
click at [705, 325] on div "Device Status Device Details Business Unit Employee Details Carrier Details Acc…" at bounding box center [594, 293] width 713 height 191
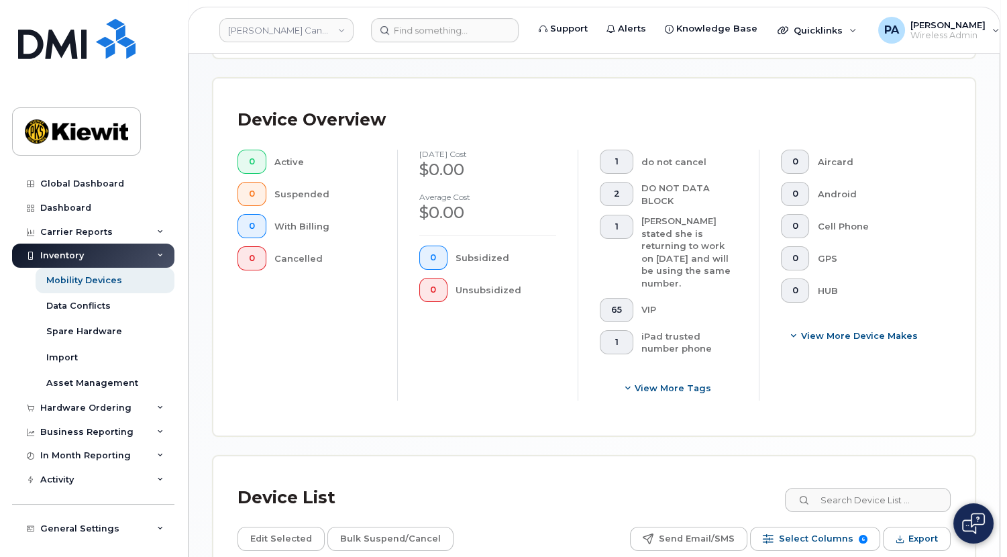
scroll to position [551, 0]
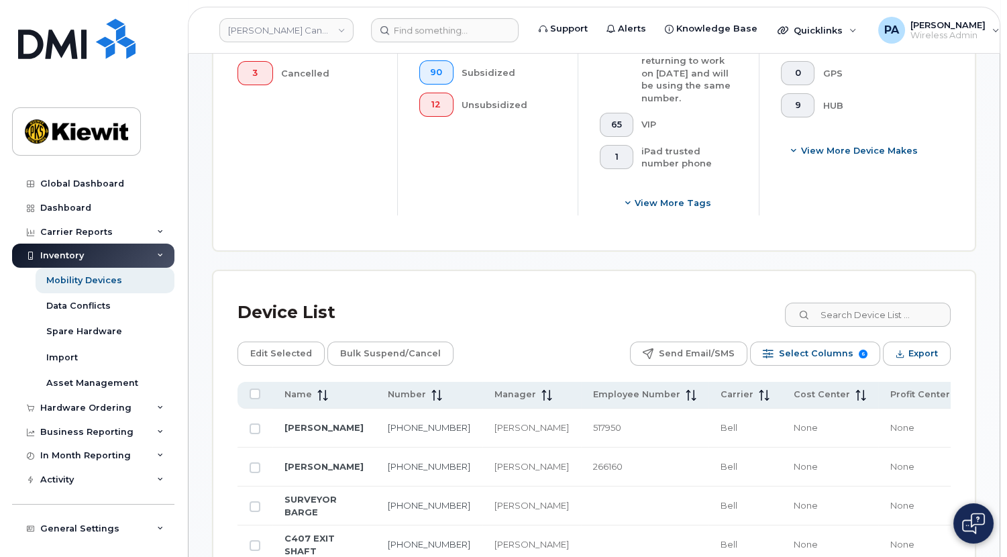
click at [607, 295] on div "Device List" at bounding box center [594, 312] width 713 height 35
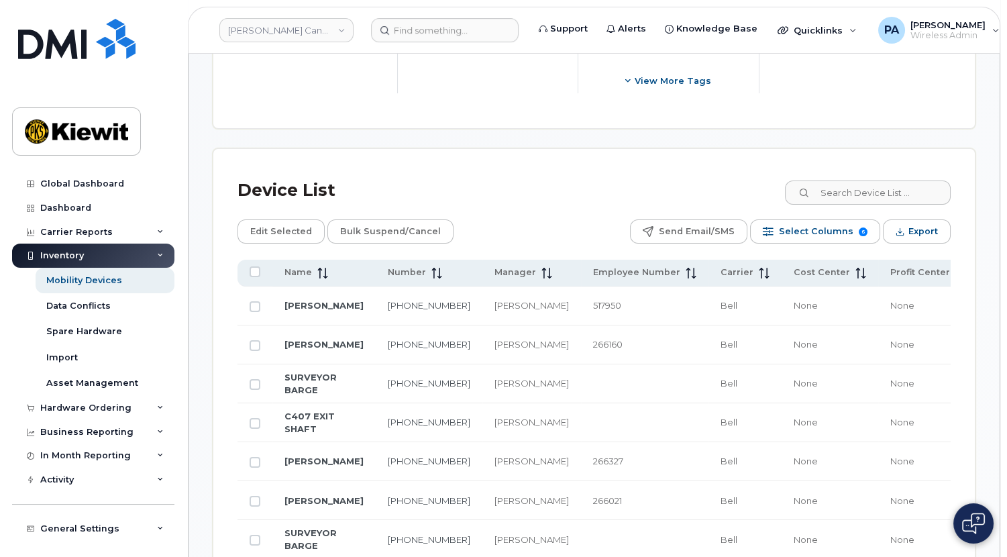
scroll to position [612, 0]
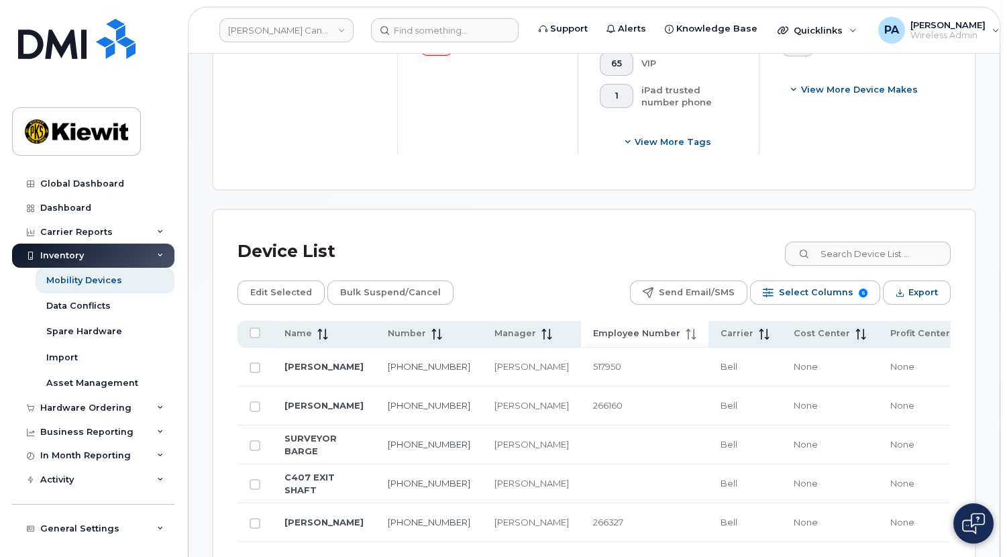
click at [593, 327] on span "Employee Number" at bounding box center [636, 333] width 87 height 12
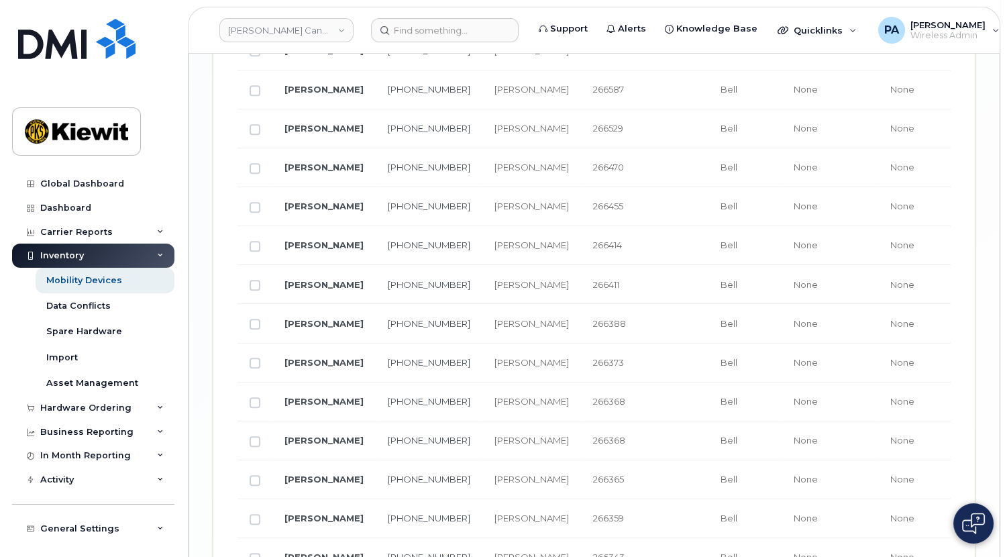
scroll to position [2462, 0]
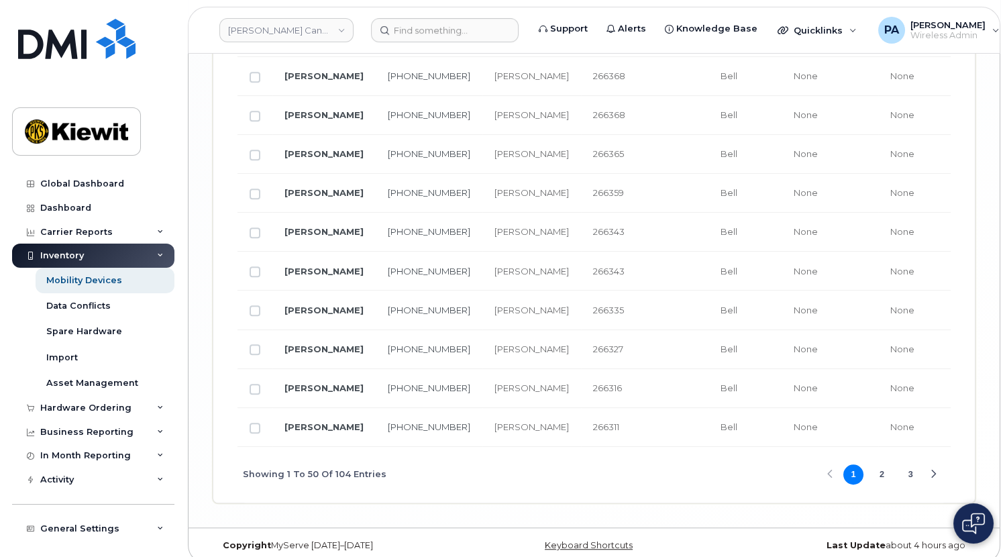
click at [884, 464] on button "2" at bounding box center [882, 474] width 20 height 20
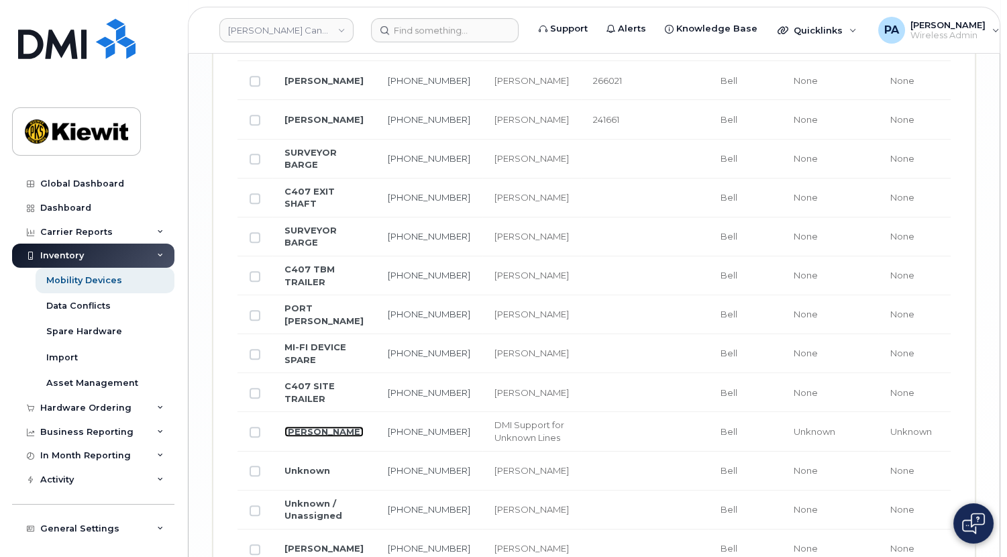
scroll to position [2488, 0]
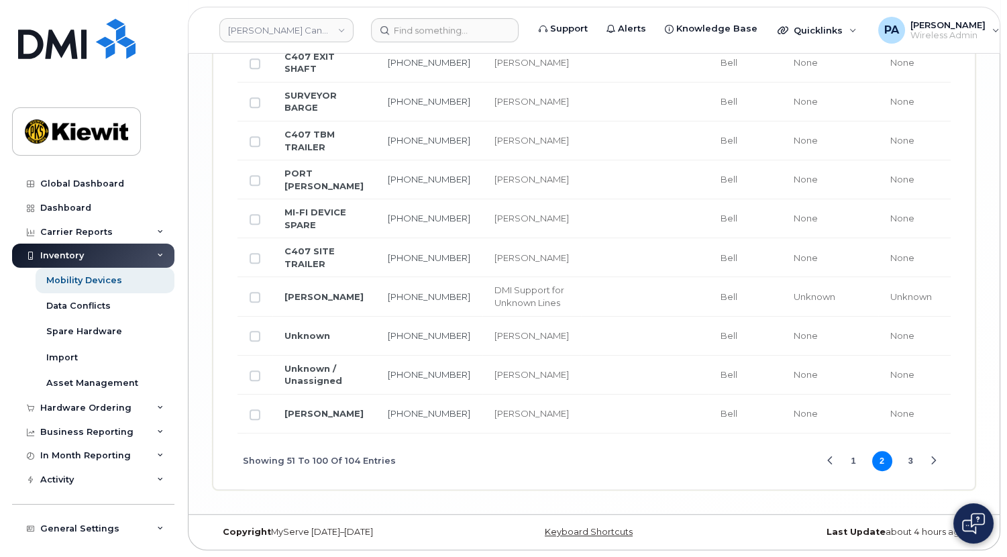
click at [909, 462] on button "3" at bounding box center [910, 461] width 20 height 20
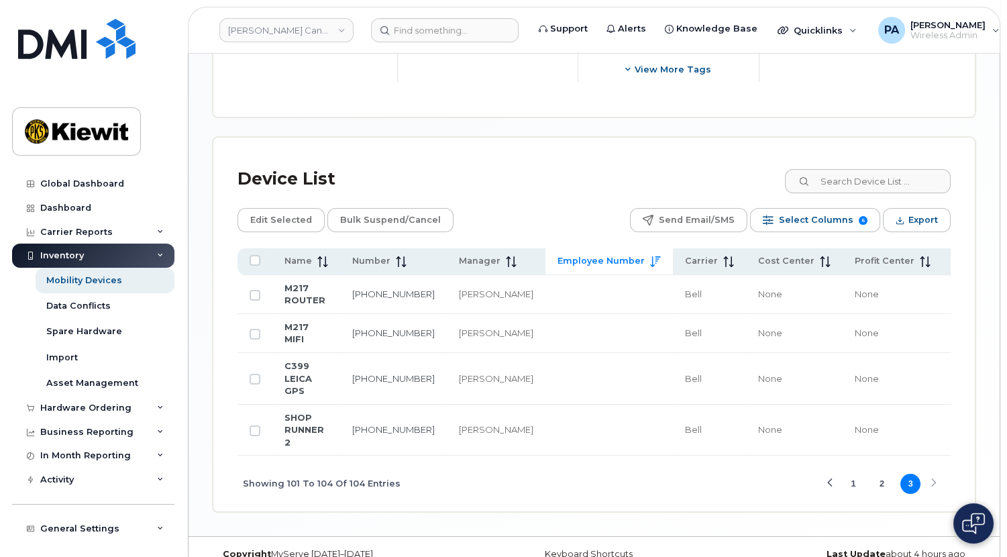
scroll to position [623, 0]
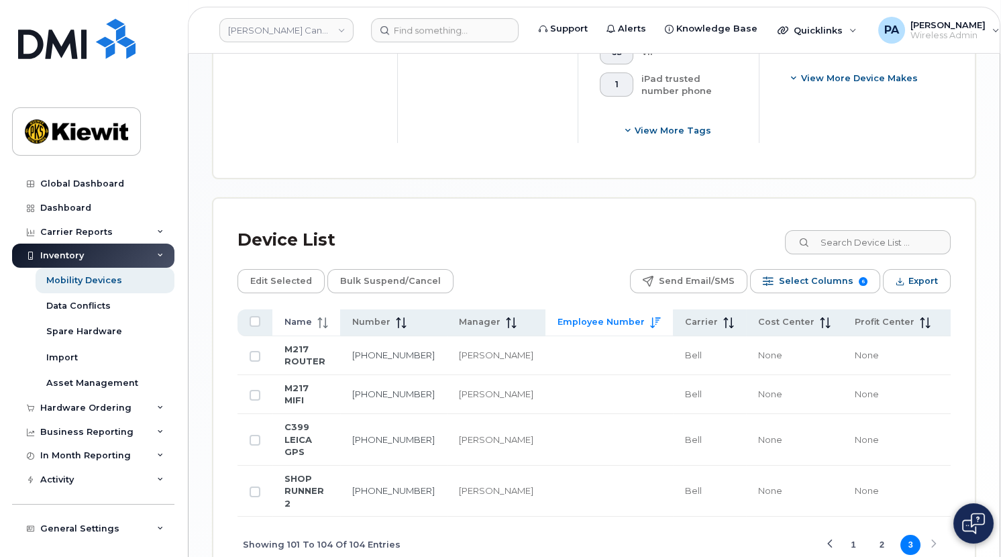
click at [292, 316] on span "Name" at bounding box center [298, 322] width 28 height 12
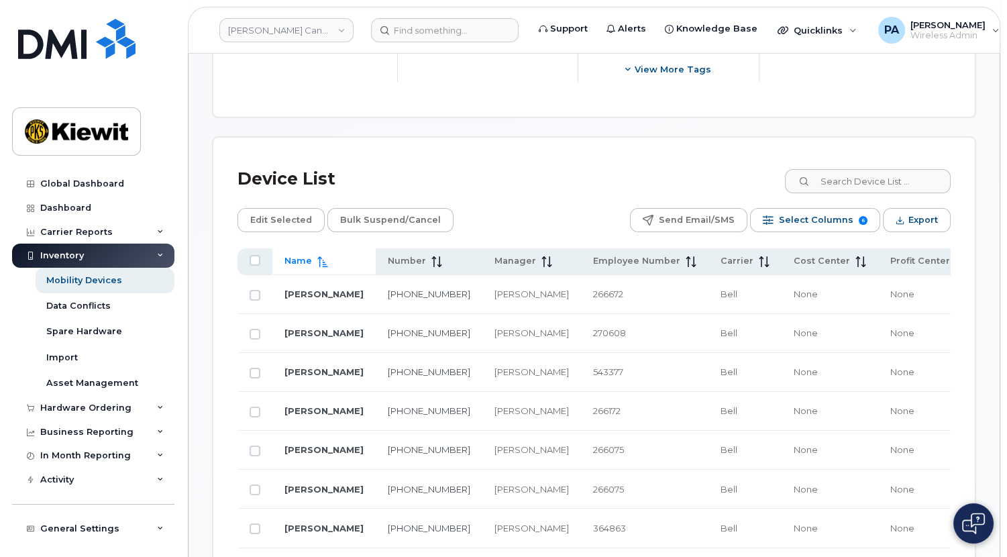
scroll to position [440, 0]
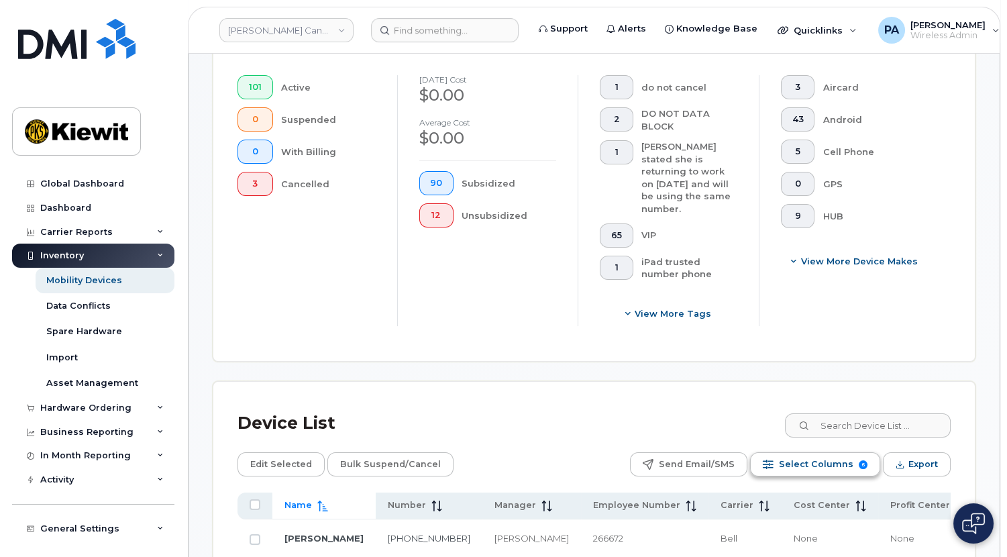
click at [825, 454] on span "Select Columns" at bounding box center [816, 464] width 74 height 20
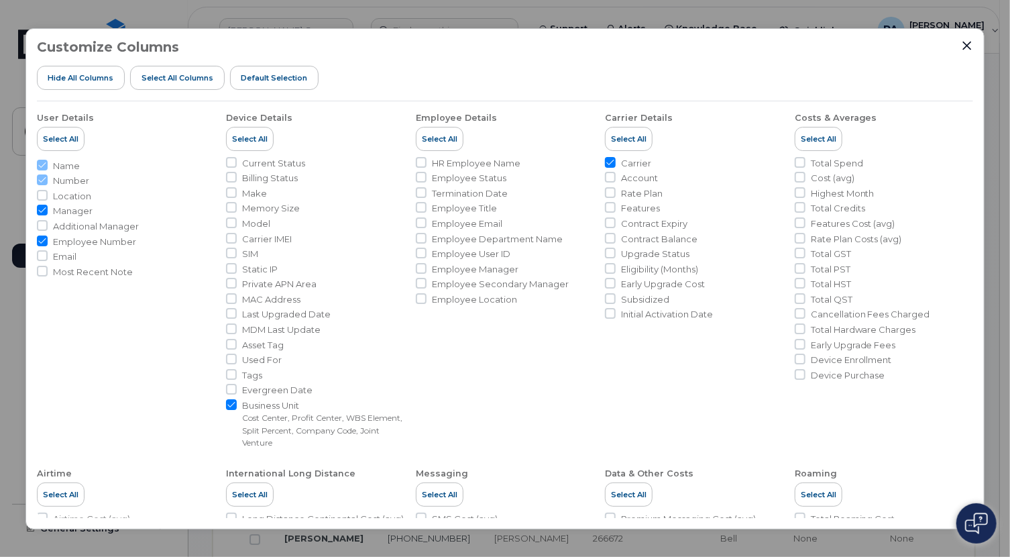
click at [630, 223] on span "Contract Expiry" at bounding box center [654, 223] width 66 height 13
click at [616, 223] on input "Contract Expiry" at bounding box center [610, 222] width 11 height 11
checkbox input "true"
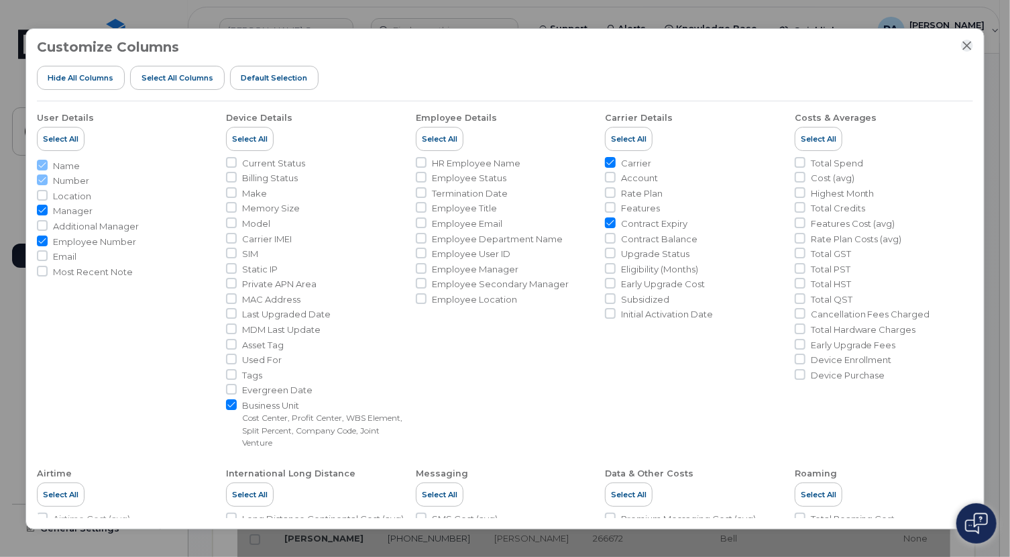
click at [970, 46] on icon "Close" at bounding box center [967, 45] width 11 height 11
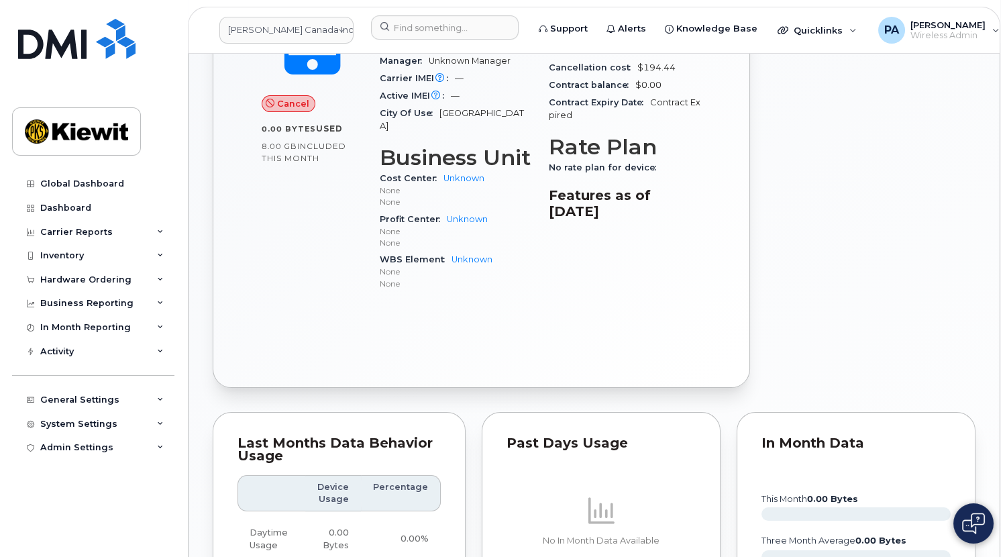
scroll to position [89, 0]
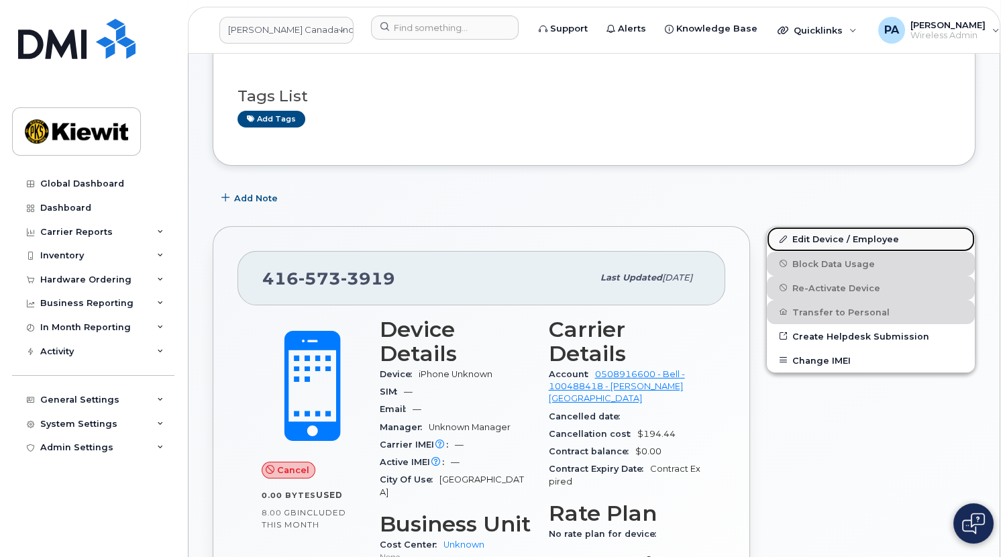
click at [815, 247] on link "Edit Device / Employee" at bounding box center [871, 239] width 208 height 24
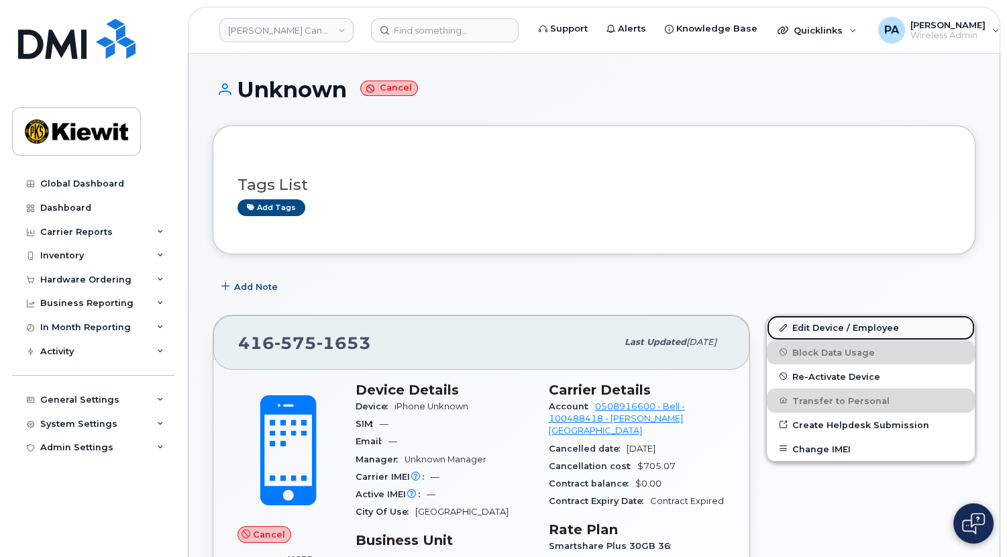
click at [873, 328] on link "Edit Device / Employee" at bounding box center [871, 327] width 208 height 24
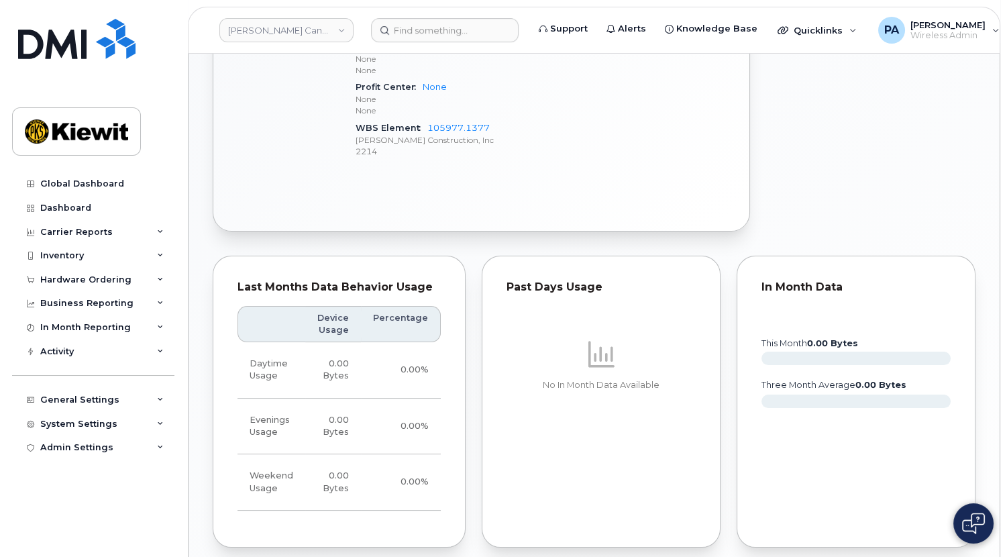
scroll to position [207, 0]
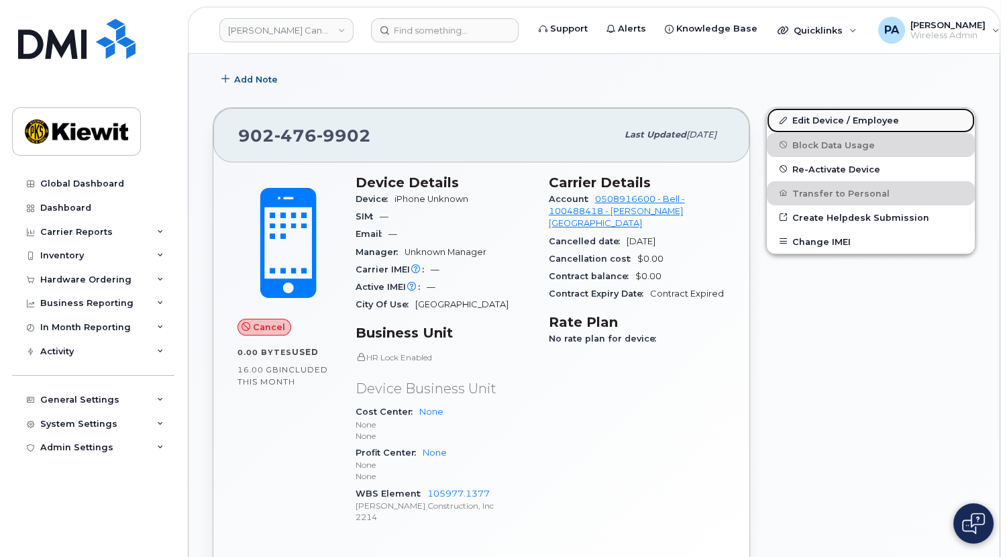
click at [839, 110] on link "Edit Device / Employee" at bounding box center [871, 120] width 208 height 24
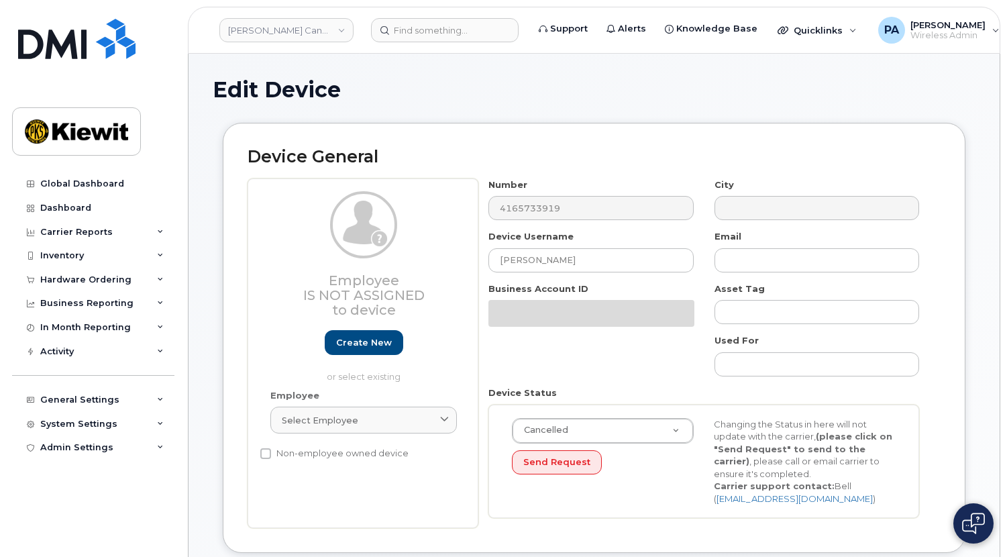
select select "14058"
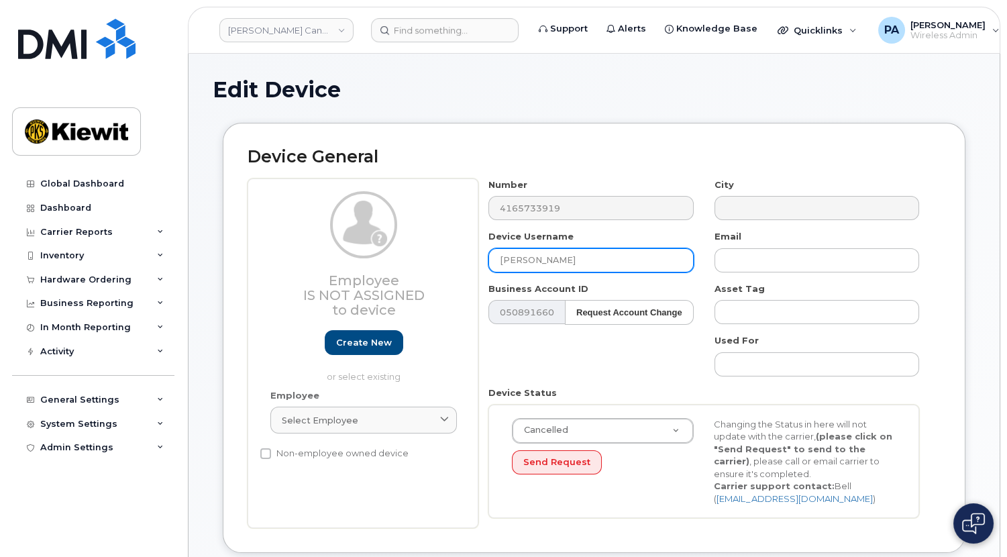
drag, startPoint x: 564, startPoint y: 257, endPoint x: 430, endPoint y: 256, distance: 133.5
click at [430, 257] on div "Employee Is not assigned to device Create new or select existing Employee Selec…" at bounding box center [594, 353] width 693 height 350
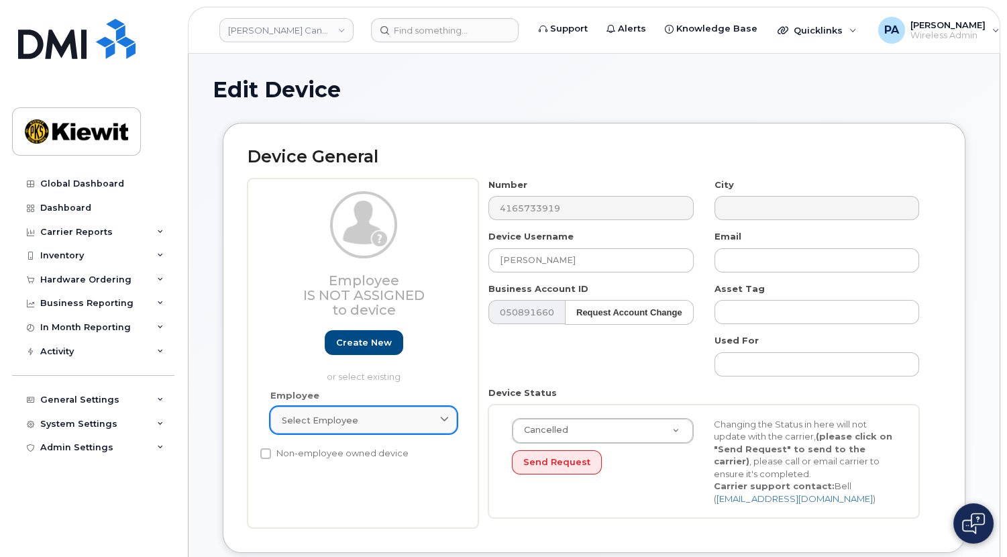
click at [333, 427] on link "Select employee" at bounding box center [363, 420] width 187 height 27
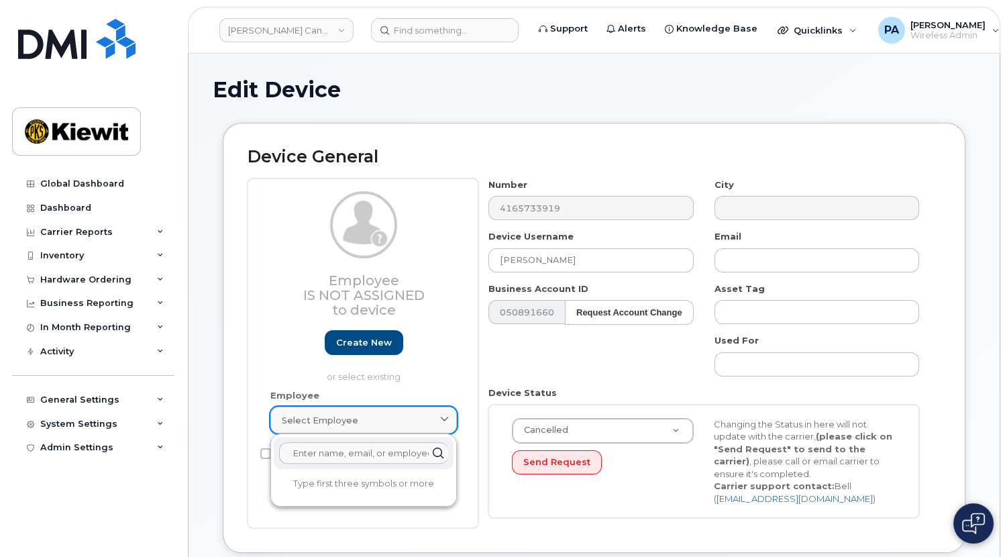
paste input "[PERSON_NAME]"
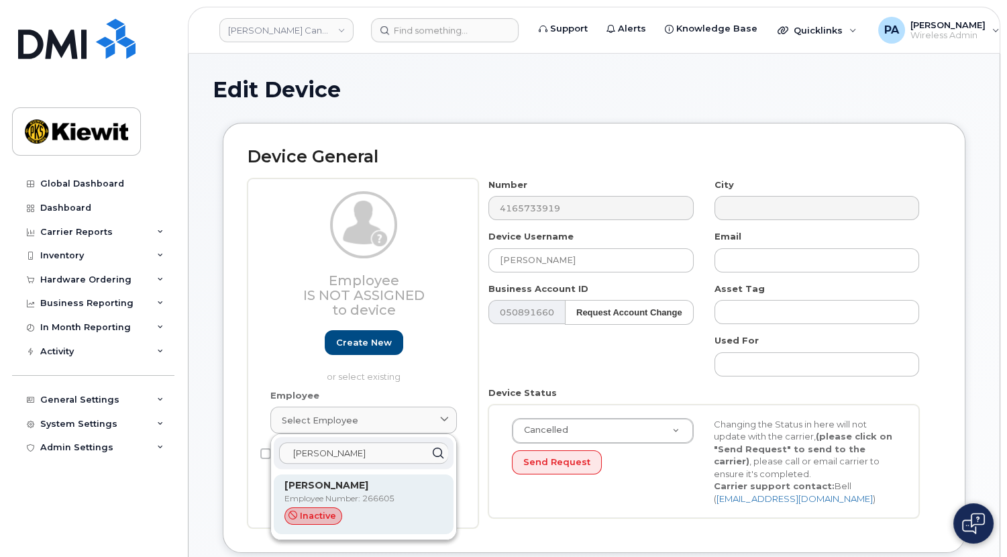
type input "[PERSON_NAME]"
click at [352, 503] on p "Employee Number: 266605" at bounding box center [363, 498] width 158 height 12
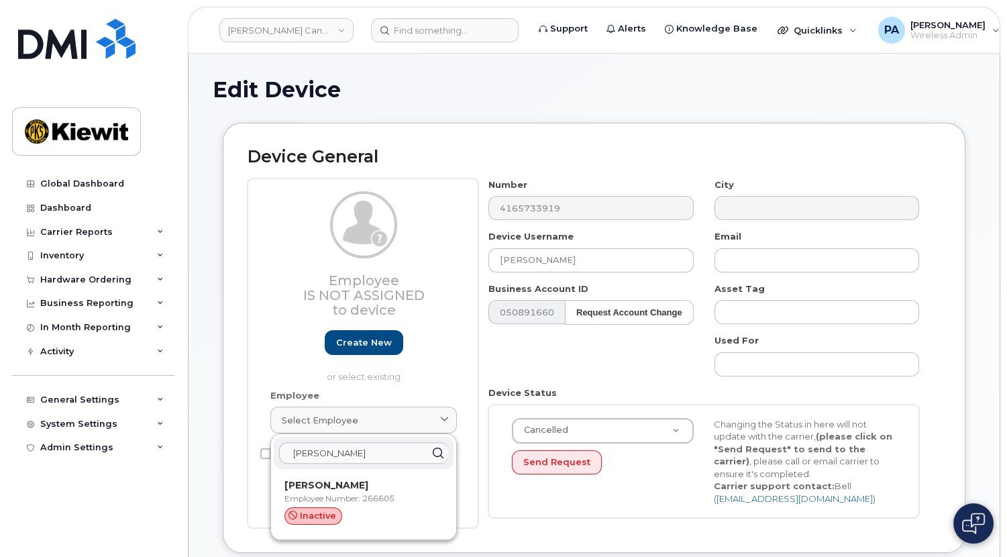
type input "266605"
type input "[EMAIL_ADDRESS][DOMAIN_NAME]"
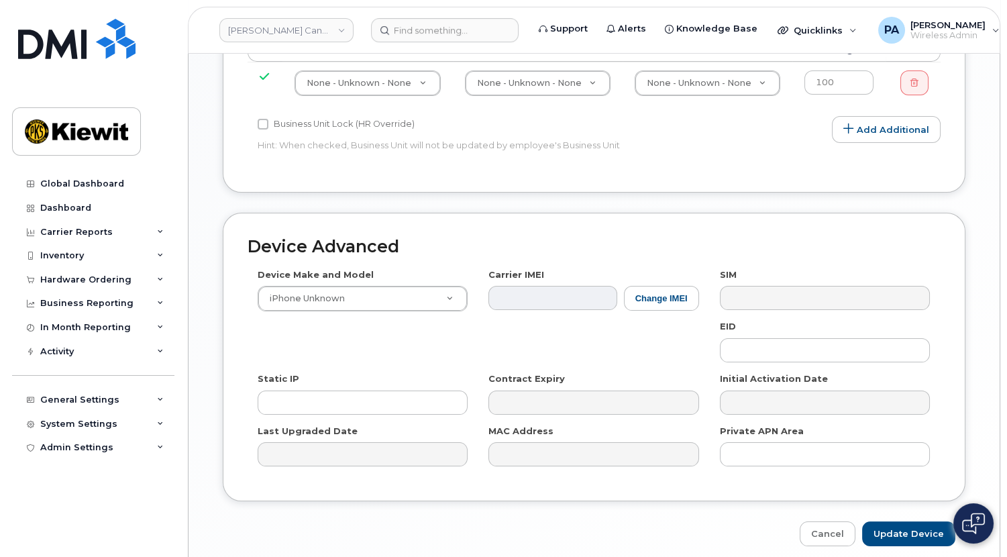
scroll to position [847, 0]
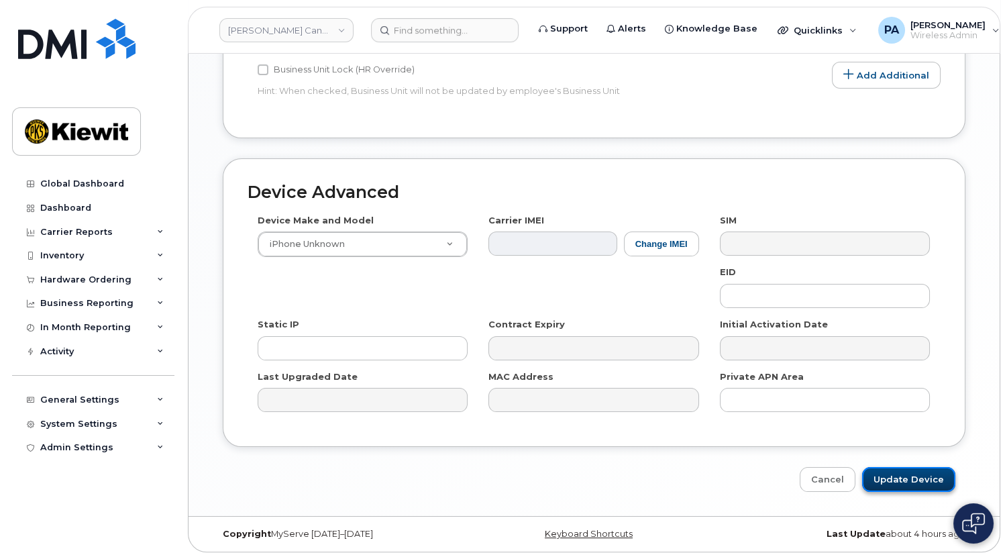
click at [901, 480] on input "Update Device" at bounding box center [908, 479] width 93 height 25
type input "Saving..."
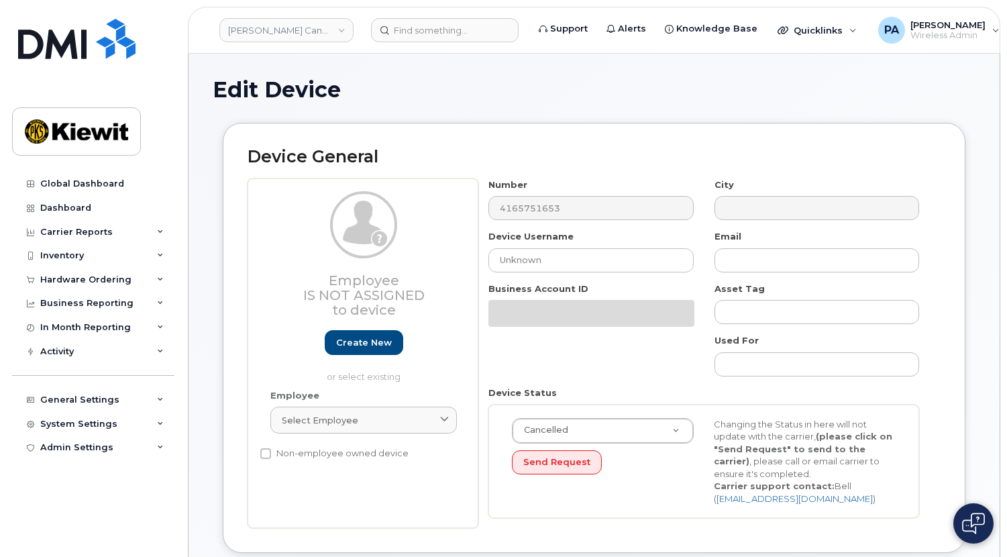
select select "14059"
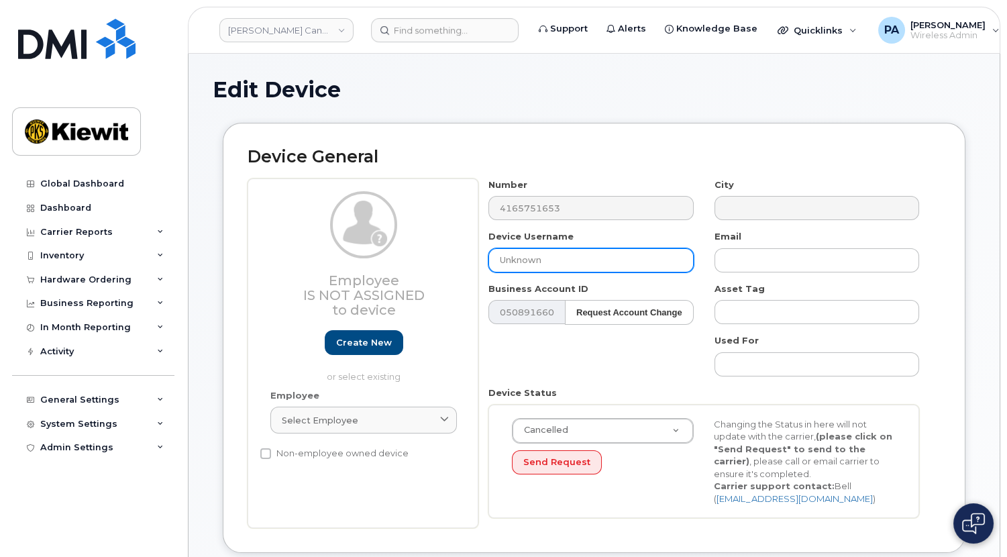
drag, startPoint x: 575, startPoint y: 265, endPoint x: 338, endPoint y: 248, distance: 237.4
click at [338, 248] on div "Employee Is not assigned to device Create new or select existing Employee Selec…" at bounding box center [594, 353] width 693 height 350
click at [511, 262] on input "CAncelled" at bounding box center [590, 260] width 205 height 24
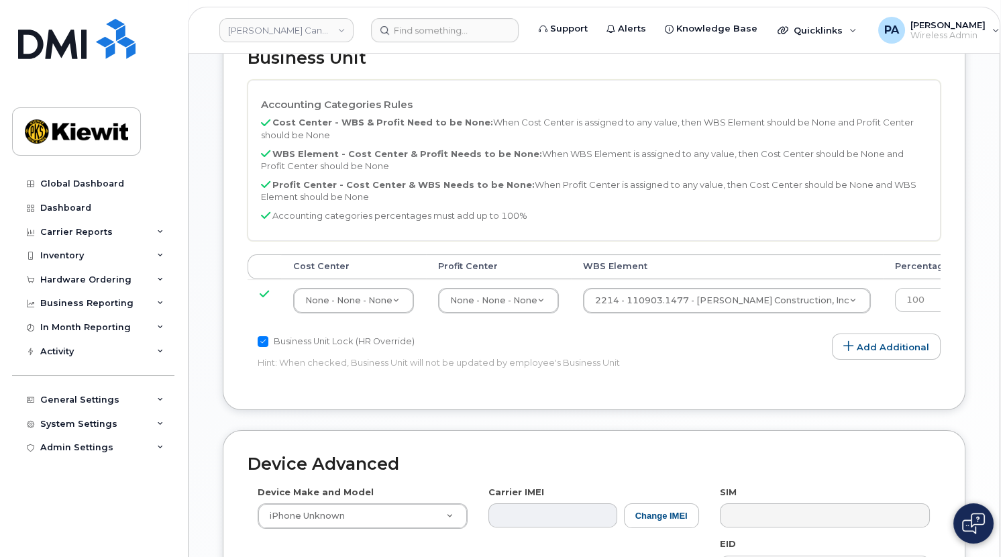
scroll to position [825, 0]
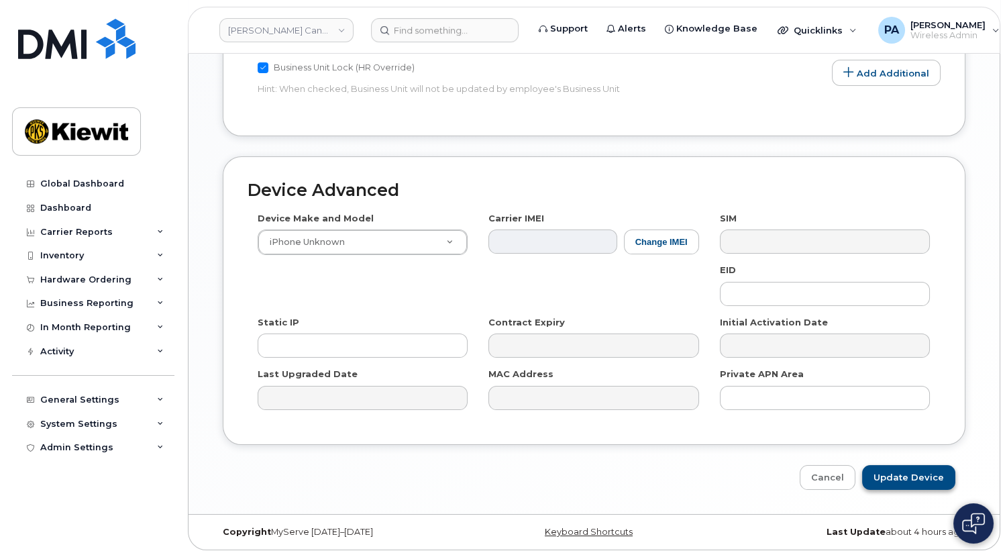
type input "Cancelled"
click at [896, 476] on input "Update Device" at bounding box center [908, 477] width 93 height 25
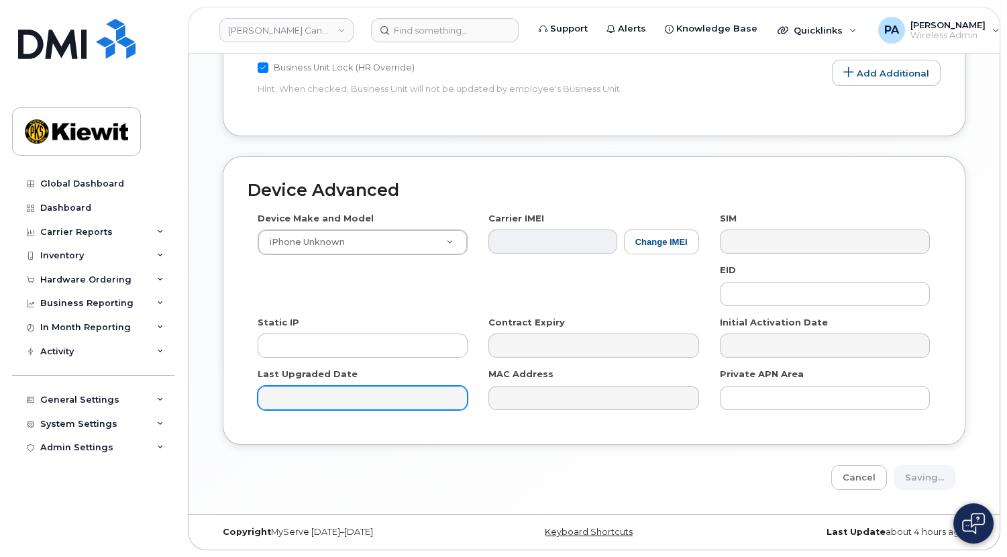
type input "Saving..."
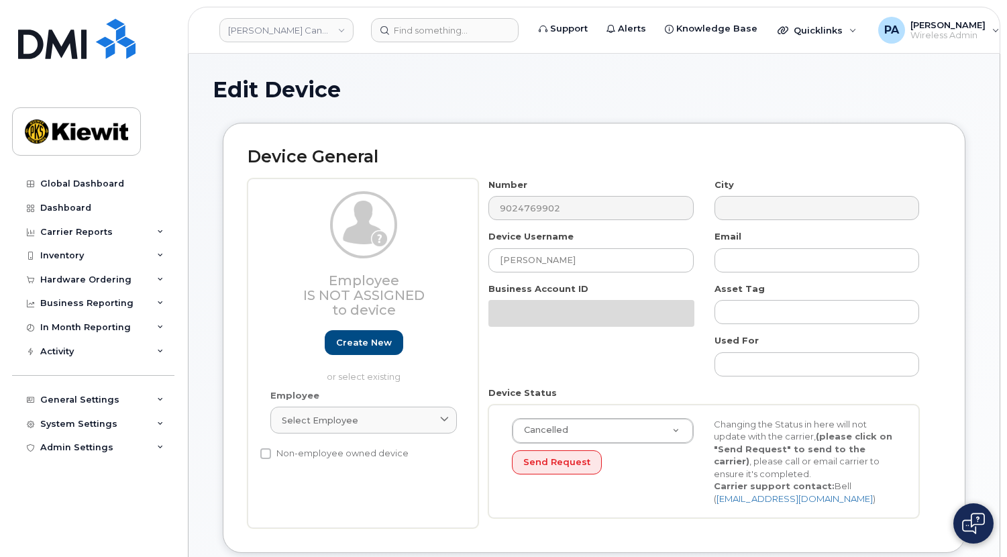
select select "14059"
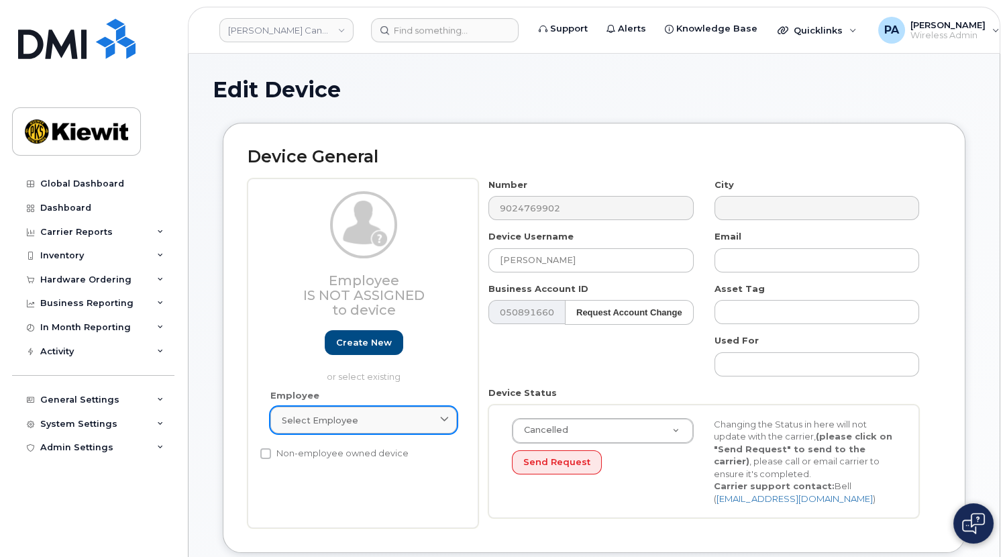
click at [346, 418] on span "Select employee" at bounding box center [320, 420] width 76 height 13
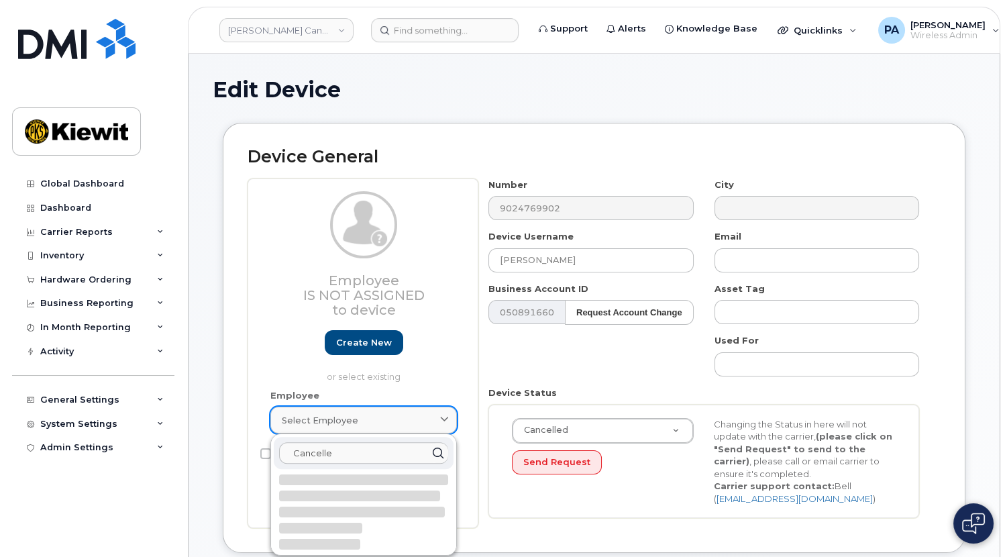
type input "Cancelled"
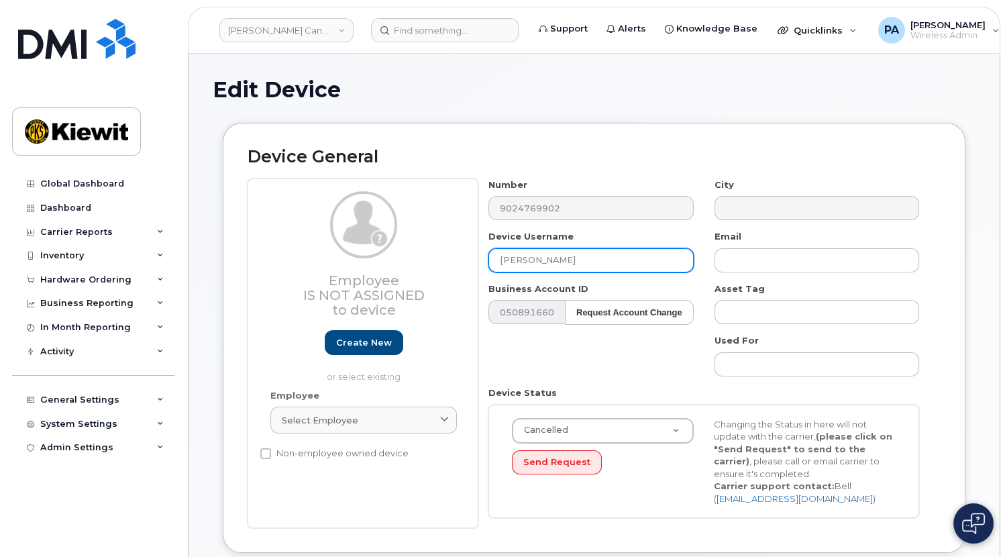
drag, startPoint x: 568, startPoint y: 260, endPoint x: 403, endPoint y: 274, distance: 165.0
click at [403, 274] on div "Employee Is not assigned to device Create new or select existing Employee Selec…" at bounding box center [594, 353] width 693 height 350
click at [511, 255] on input "CAncelled" at bounding box center [590, 260] width 205 height 24
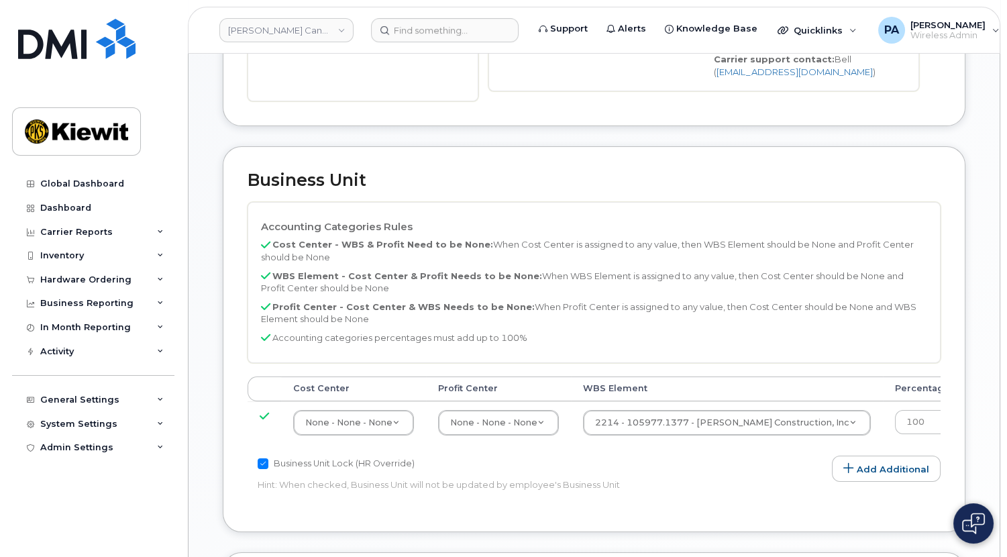
scroll to position [825, 0]
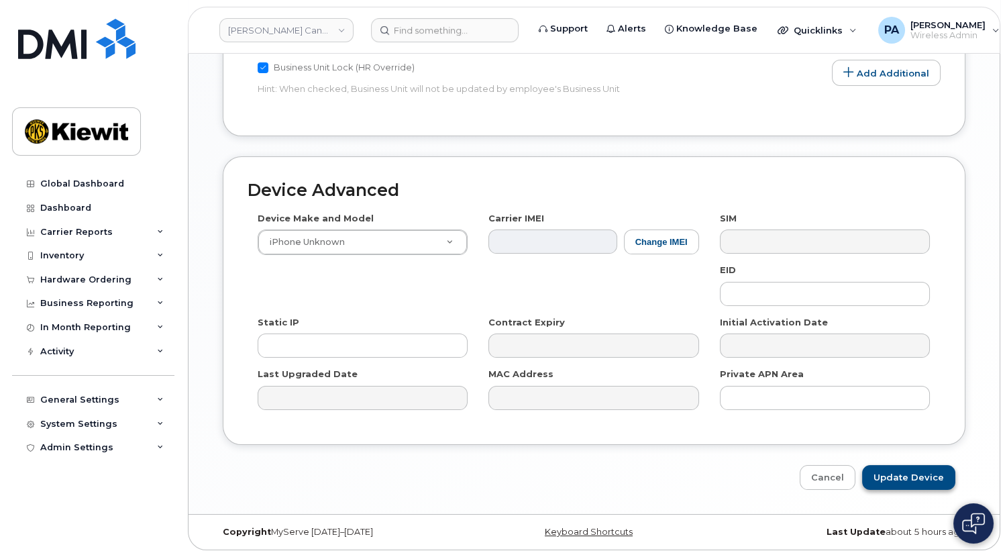
type input "Cancelled"
click at [896, 476] on input "Update Device" at bounding box center [908, 477] width 93 height 25
type input "Update Device"
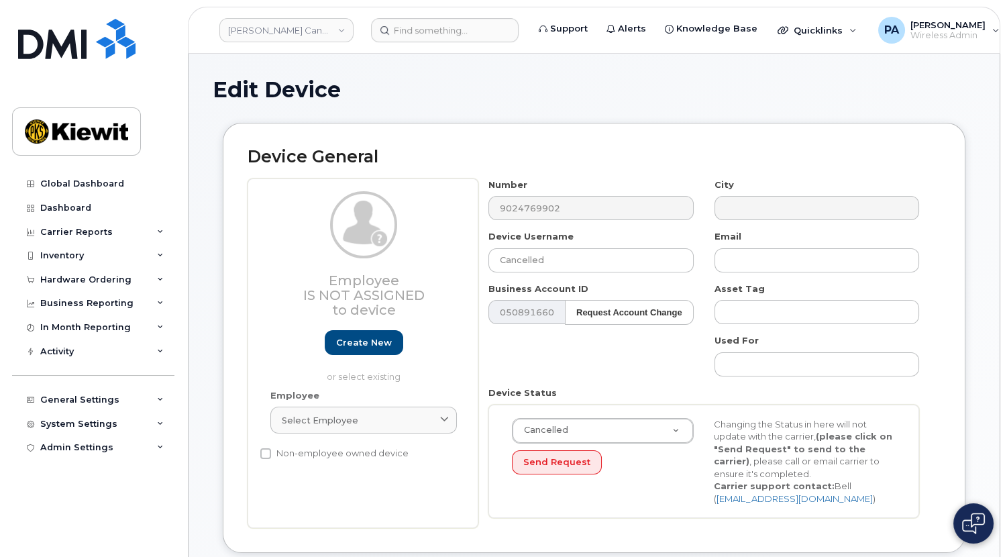
scroll to position [305, 0]
